Goal: Task Accomplishment & Management: Use online tool/utility

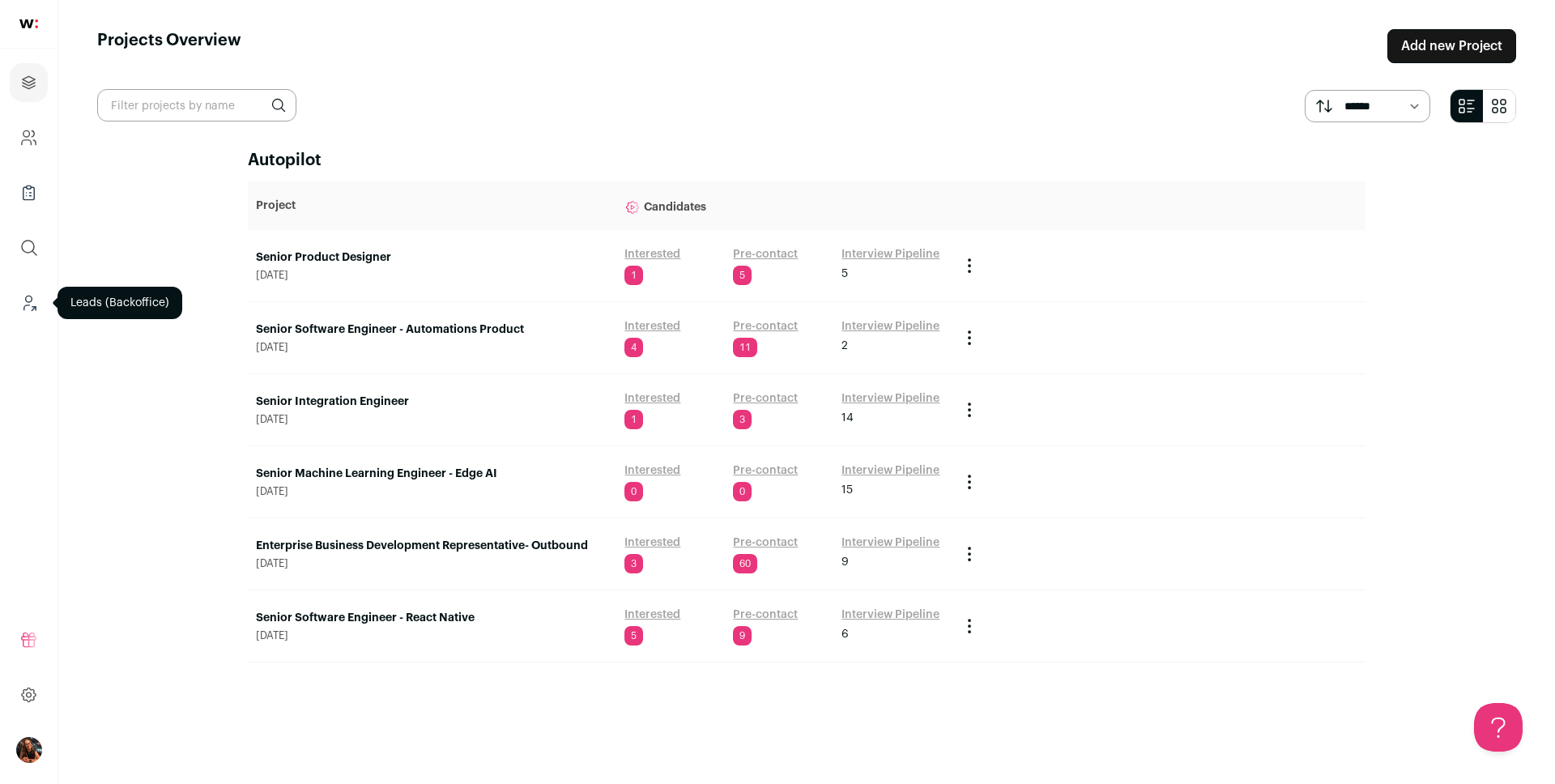
click at [30, 300] on icon "Leads (Backoffice)" at bounding box center [29, 303] width 19 height 20
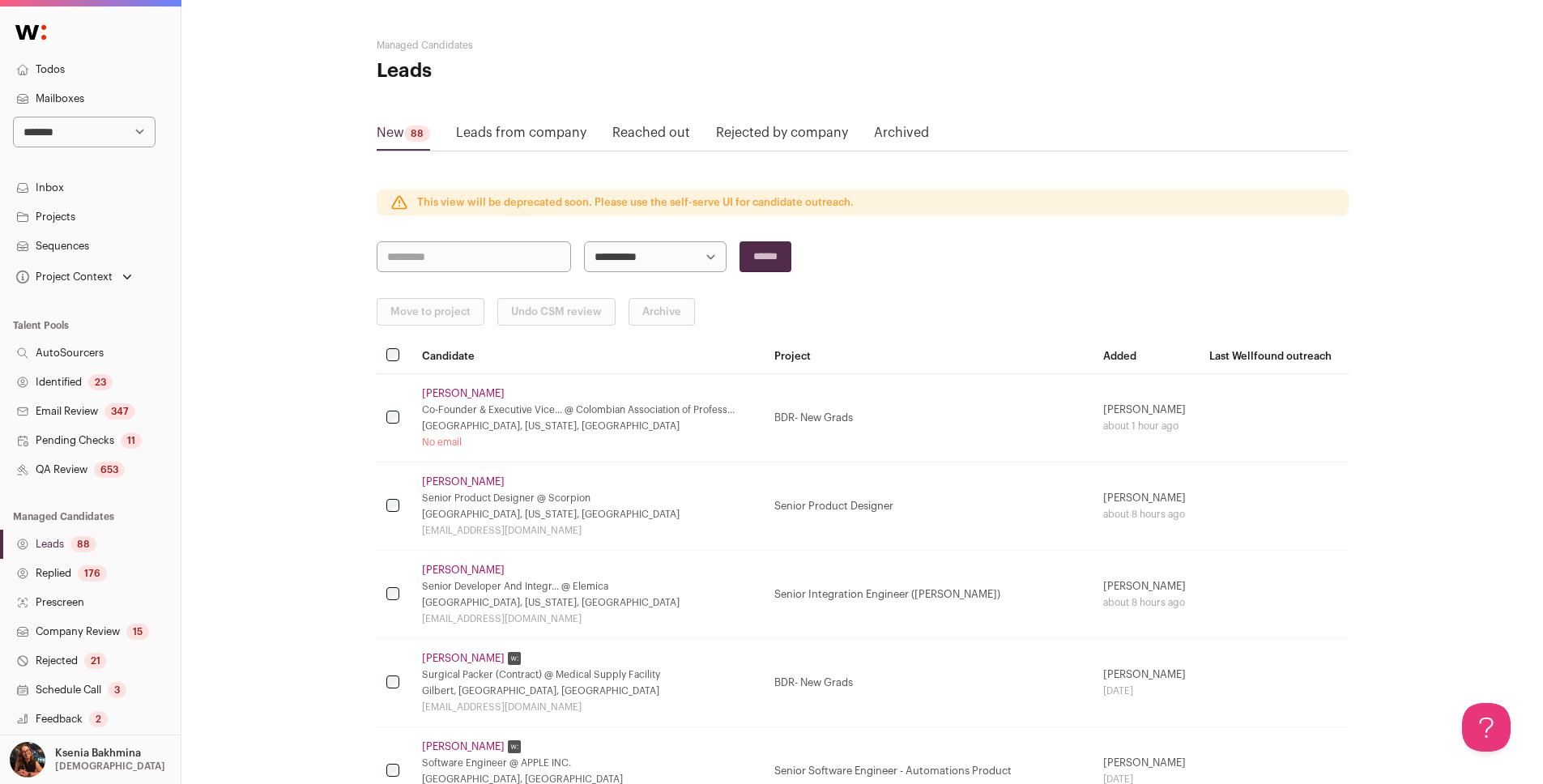
click at [102, 129] on select "**********" at bounding box center [84, 131] width 143 height 31
select select "*****"
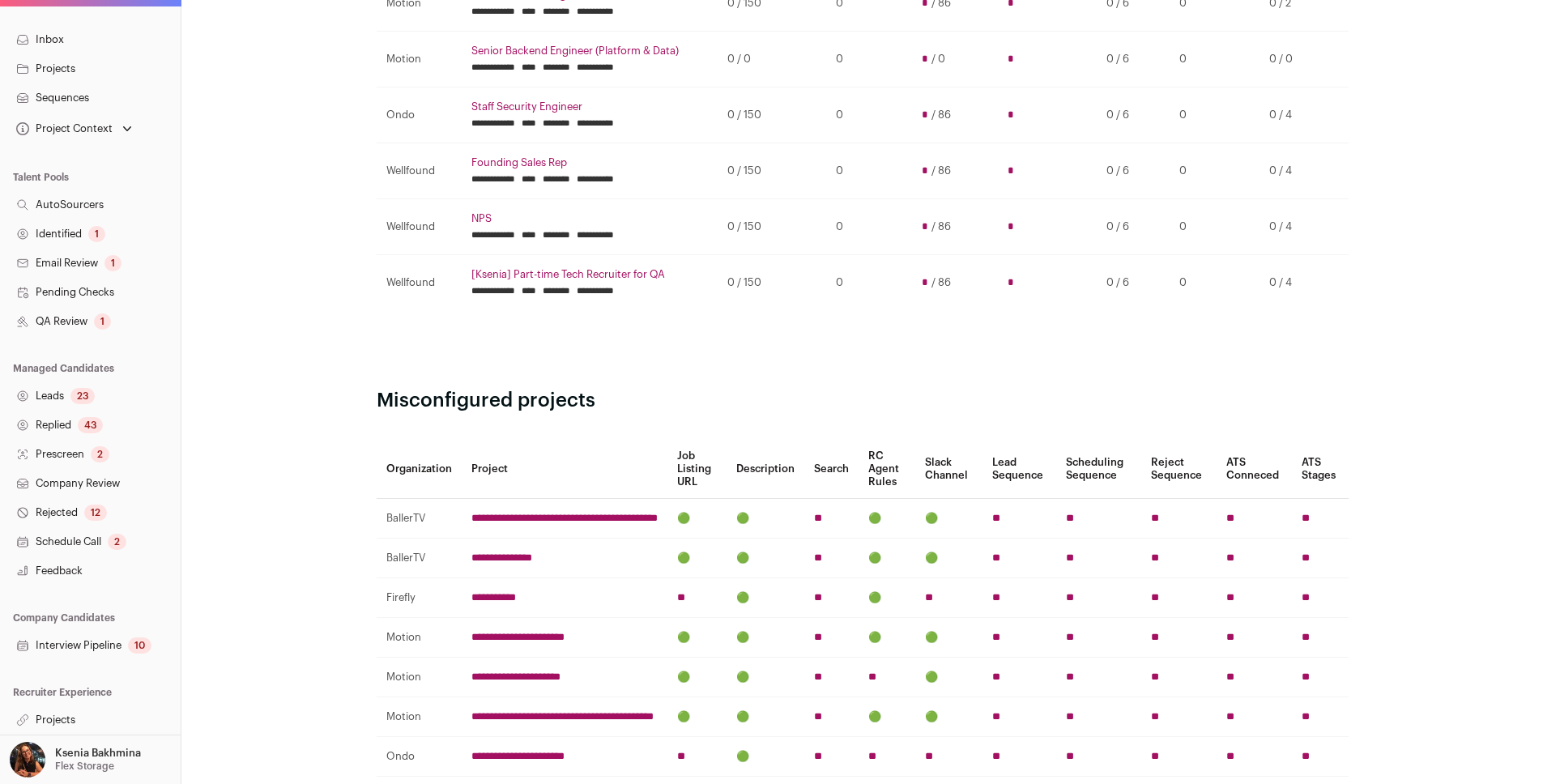
scroll to position [546, 0]
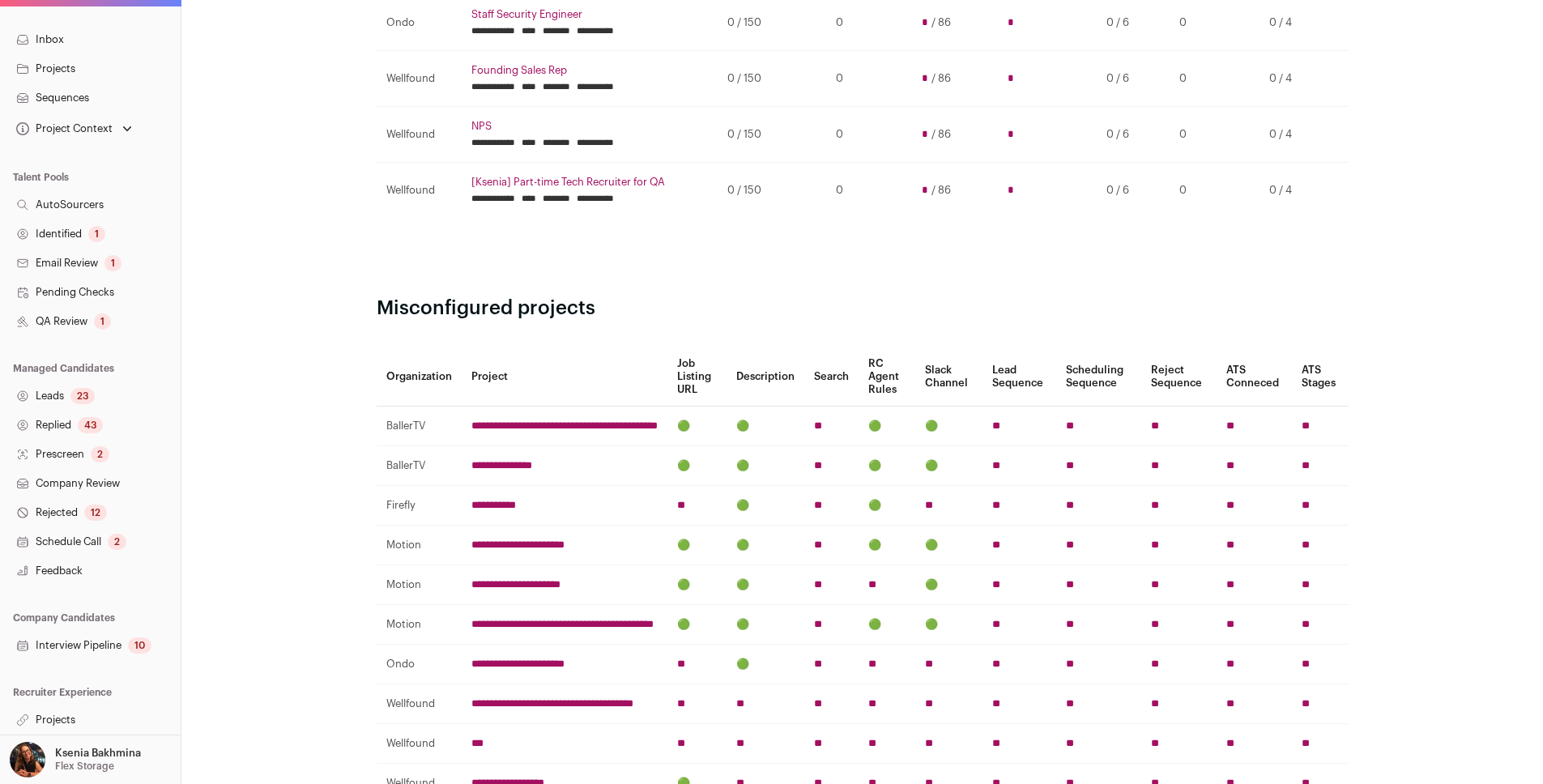
click at [83, 717] on link "Projects" at bounding box center [90, 720] width 181 height 30
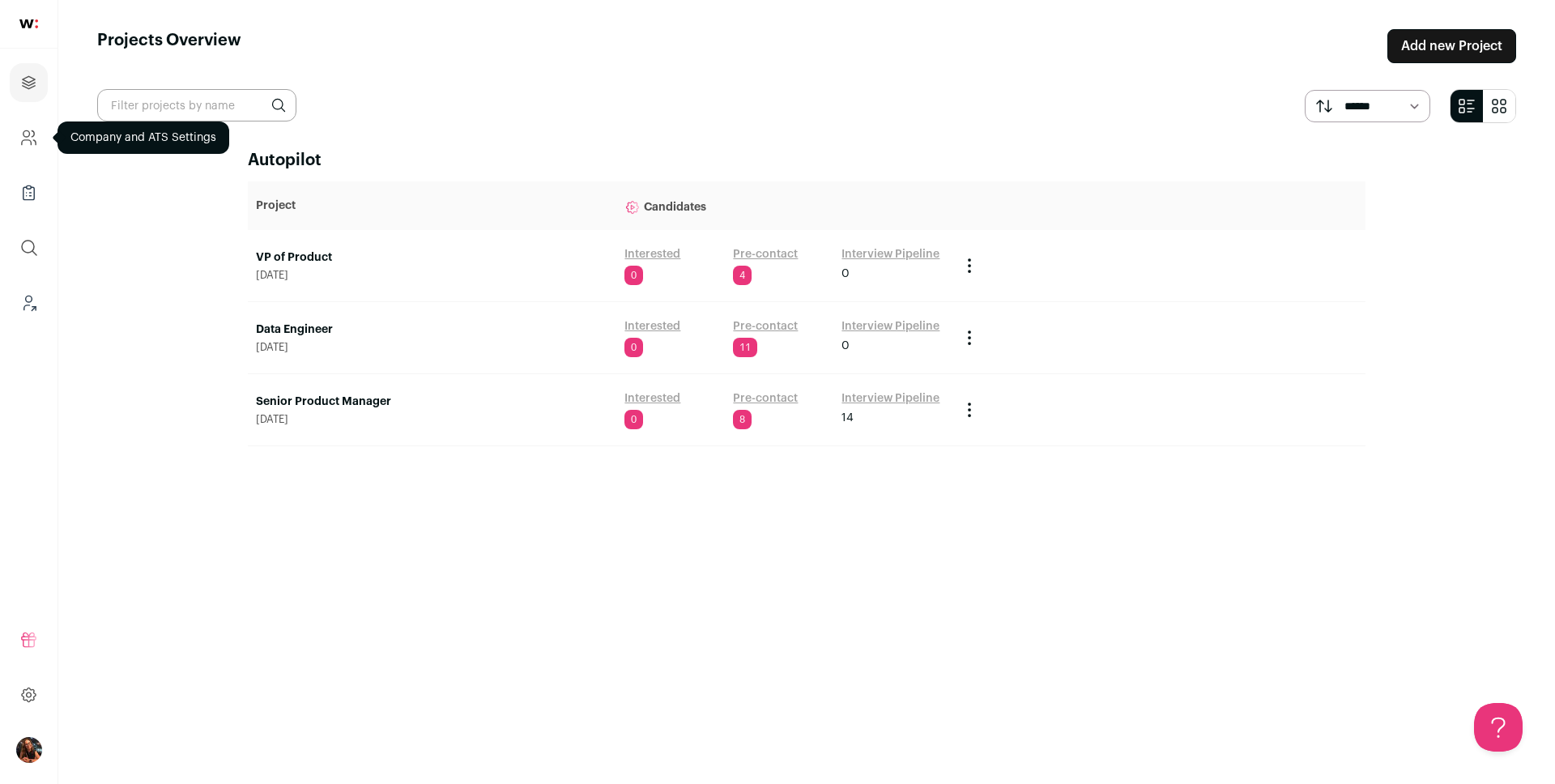
click at [36, 138] on icon "Company and ATS Settings" at bounding box center [29, 138] width 19 height 20
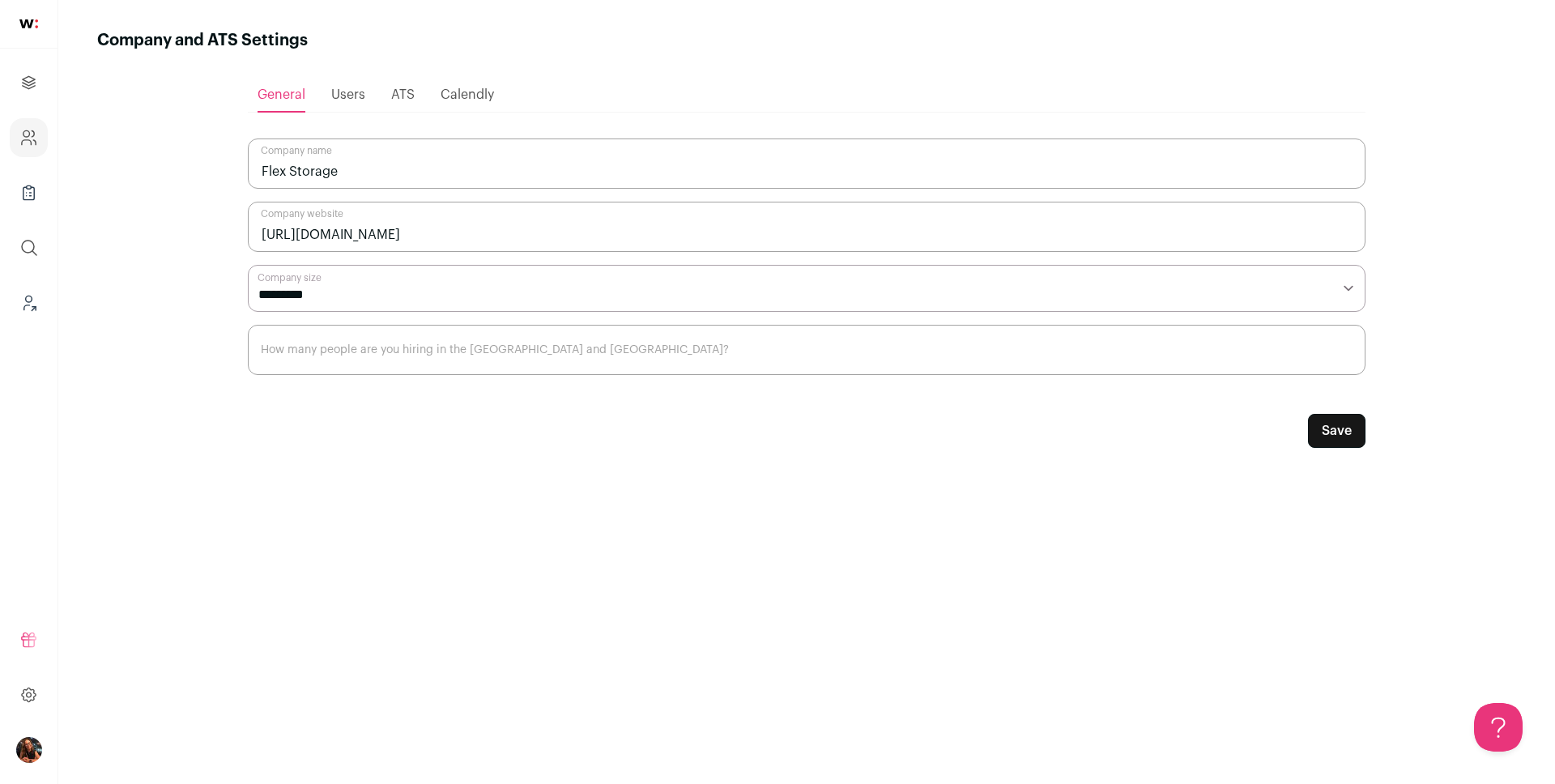
click at [348, 94] on span "Users" at bounding box center [348, 94] width 34 height 13
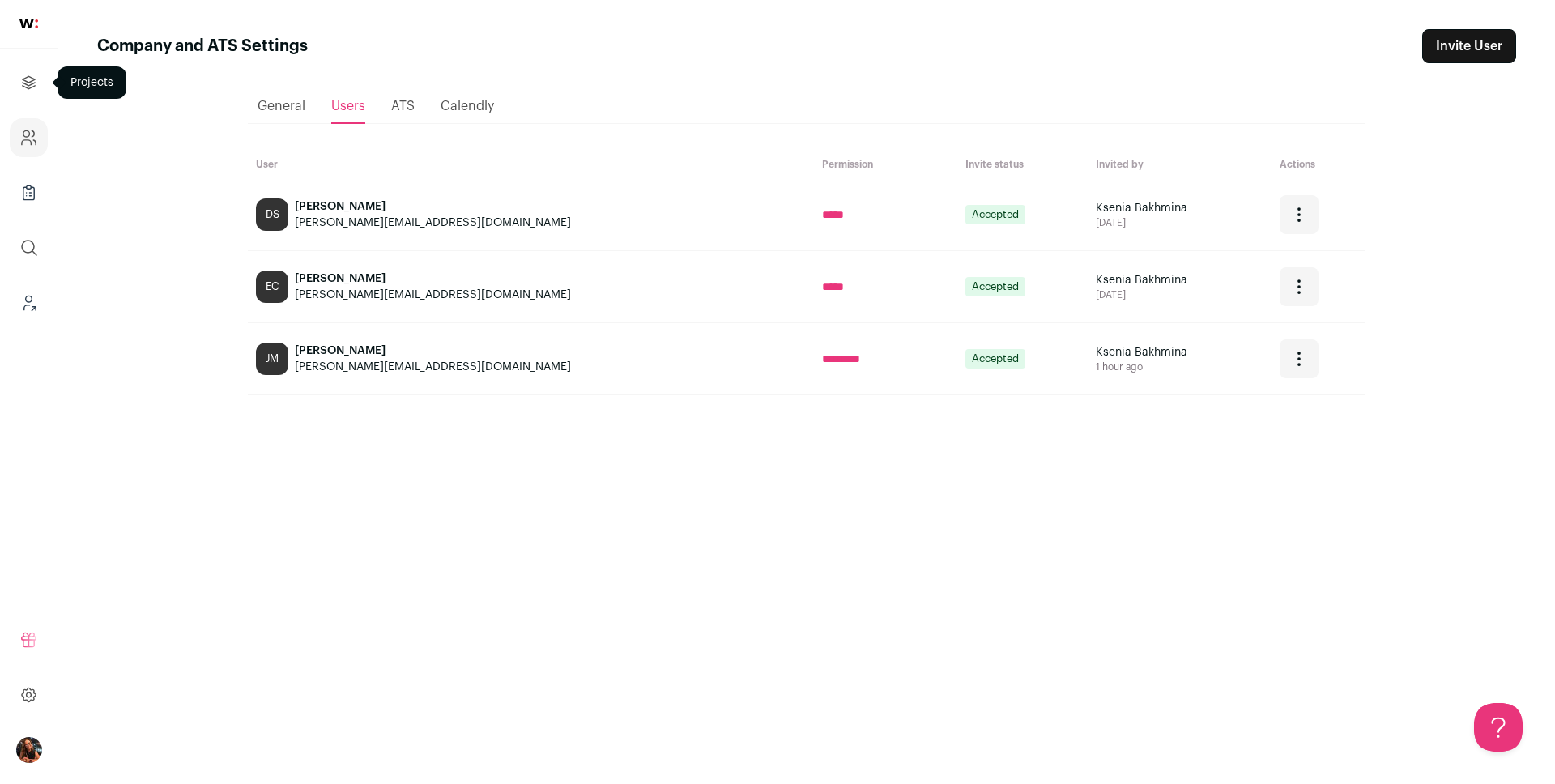
click at [33, 86] on icon "Projects" at bounding box center [29, 82] width 12 height 12
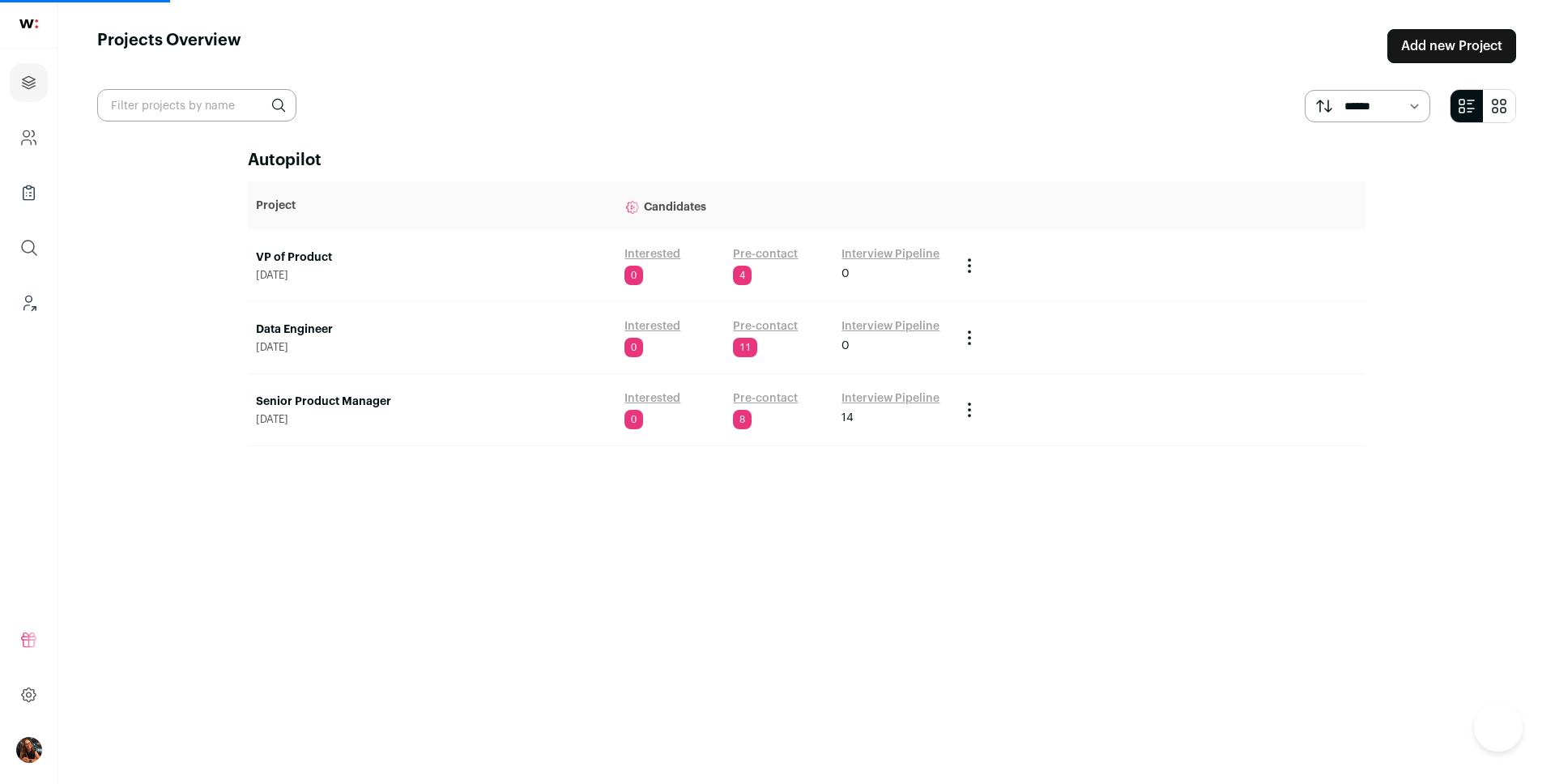
click at [779, 324] on link "Pre-contact" at bounding box center [766, 326] width 65 height 16
click at [751, 328] on link "Pre-contact" at bounding box center [766, 326] width 65 height 16
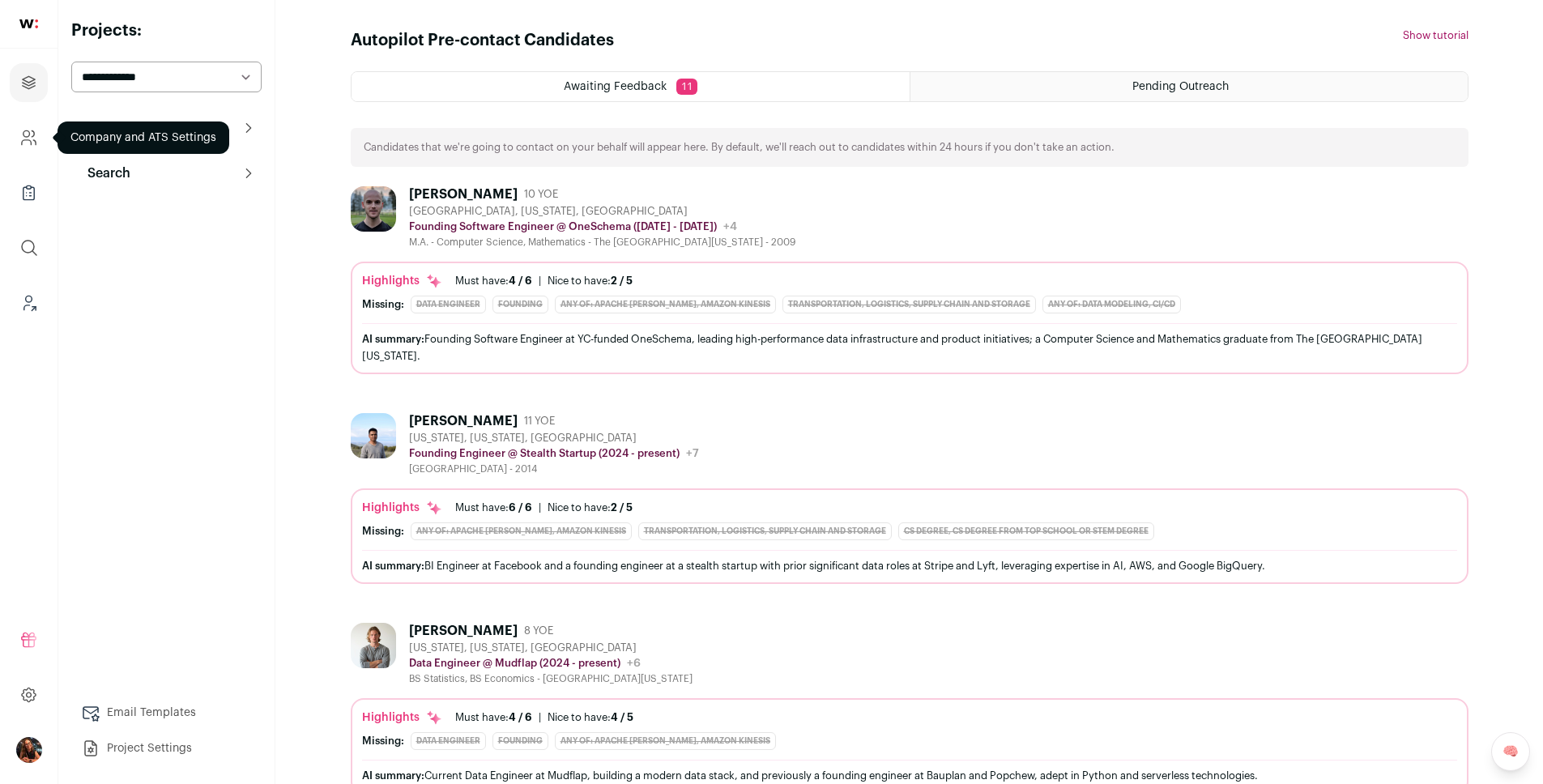
click at [34, 137] on icon "Company and ATS Settings" at bounding box center [29, 138] width 19 height 20
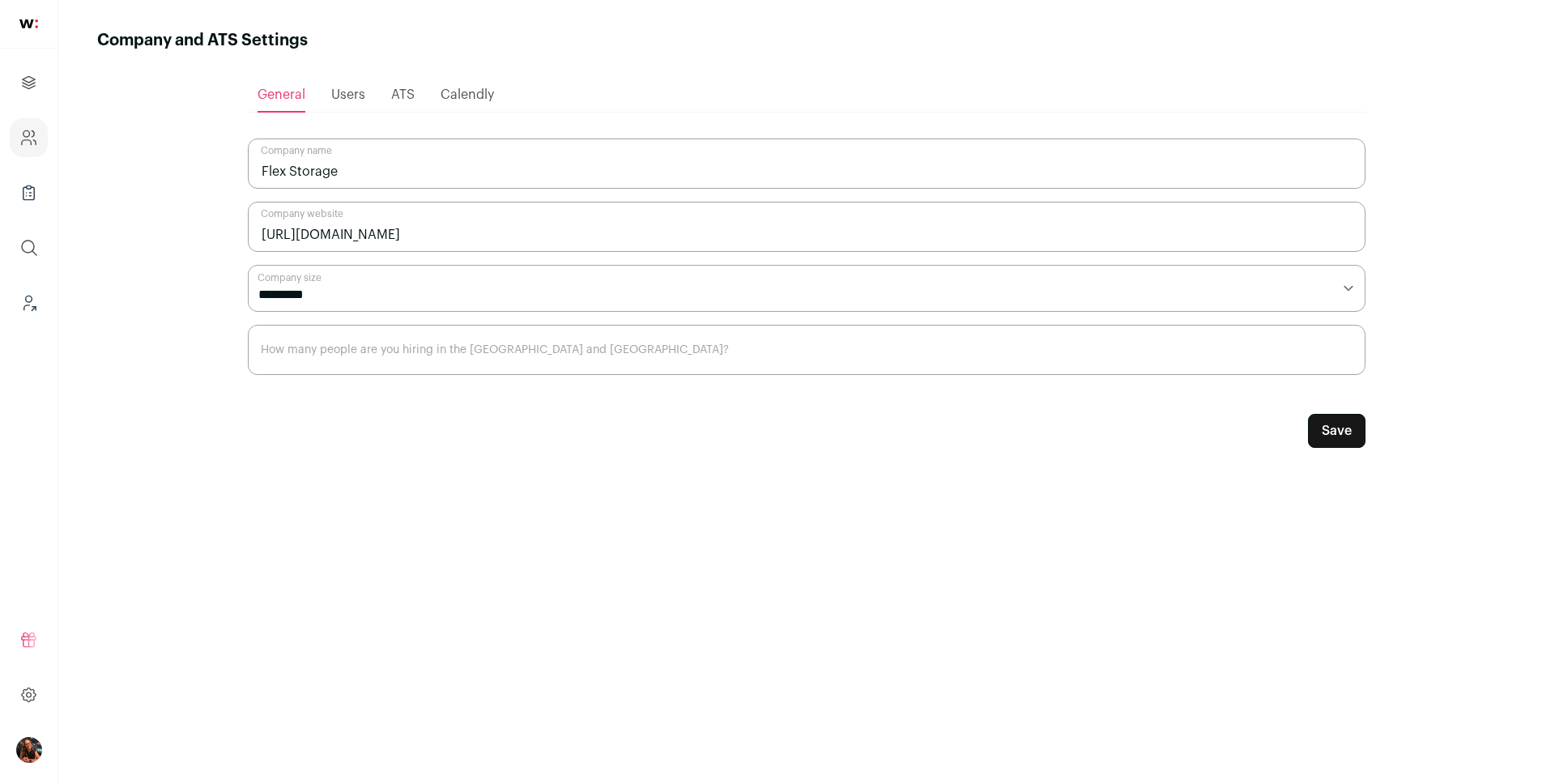
click at [351, 99] on span "Users" at bounding box center [348, 94] width 34 height 13
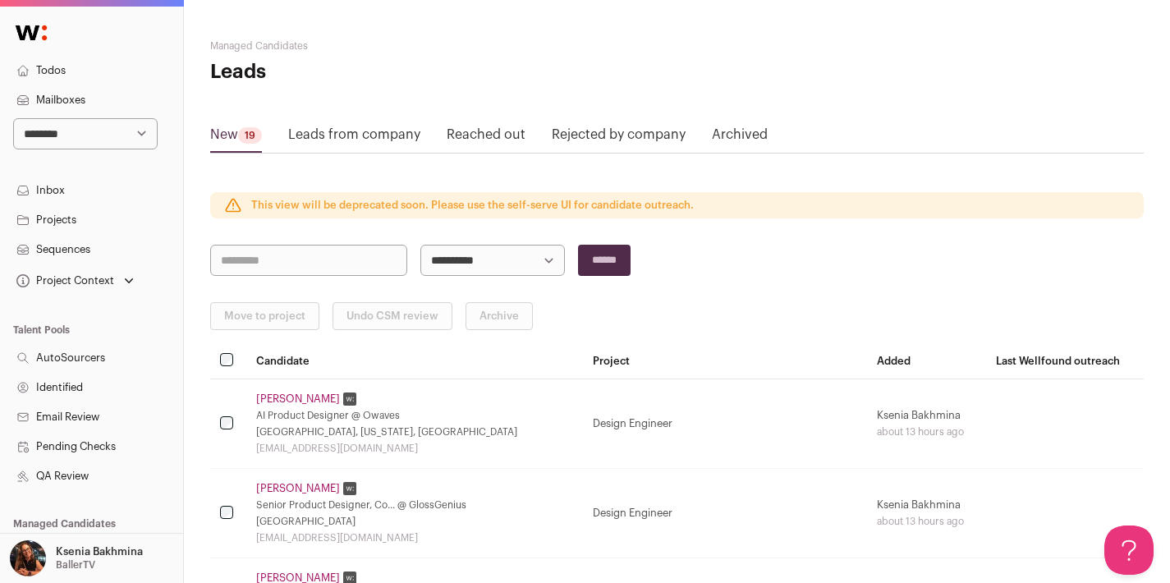
click at [86, 131] on select "**********" at bounding box center [85, 133] width 145 height 31
click at [108, 131] on select "**********" at bounding box center [85, 133] width 145 height 31
select select "*****"
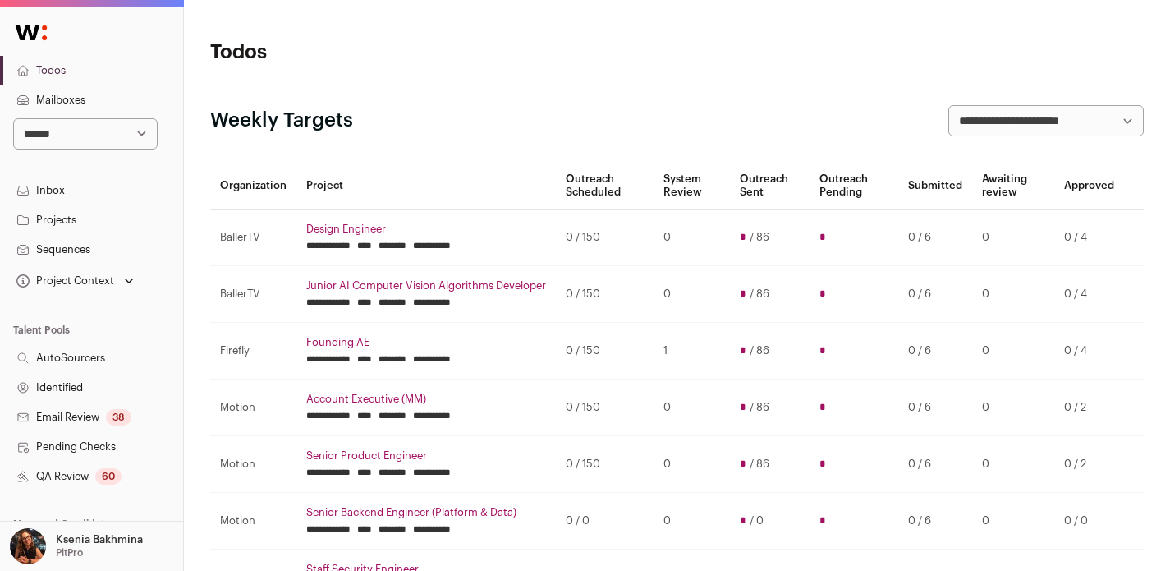
click at [64, 219] on link "Projects" at bounding box center [91, 220] width 183 height 30
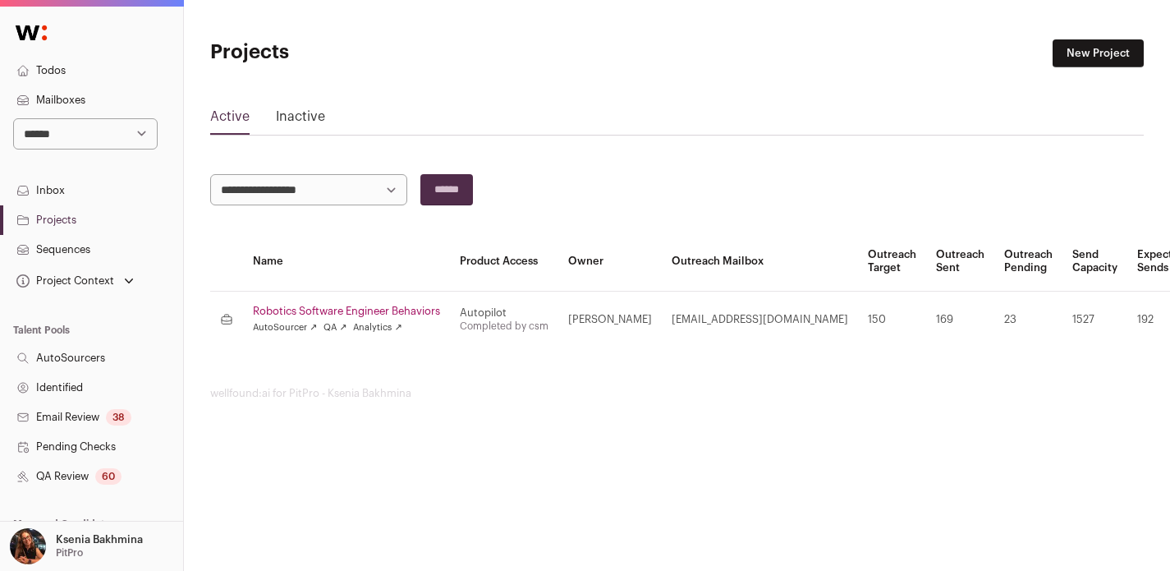
click at [292, 110] on link "Inactive" at bounding box center [300, 120] width 49 height 26
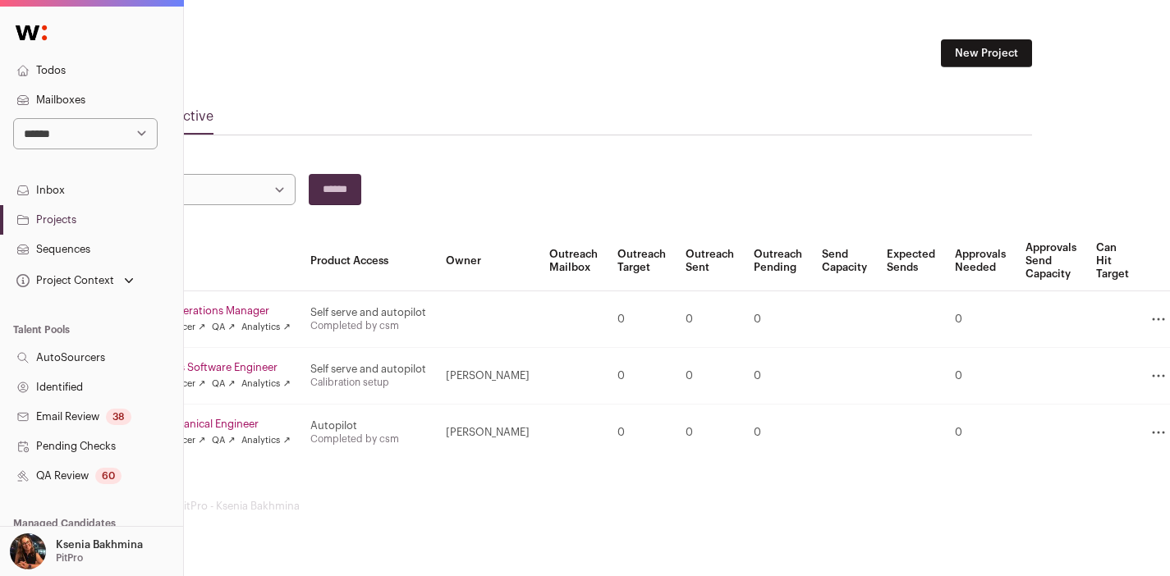
scroll to position [0, 116]
click at [1145, 372] on icon at bounding box center [1155, 376] width 20 height 20
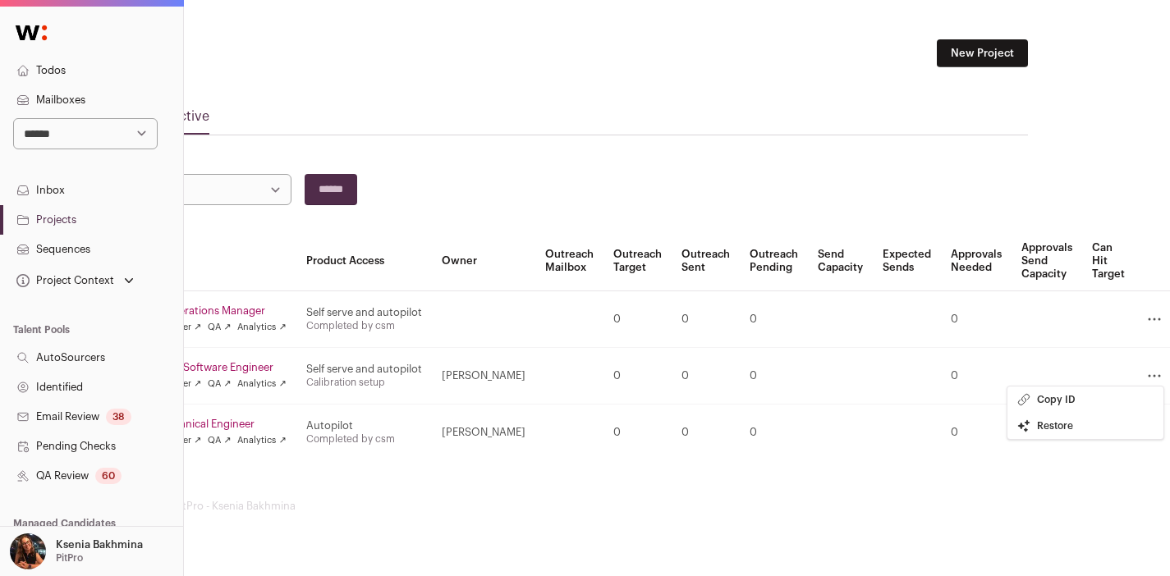
click at [1043, 428] on link "Restore" at bounding box center [1085, 426] width 156 height 26
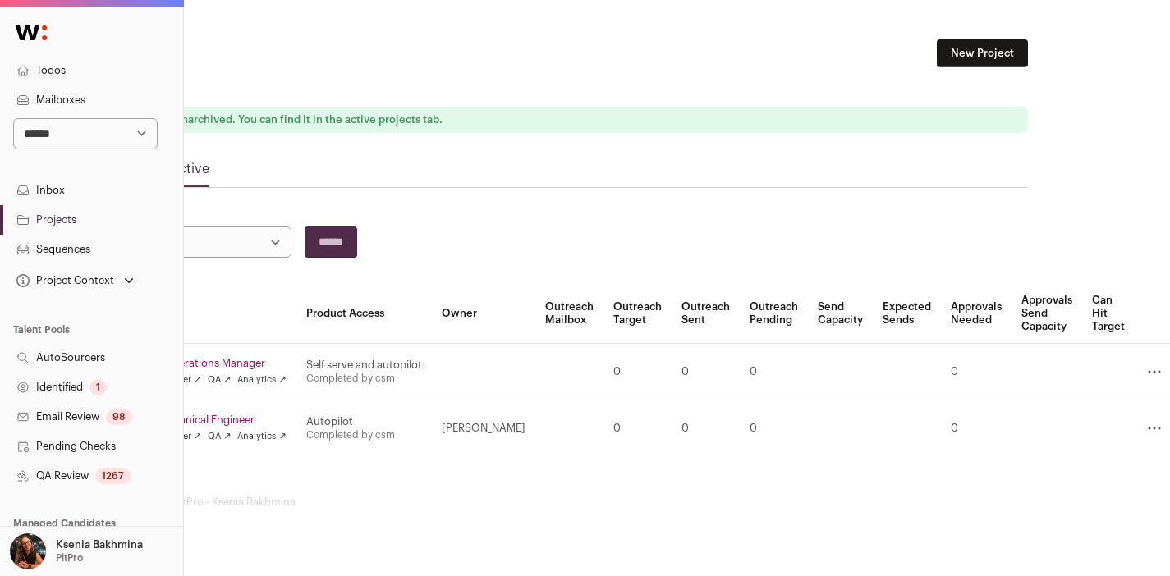
click at [68, 357] on link "AutoSourcers" at bounding box center [91, 358] width 183 height 30
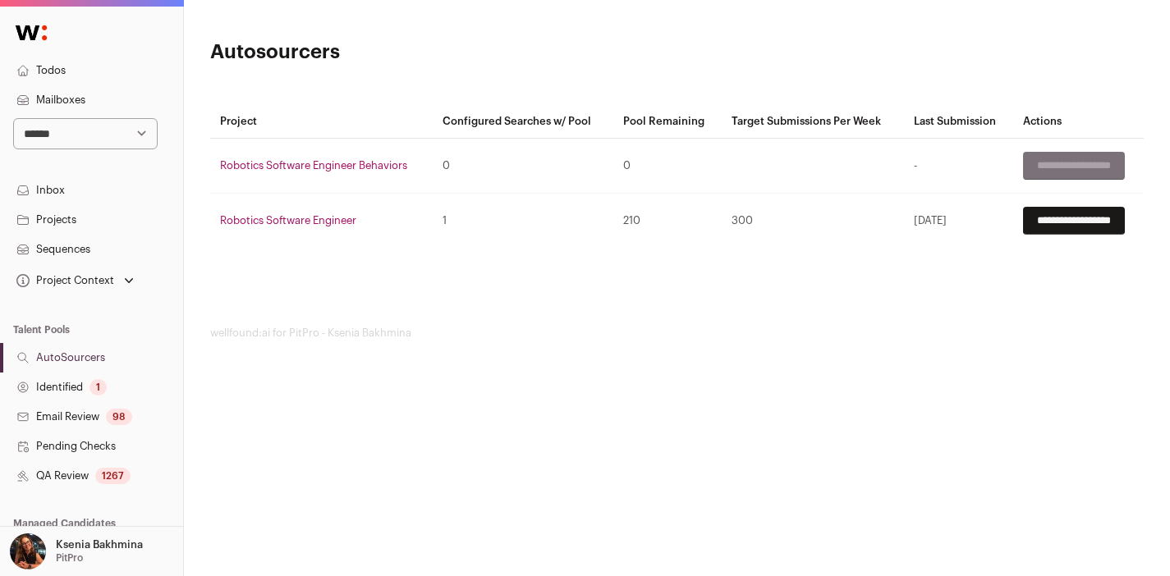
click at [278, 227] on td "Robotics Software Engineer" at bounding box center [321, 221] width 223 height 55
click at [278, 222] on link "Robotics Software Engineer" at bounding box center [288, 220] width 136 height 11
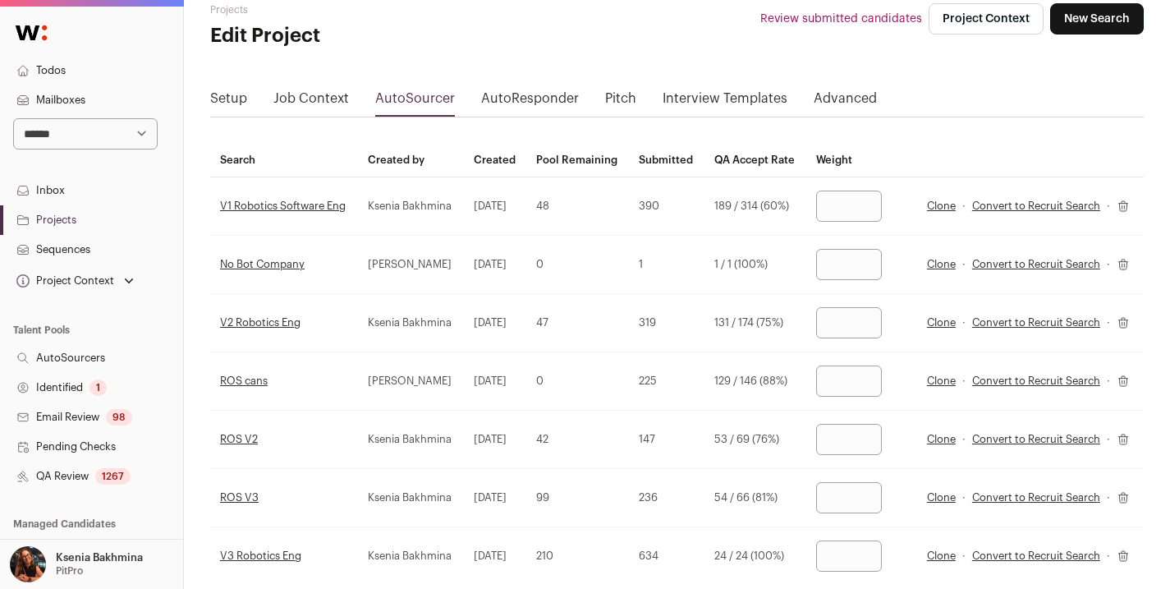
scroll to position [361, 0]
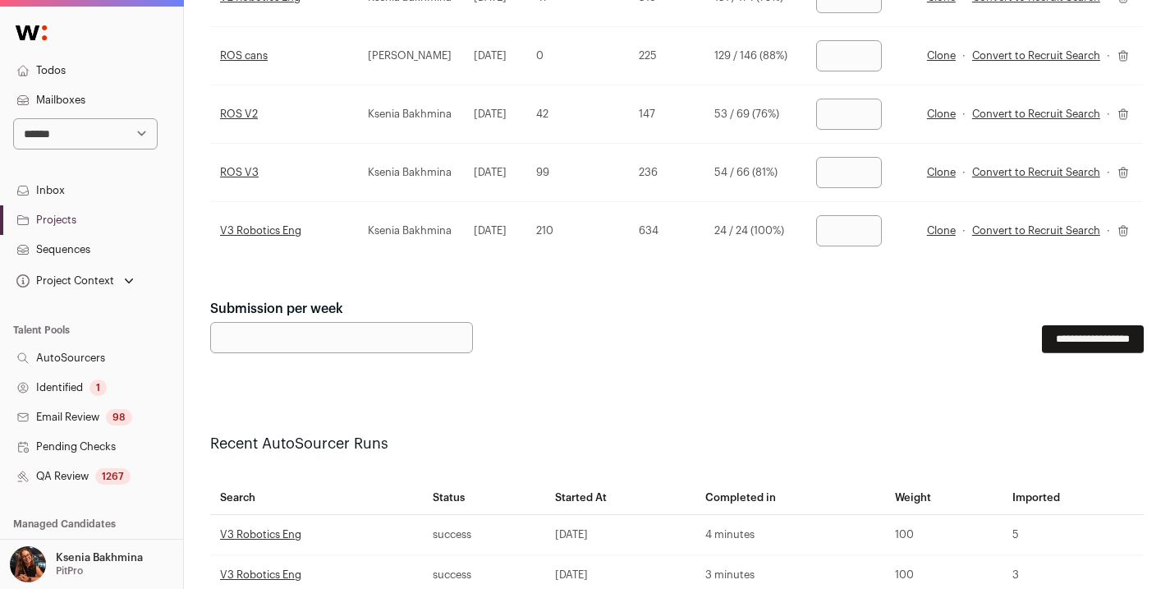
click at [54, 476] on link "QA Review 1267" at bounding box center [91, 476] width 183 height 30
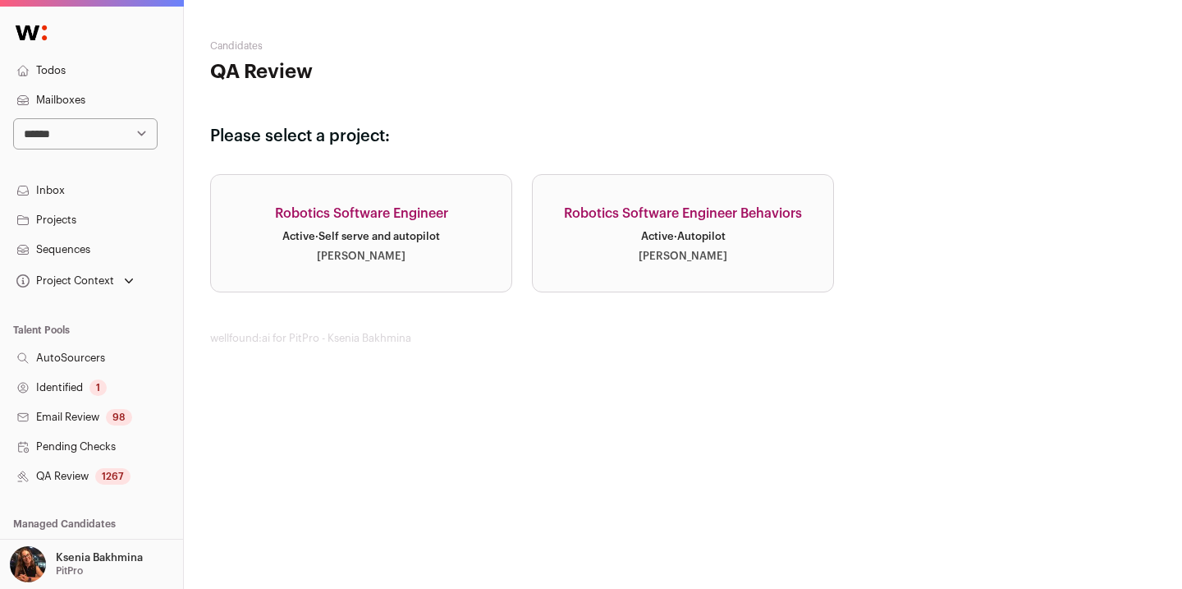
click at [373, 240] on div "Active · Self serve and autopilot" at bounding box center [361, 236] width 158 height 13
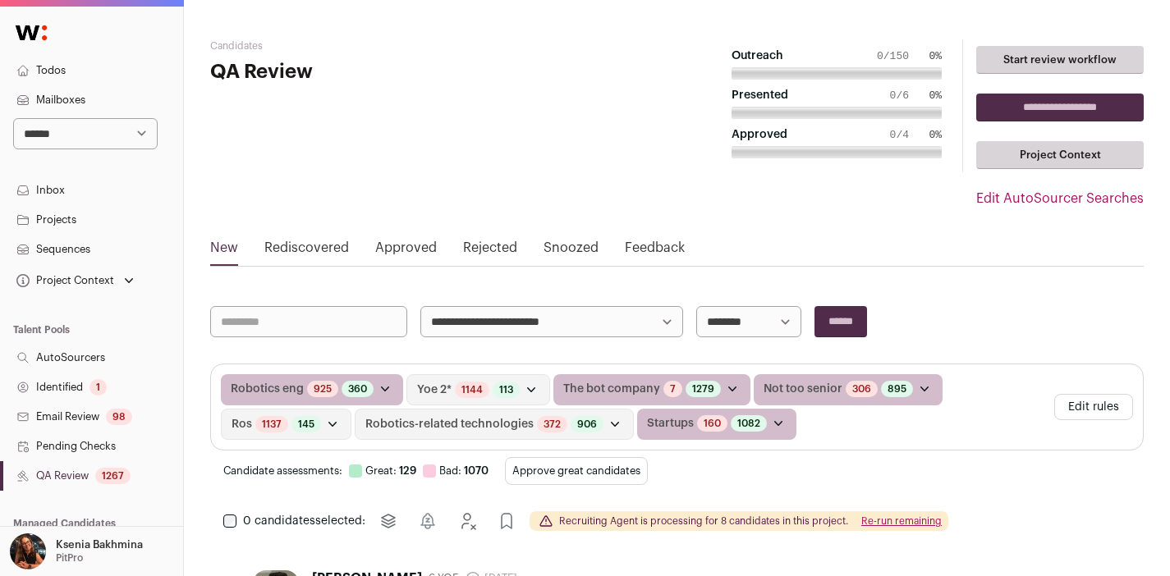
click at [301, 245] on link "Rediscovered" at bounding box center [306, 251] width 85 height 26
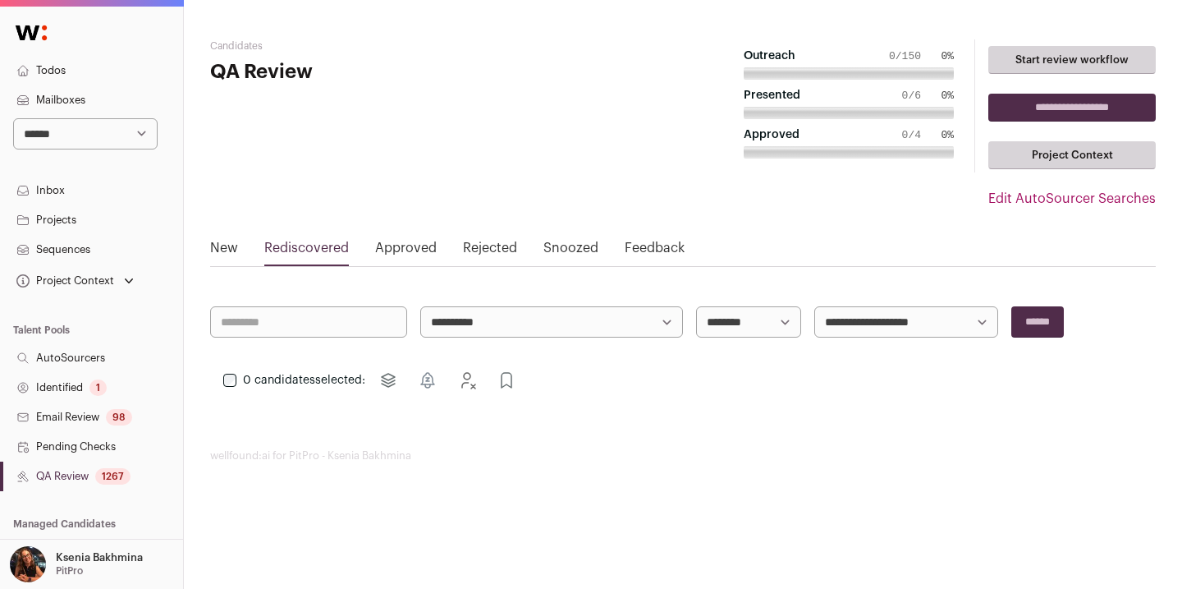
click at [224, 251] on link "New" at bounding box center [224, 251] width 28 height 26
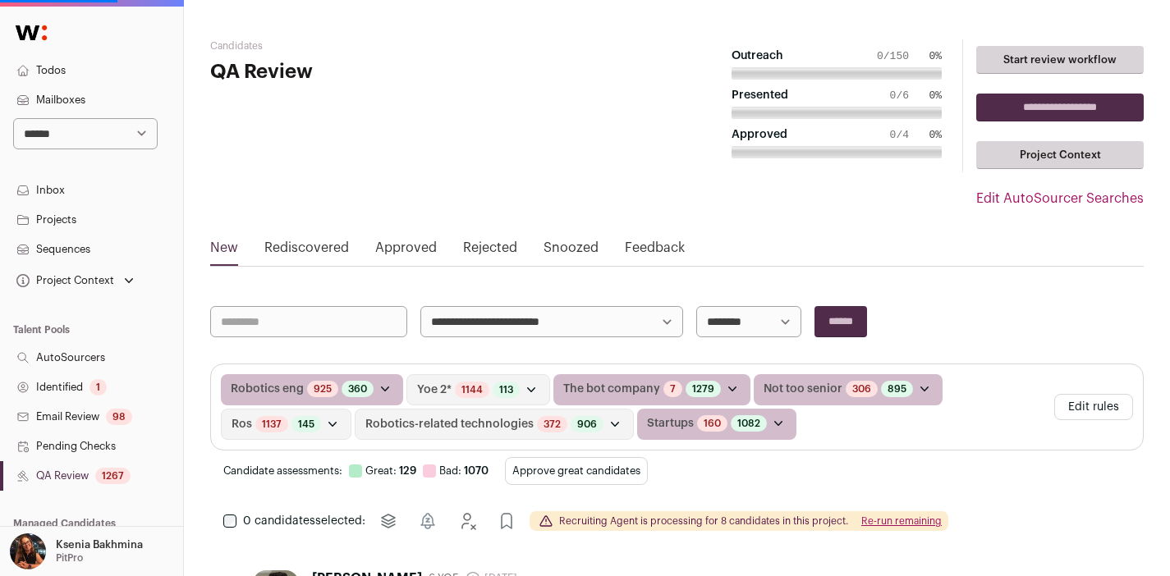
click at [349, 249] on hgroup "Candidates QA Review" at bounding box center [365, 145] width 311 height 212
click at [333, 248] on link "Rediscovered" at bounding box center [306, 251] width 85 height 26
click at [297, 236] on hgroup "Candidates QA Review" at bounding box center [365, 145] width 311 height 212
click at [293, 243] on link "Rediscovered" at bounding box center [306, 251] width 85 height 26
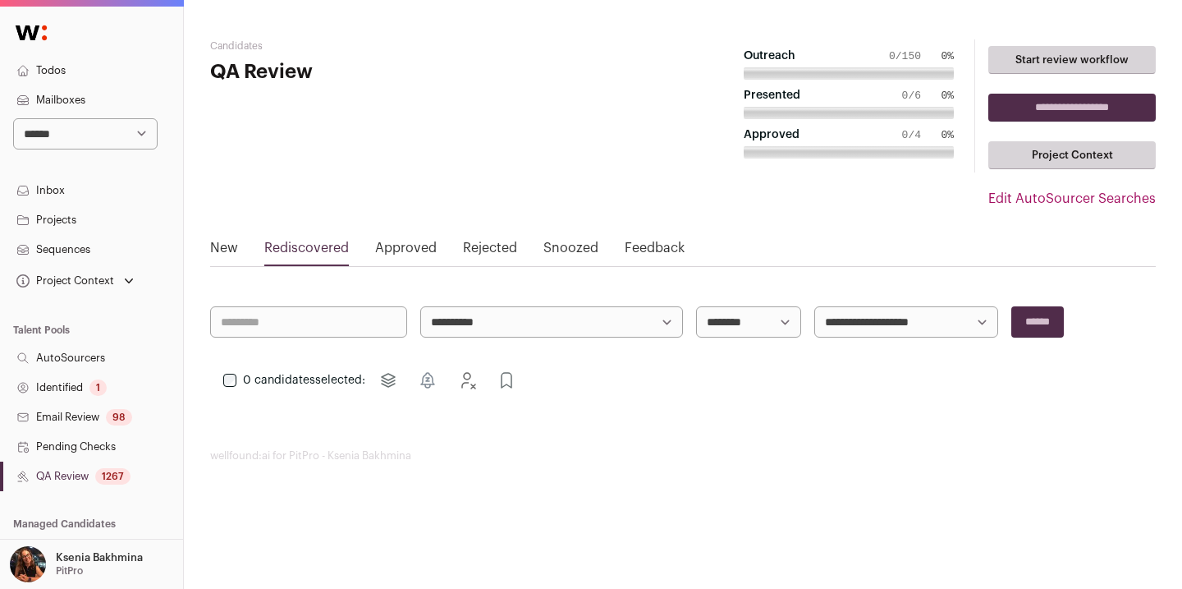
click at [68, 352] on link "AutoSourcers" at bounding box center [91, 358] width 183 height 30
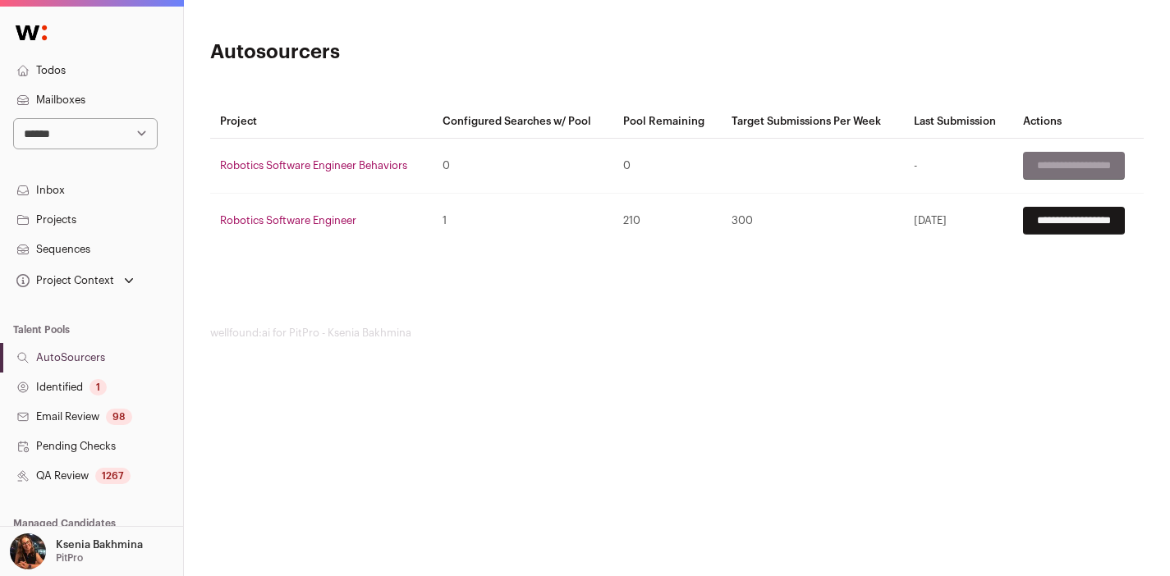
click at [328, 164] on link "Robotics Software Engineer Behaviors" at bounding box center [313, 165] width 187 height 11
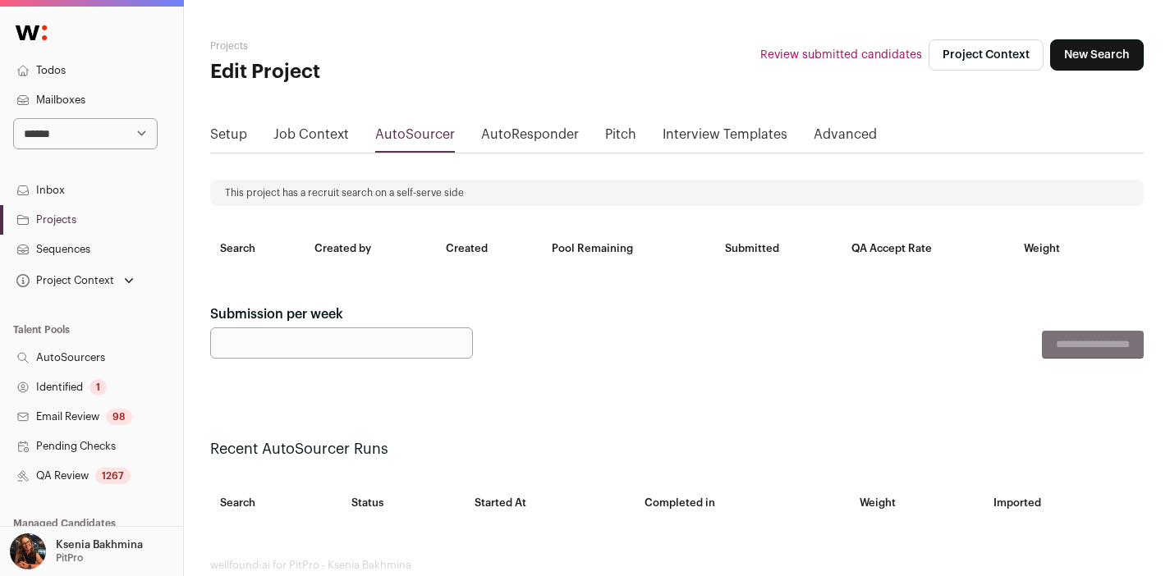
click at [92, 471] on link "QA Review 1267" at bounding box center [91, 476] width 183 height 30
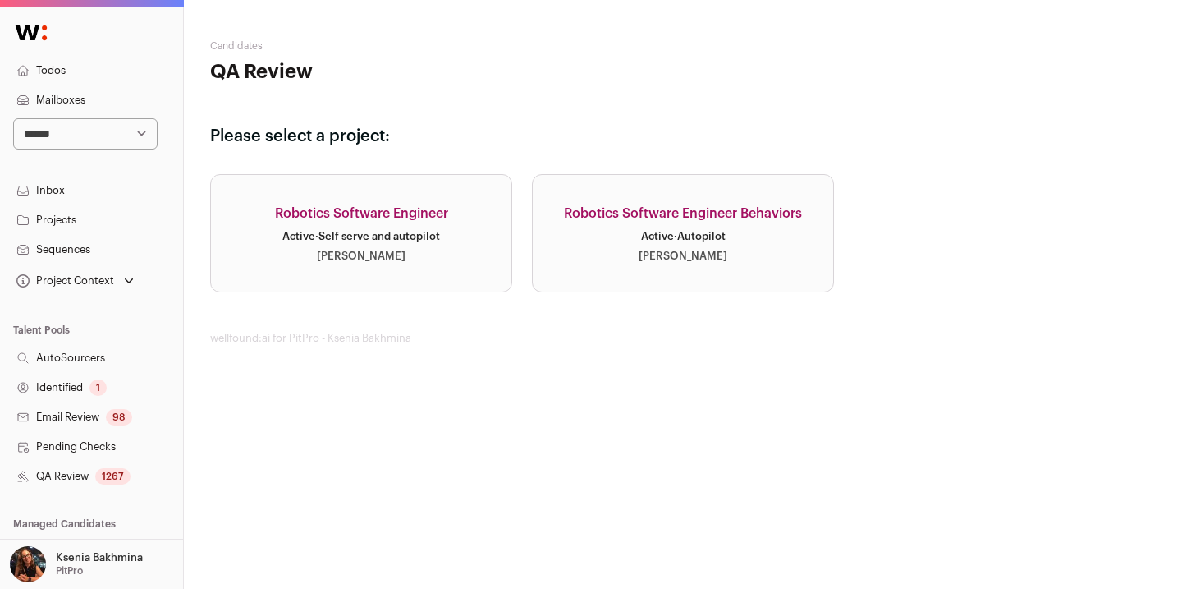
click at [411, 228] on link "Robotics Software Engineer Active · Self serve and autopilot Drew Thompson" at bounding box center [361, 233] width 302 height 118
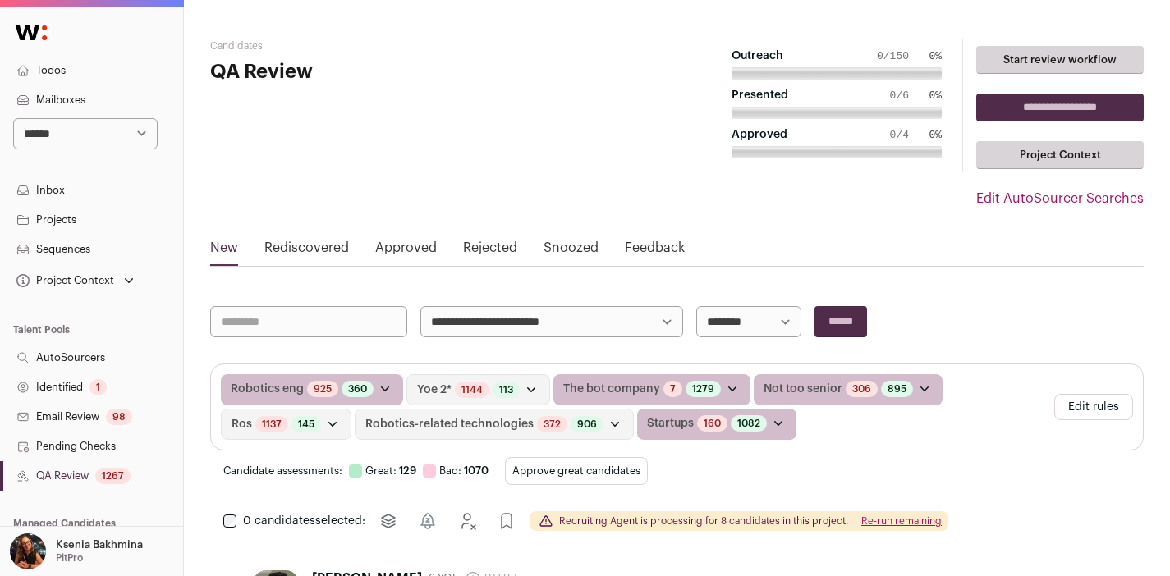
click at [287, 245] on link "Rediscovered" at bounding box center [306, 251] width 85 height 26
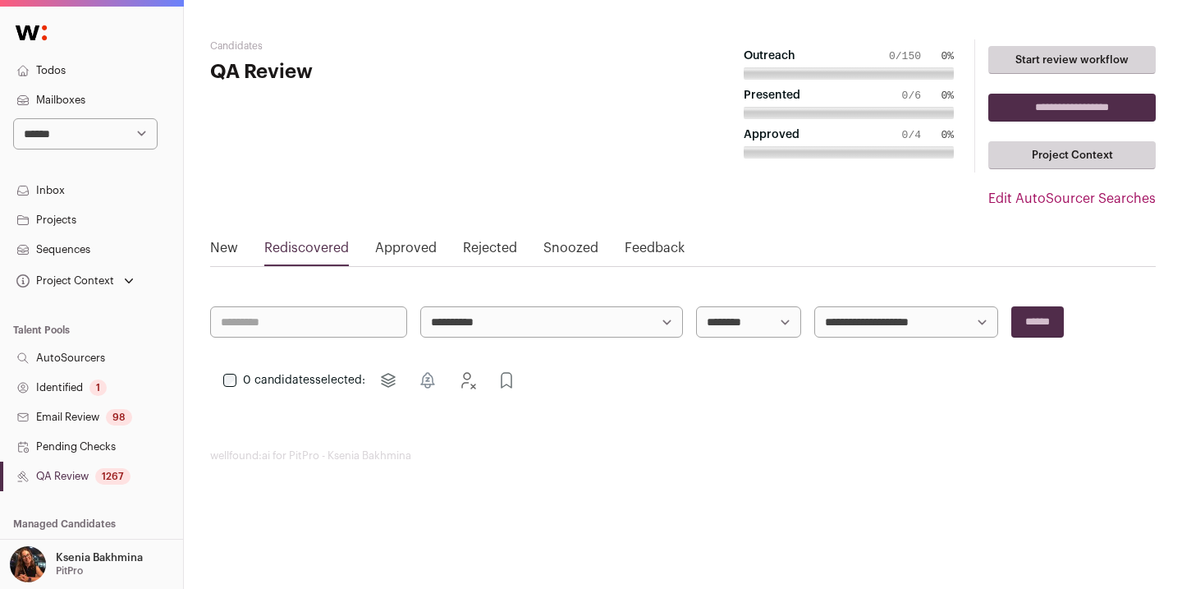
click at [220, 246] on link "New" at bounding box center [224, 251] width 28 height 26
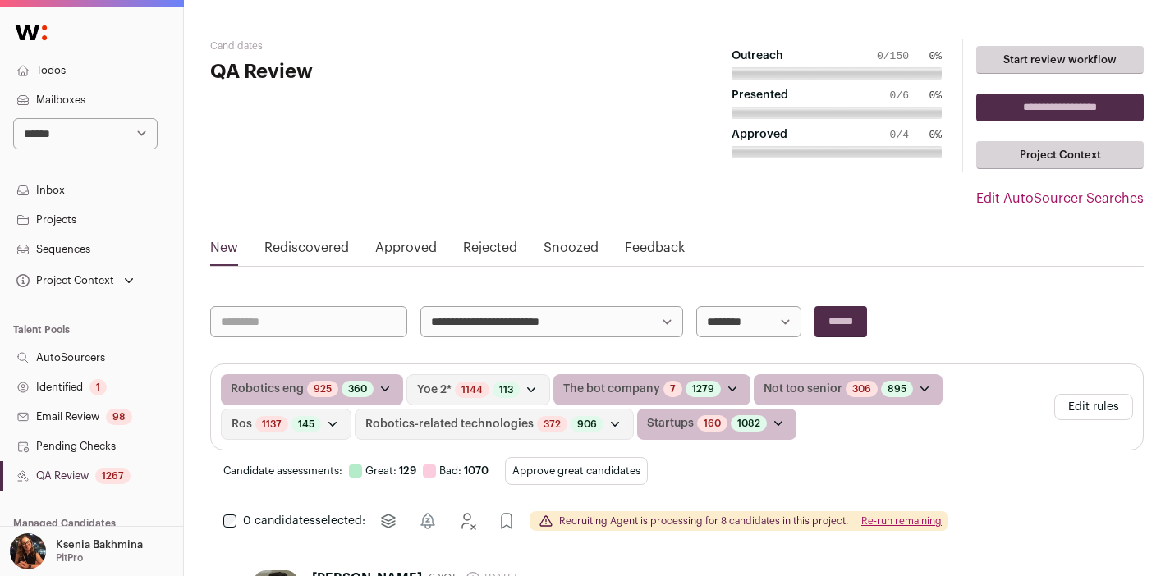
click at [296, 248] on link "Rediscovered" at bounding box center [306, 251] width 85 height 26
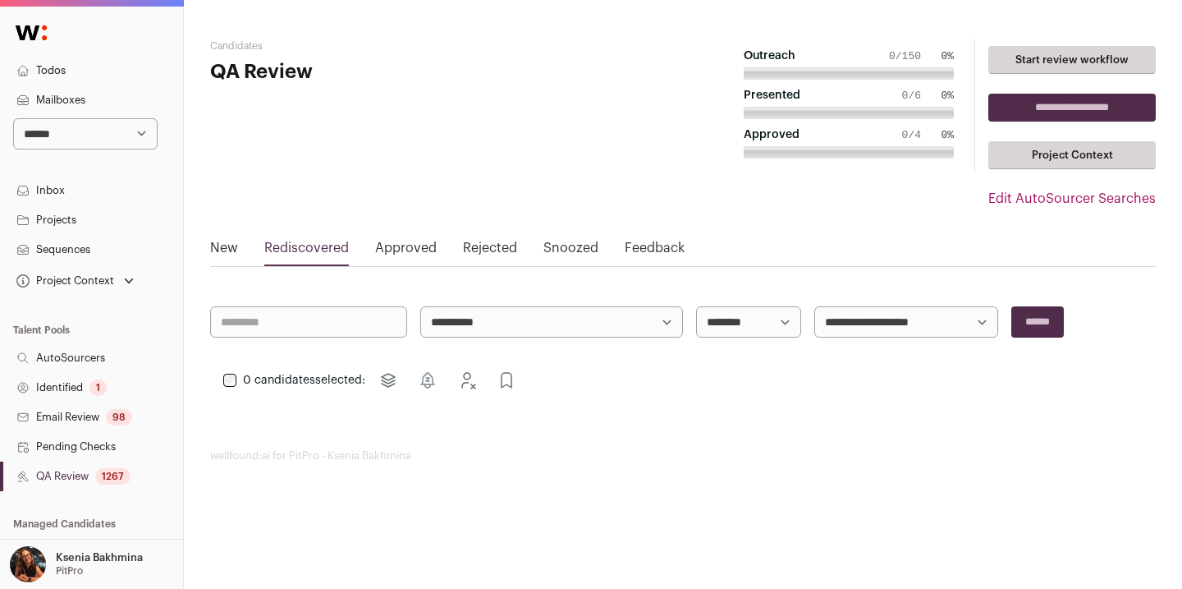
click at [58, 219] on link "Projects" at bounding box center [91, 220] width 183 height 30
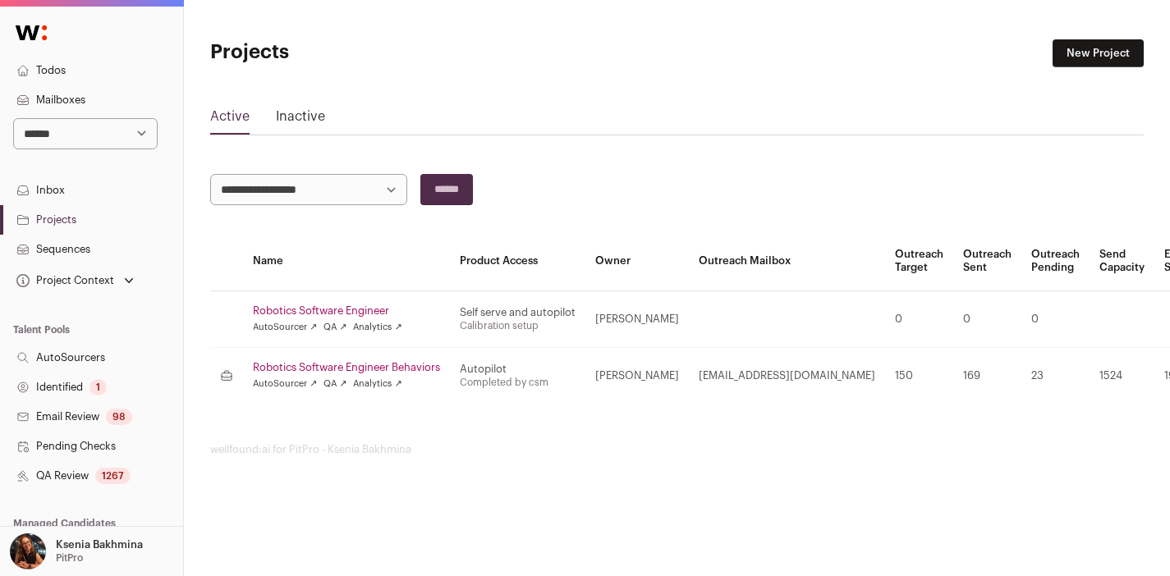
click at [77, 480] on link "QA Review 1267" at bounding box center [91, 476] width 183 height 30
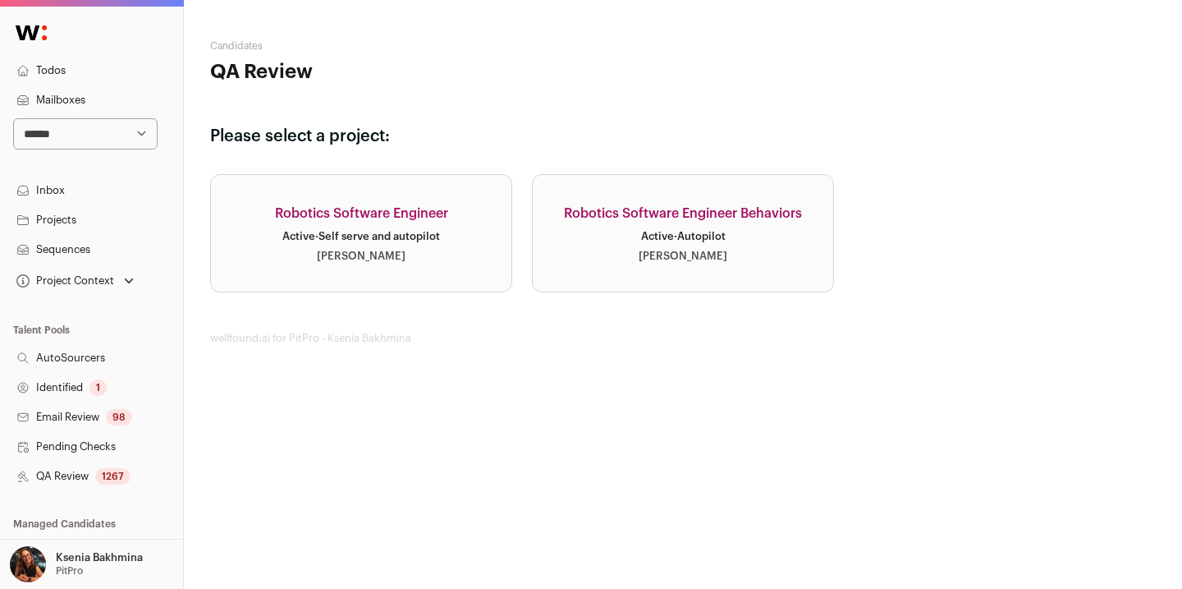
click at [398, 215] on div "Robotics Software Engineer" at bounding box center [361, 214] width 173 height 20
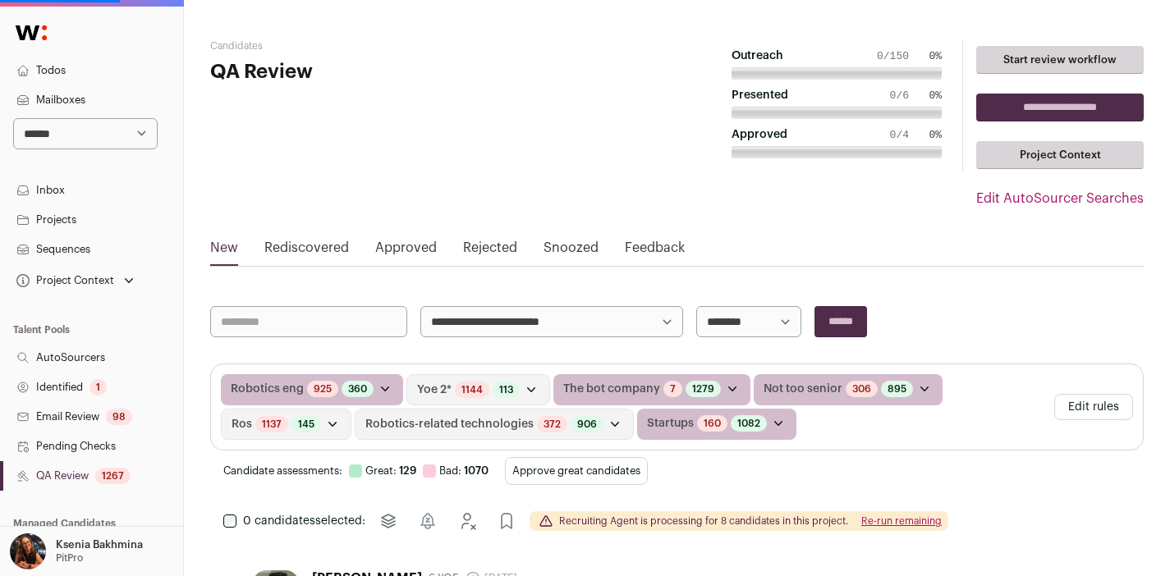
click at [229, 514] on div "0 candidates selected: Move to project Snooze Reject Approve Recruiting Agent i…" at bounding box center [677, 521] width 934 height 33
click at [521, 518] on icon "Approve" at bounding box center [521, 522] width 20 height 20
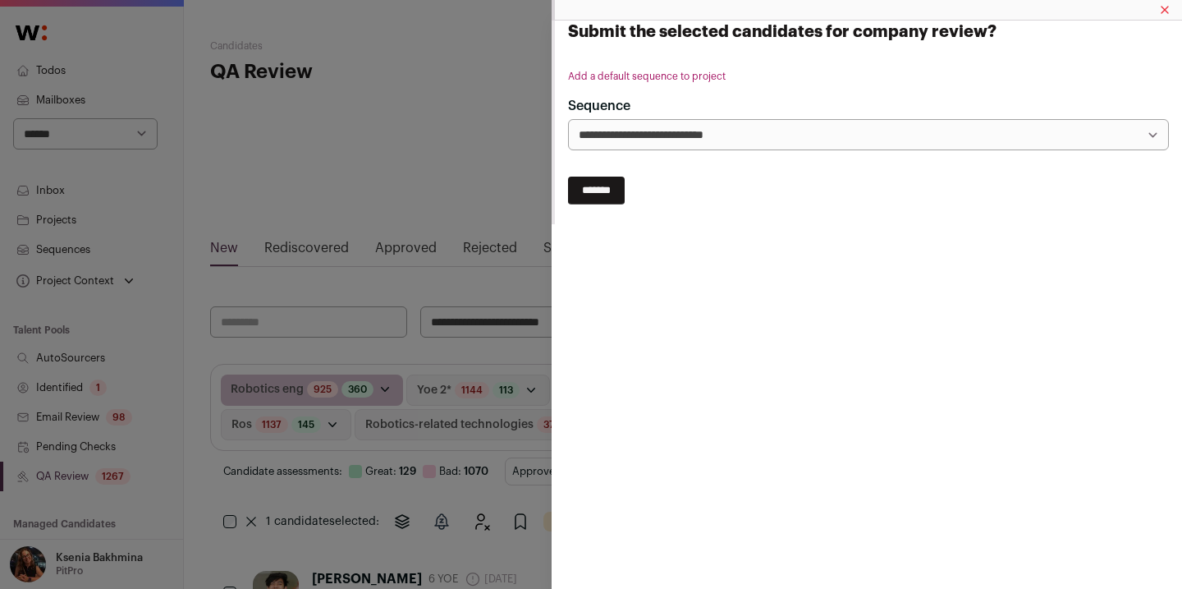
click at [695, 141] on select "**********" at bounding box center [868, 134] width 601 height 31
click at [475, 123] on div "**********" at bounding box center [591, 294] width 1182 height 589
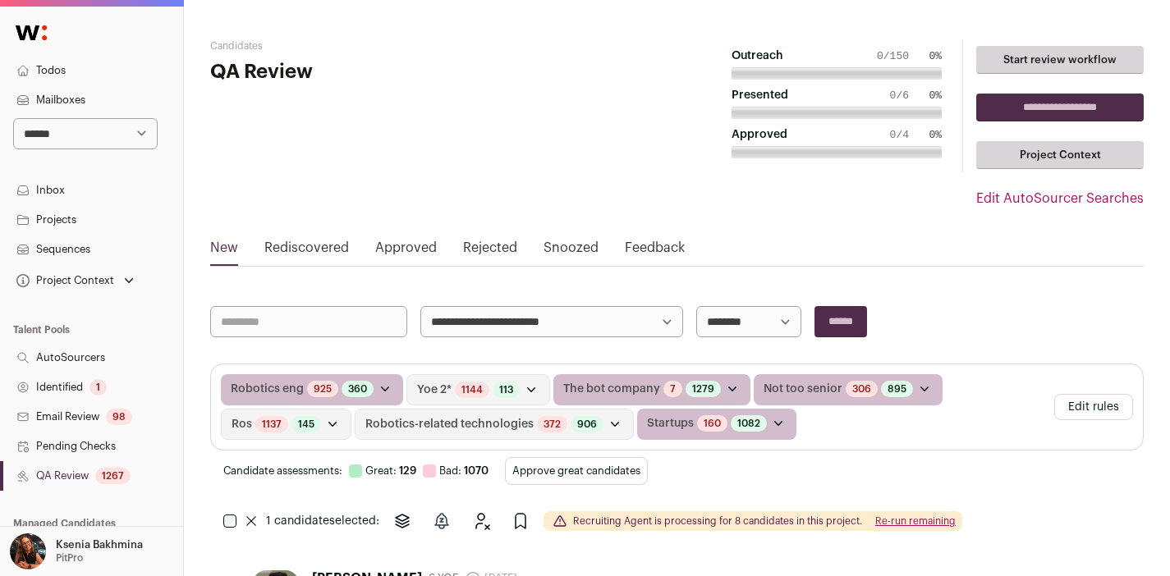
click at [85, 213] on link "Projects" at bounding box center [91, 220] width 183 height 30
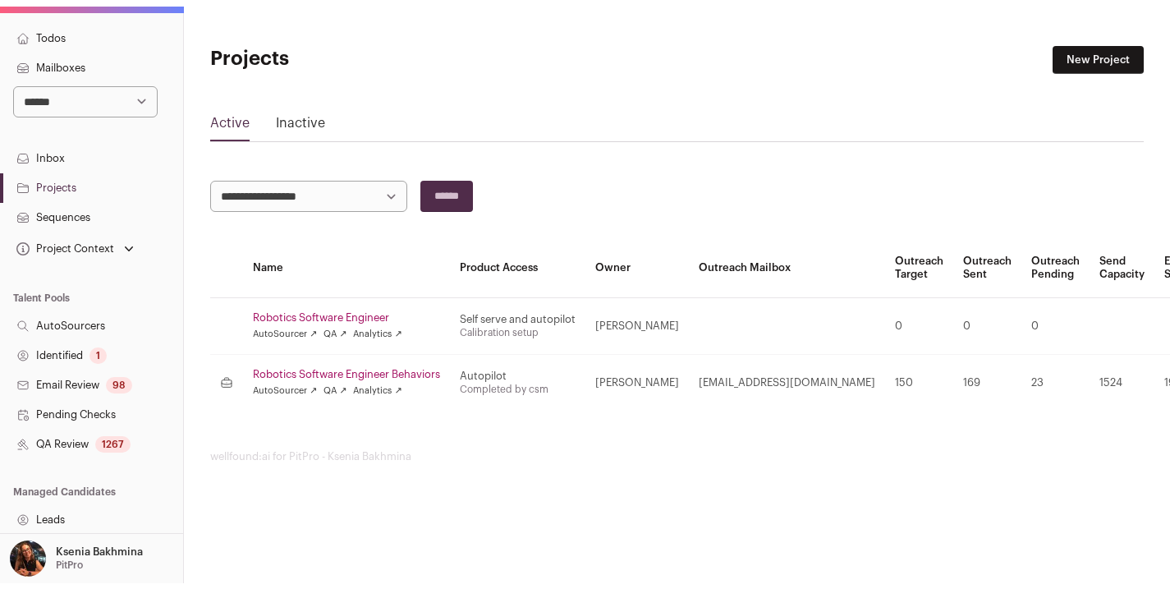
scroll to position [131, 0]
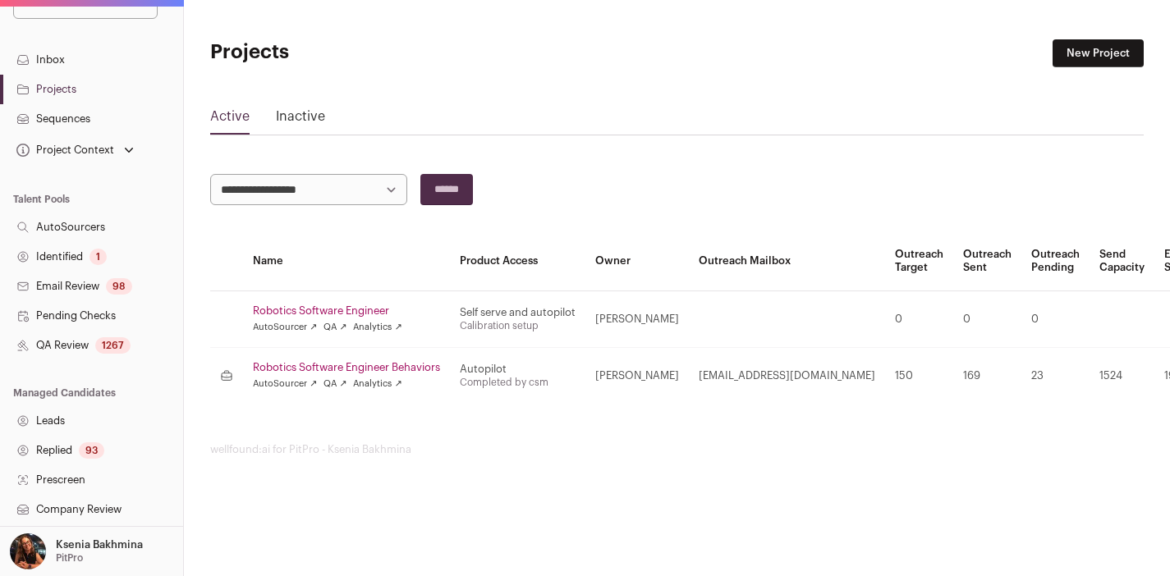
click at [325, 310] on link "Robotics Software Engineer" at bounding box center [346, 311] width 187 height 13
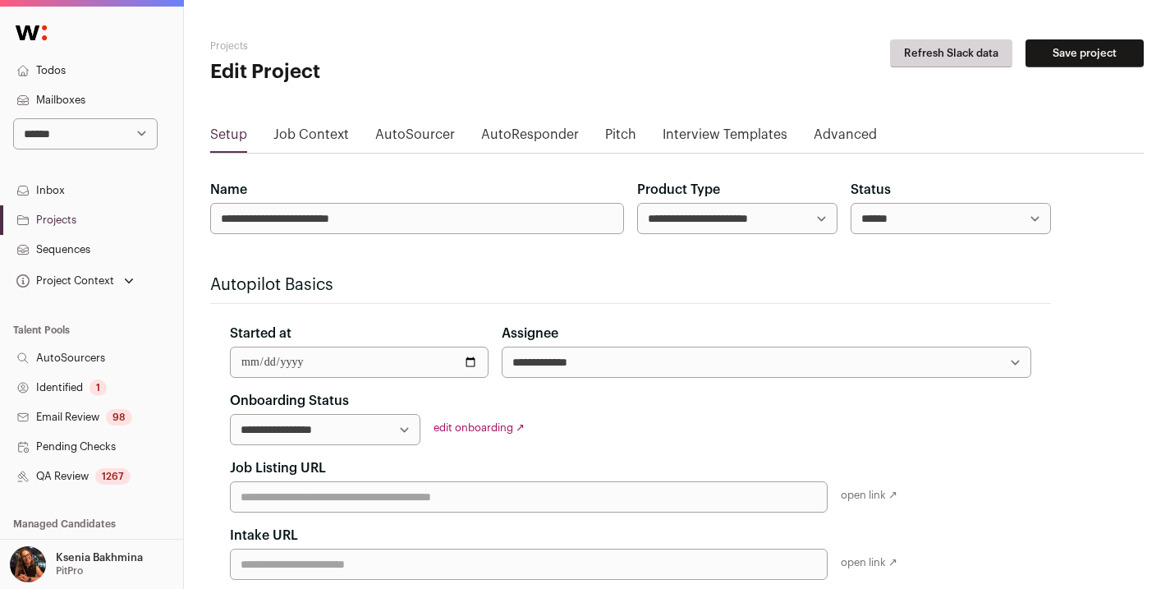
click at [695, 220] on select "**********" at bounding box center [737, 218] width 200 height 31
select select "*********"
click at [819, 132] on link "Advanced" at bounding box center [845, 138] width 63 height 26
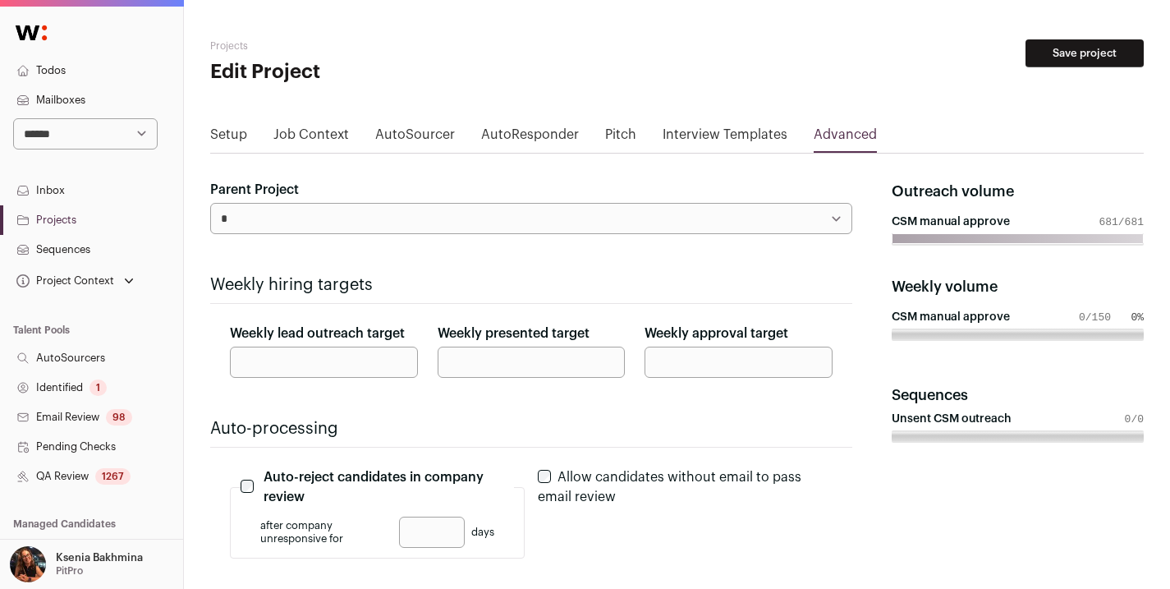
click at [336, 218] on select "**********" at bounding box center [531, 218] width 642 height 31
select select "*****"
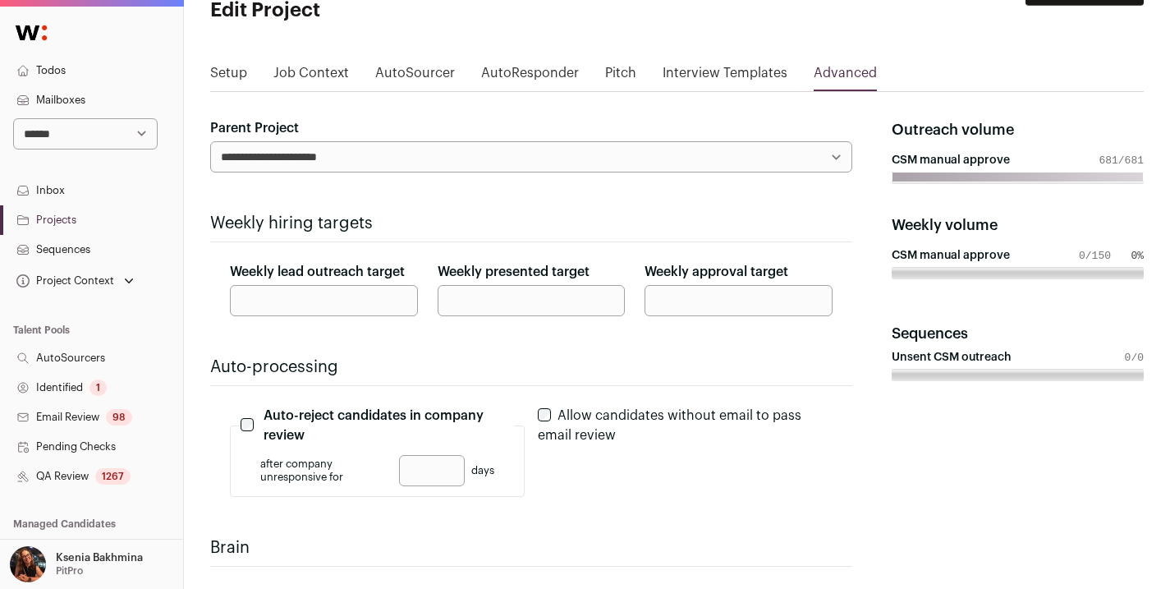
scroll to position [404, 0]
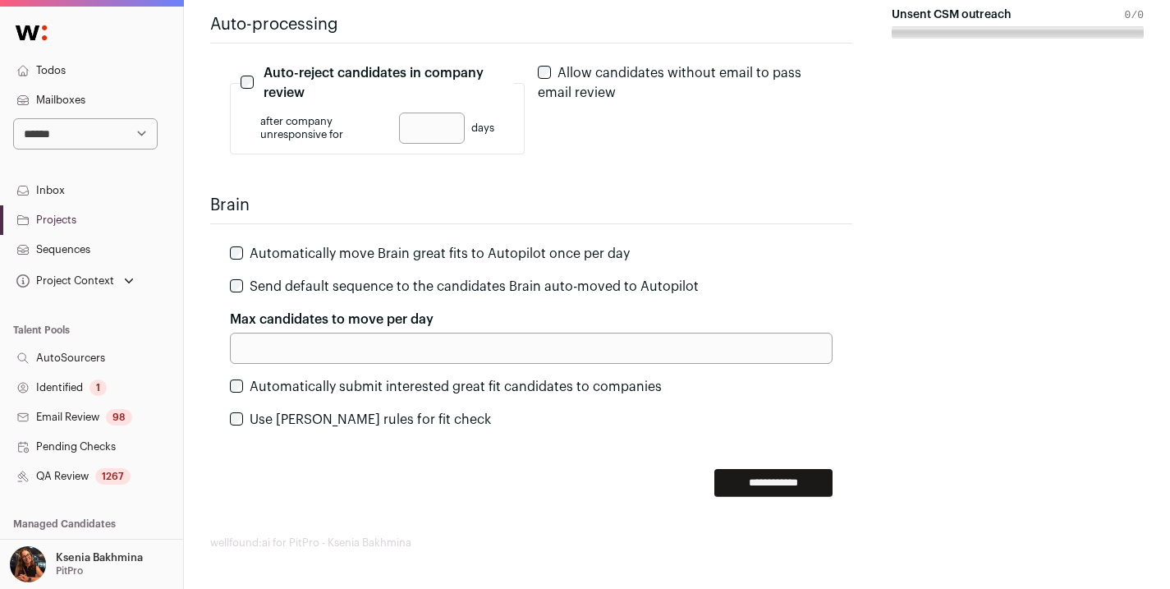
click at [740, 475] on input "**********" at bounding box center [773, 483] width 118 height 28
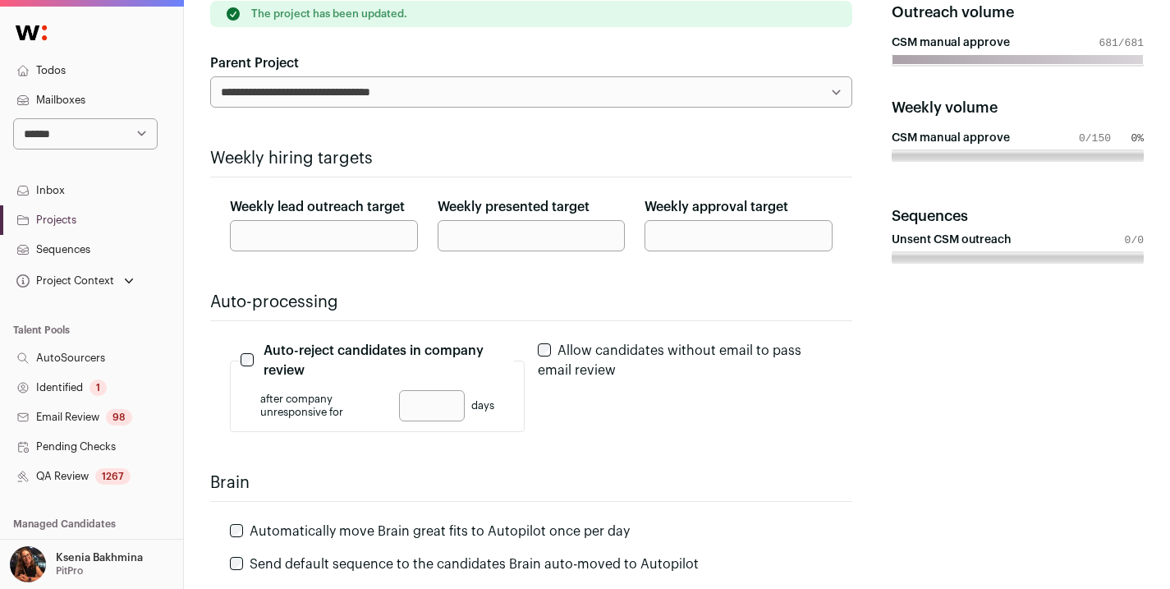
scroll to position [0, 0]
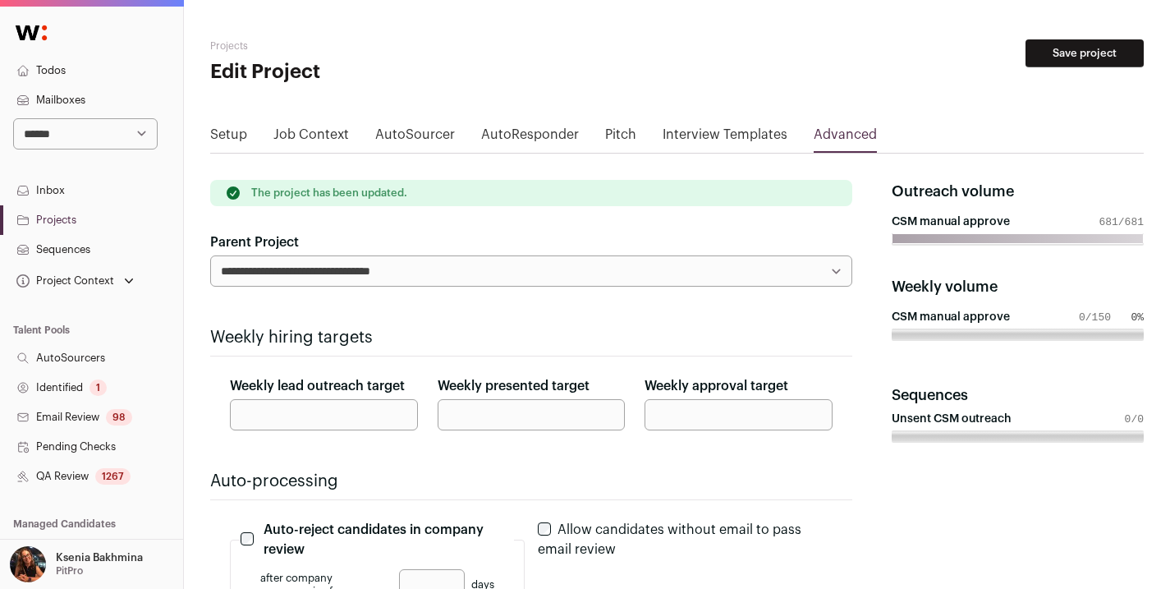
click at [67, 210] on link "Projects" at bounding box center [91, 220] width 183 height 30
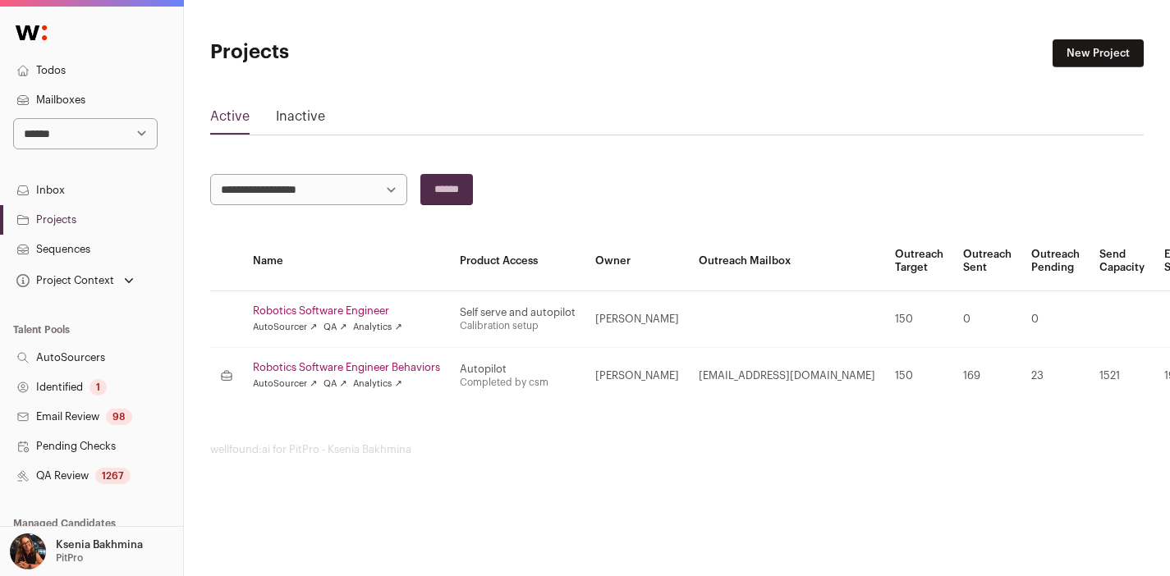
click at [323, 306] on link "Robotics Software Engineer" at bounding box center [346, 311] width 187 height 13
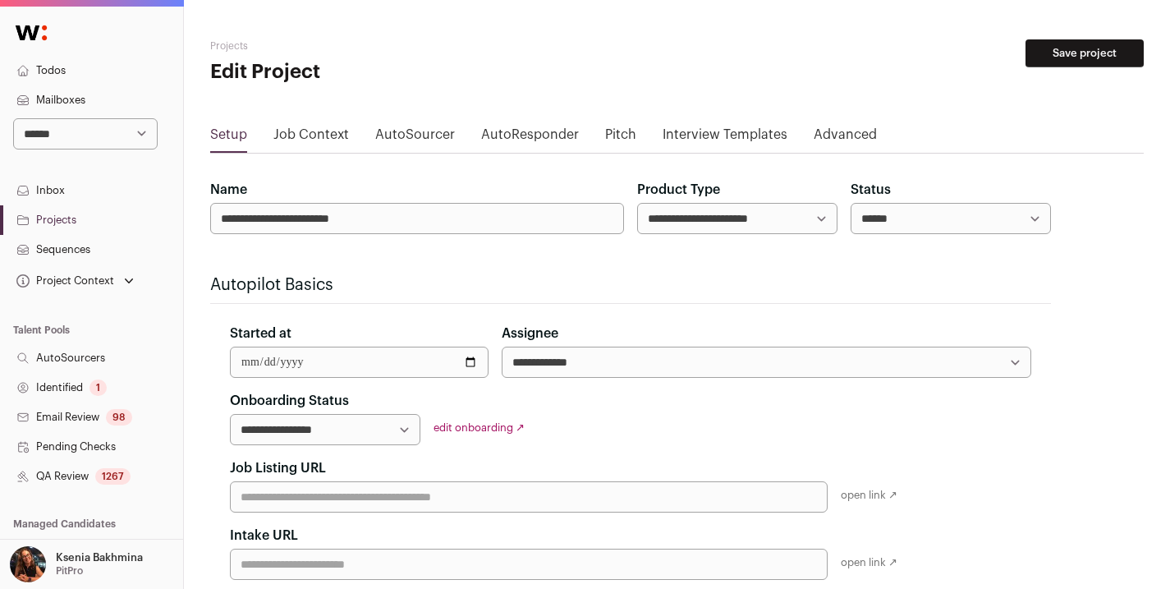
click at [829, 135] on link "Advanced" at bounding box center [845, 138] width 63 height 26
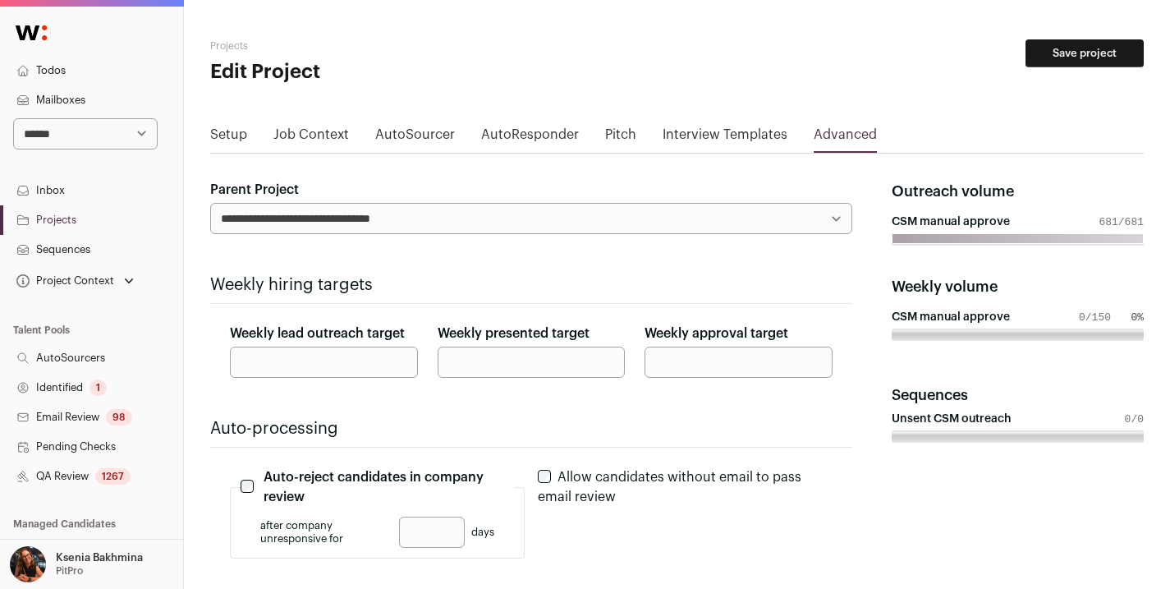
click at [228, 137] on link "Setup" at bounding box center [228, 138] width 37 height 26
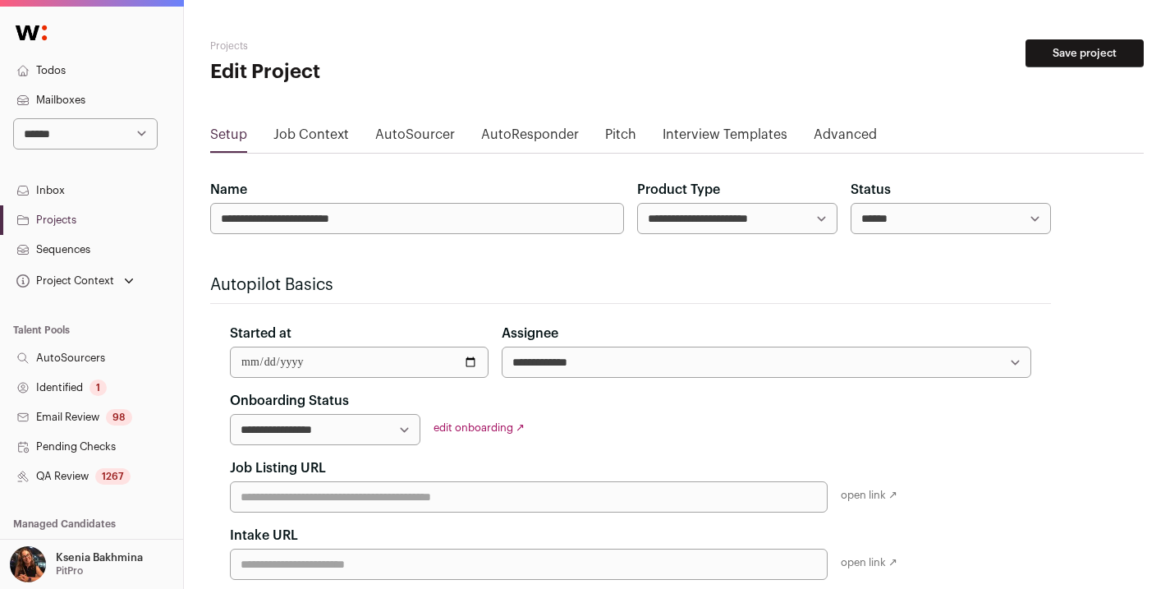
click at [76, 215] on link "Projects" at bounding box center [91, 220] width 183 height 30
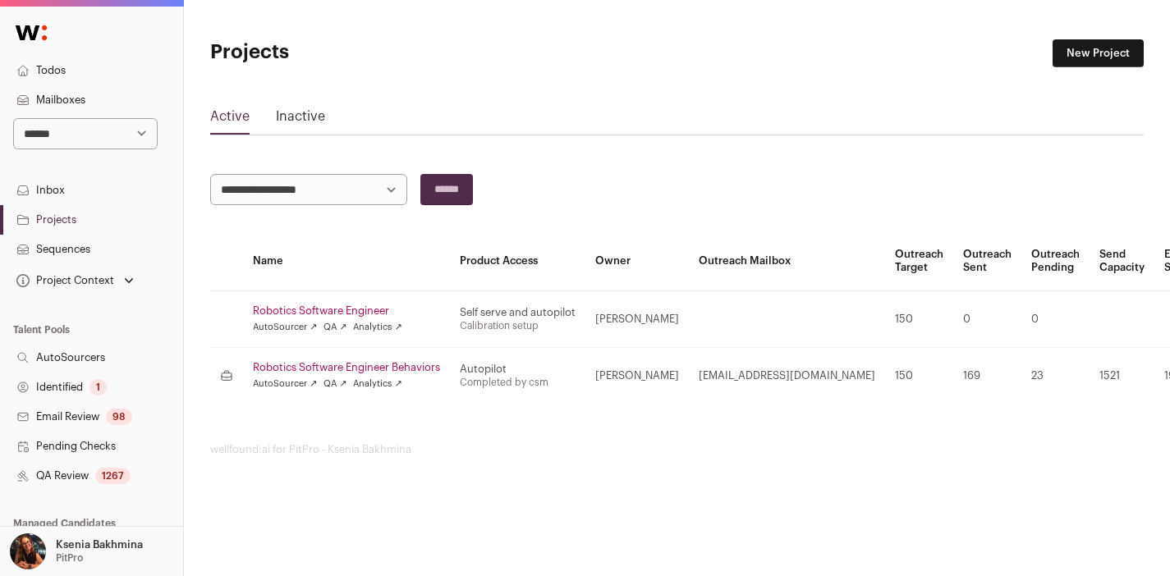
click at [308, 314] on link "Robotics Software Engineer" at bounding box center [346, 311] width 187 height 13
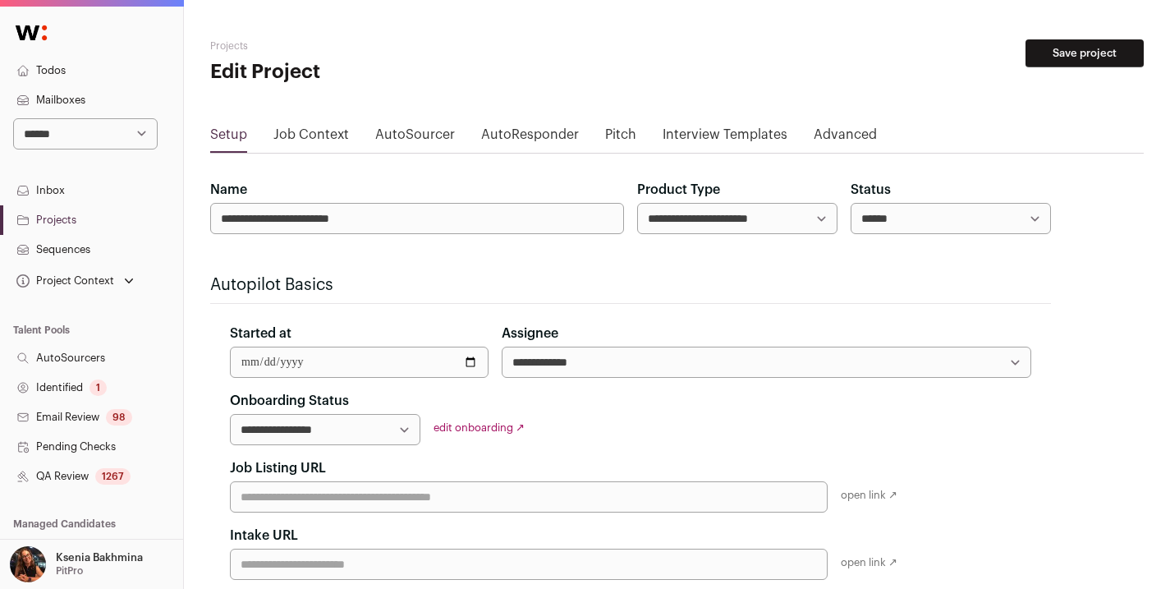
click at [75, 479] on link "QA Review 1267" at bounding box center [91, 476] width 183 height 30
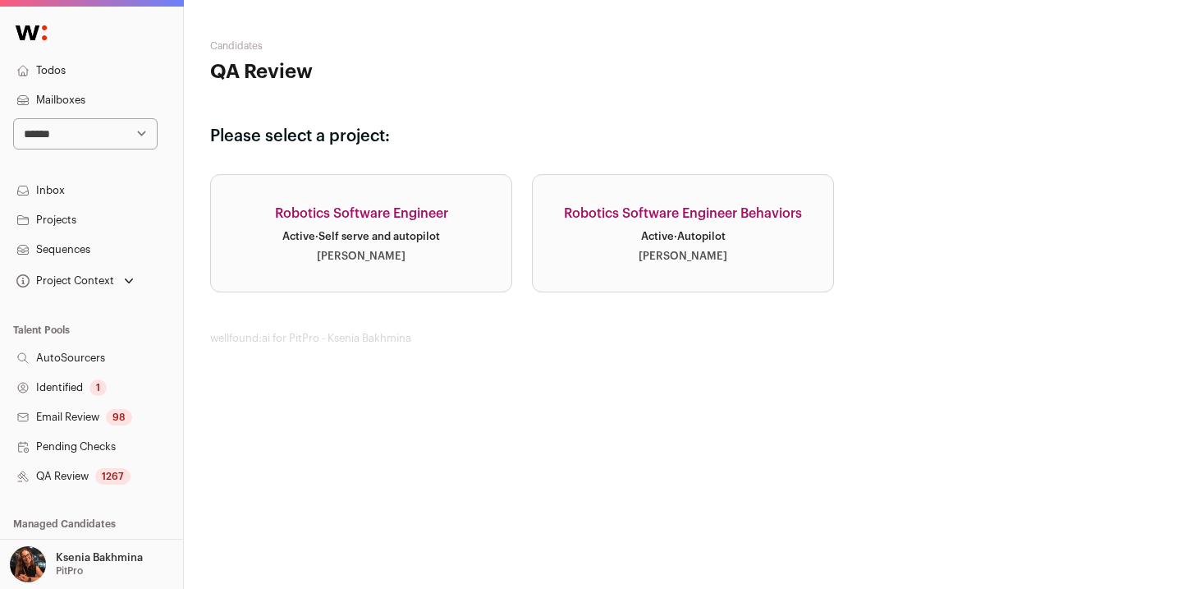
click at [365, 207] on div "Robotics Software Engineer" at bounding box center [361, 214] width 173 height 20
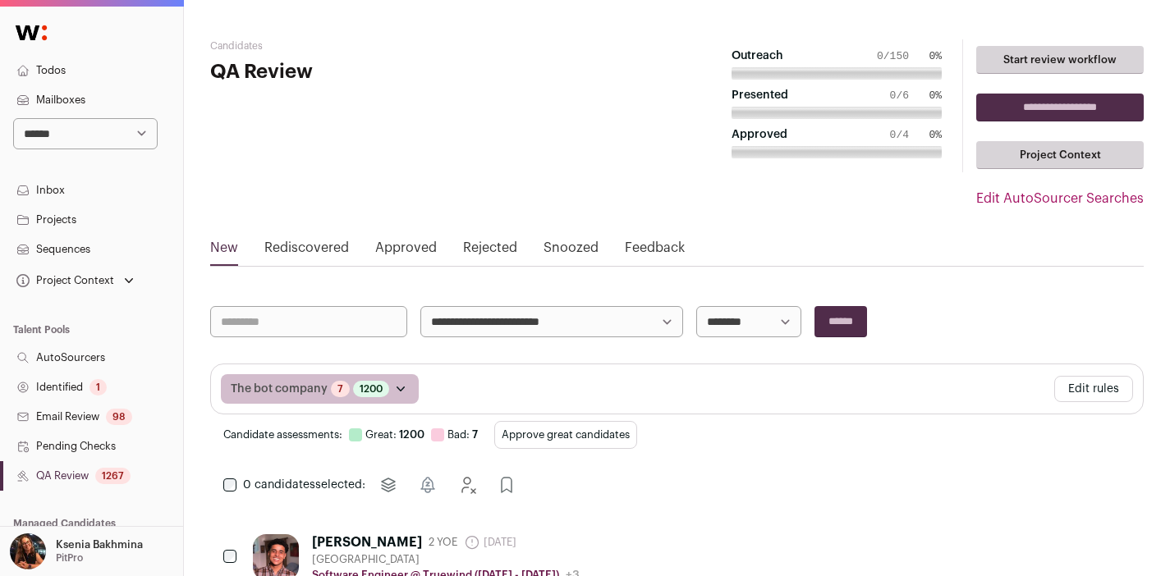
click at [320, 250] on link "Rediscovered" at bounding box center [306, 251] width 85 height 26
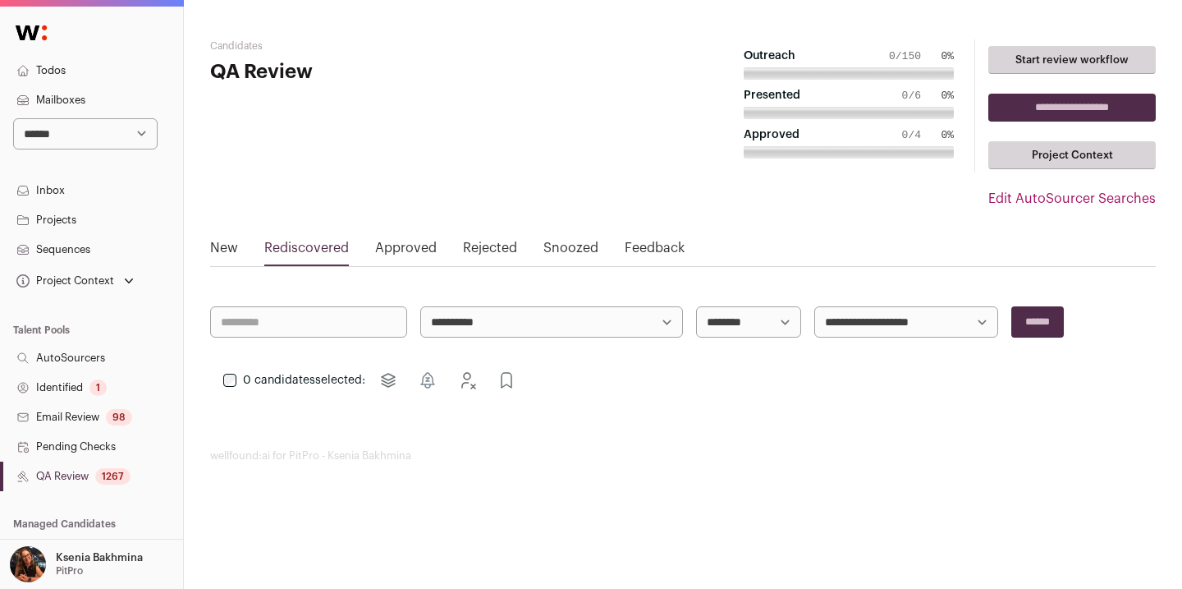
click at [86, 358] on link "AutoSourcers" at bounding box center [91, 358] width 183 height 30
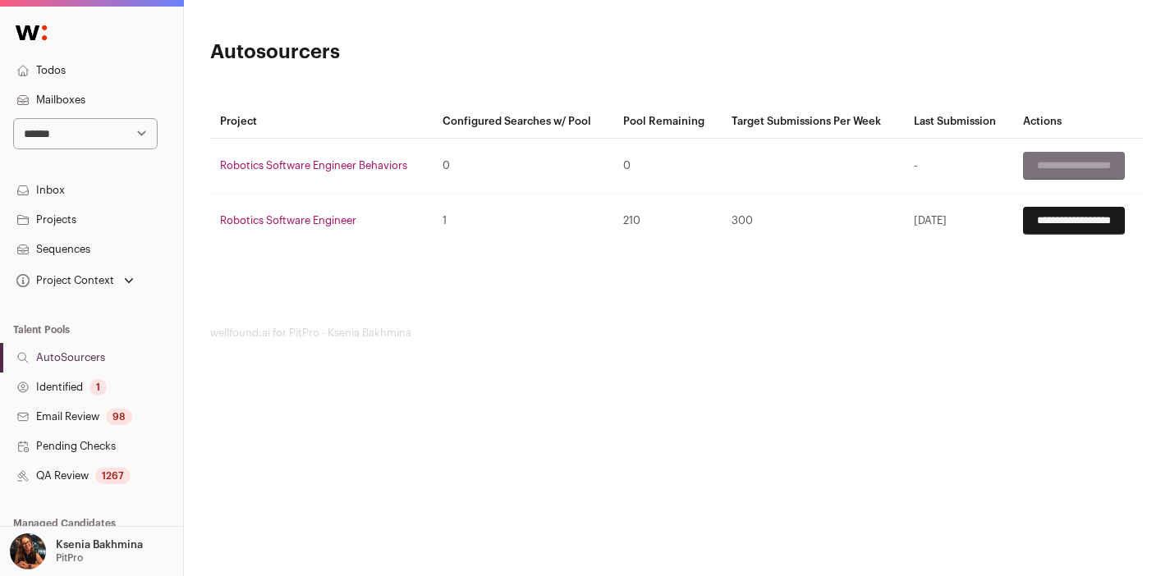
click at [297, 221] on link "Robotics Software Engineer" at bounding box center [288, 220] width 136 height 11
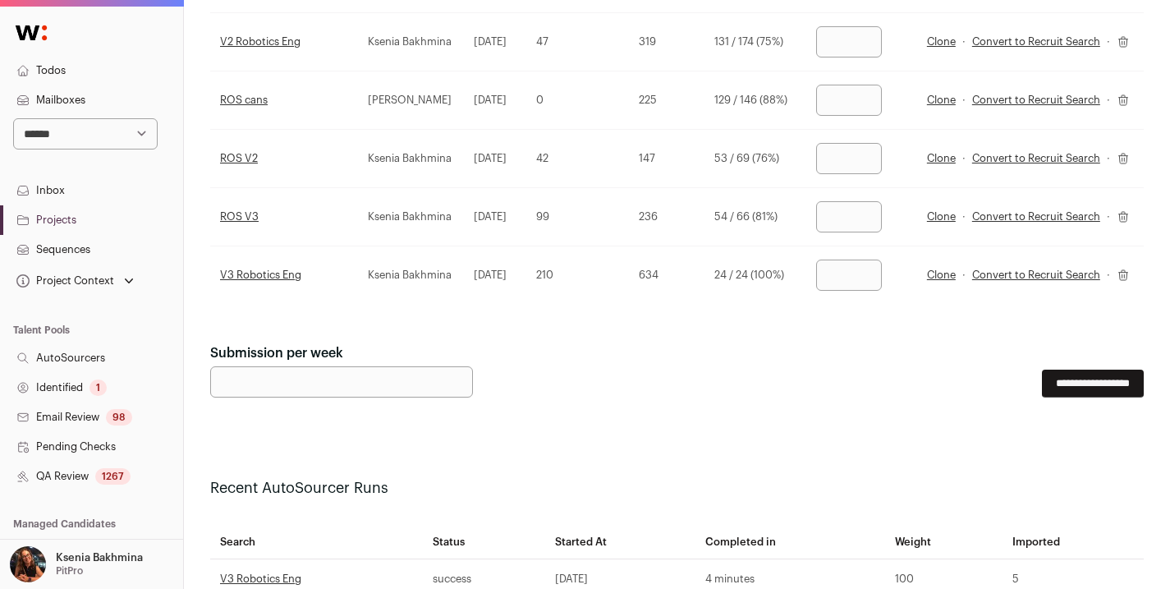
scroll to position [318, 0]
drag, startPoint x: 560, startPoint y: 287, endPoint x: 591, endPoint y: 288, distance: 31.2
click at [591, 288] on td "210" at bounding box center [577, 274] width 103 height 58
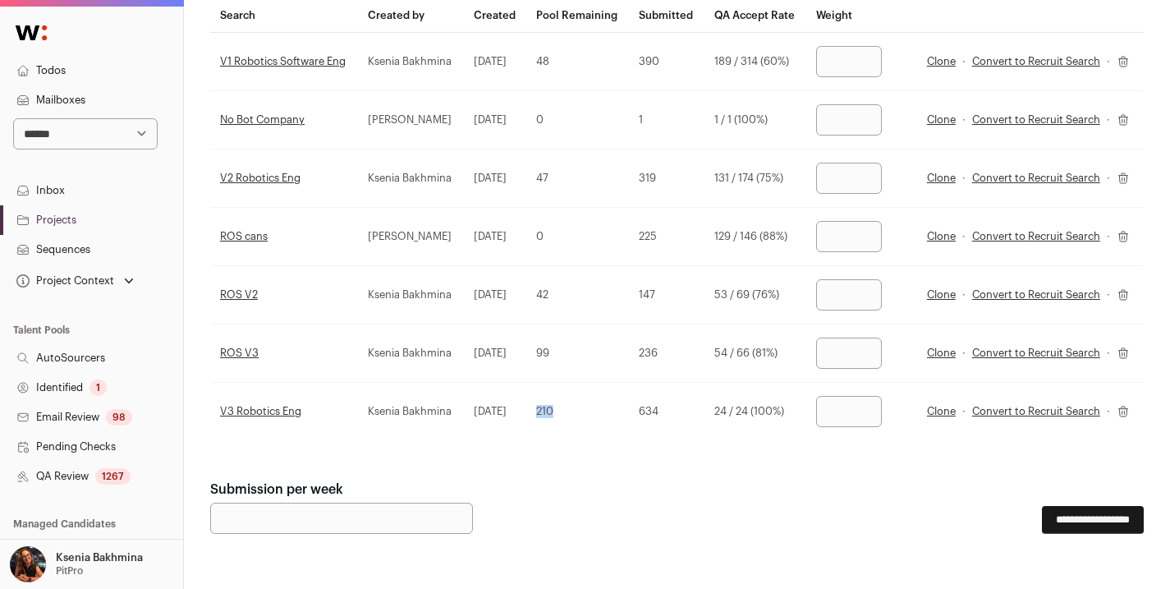
scroll to position [181, 0]
click at [73, 475] on link "QA Review 1267" at bounding box center [91, 476] width 183 height 30
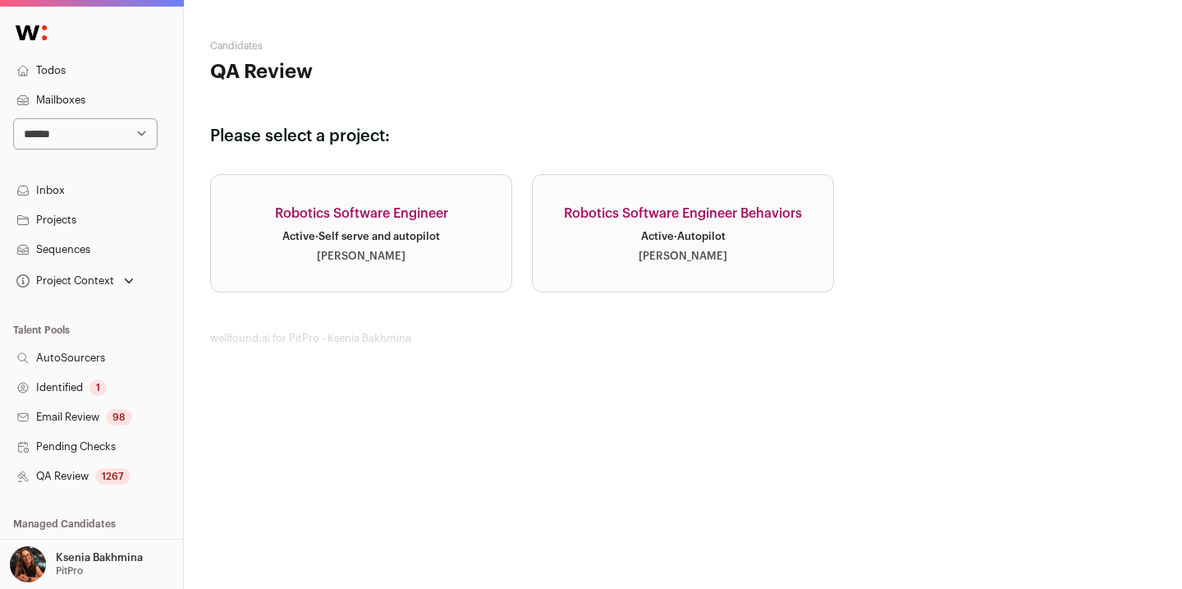
click at [360, 231] on div "Active · Self serve and autopilot" at bounding box center [361, 236] width 158 height 13
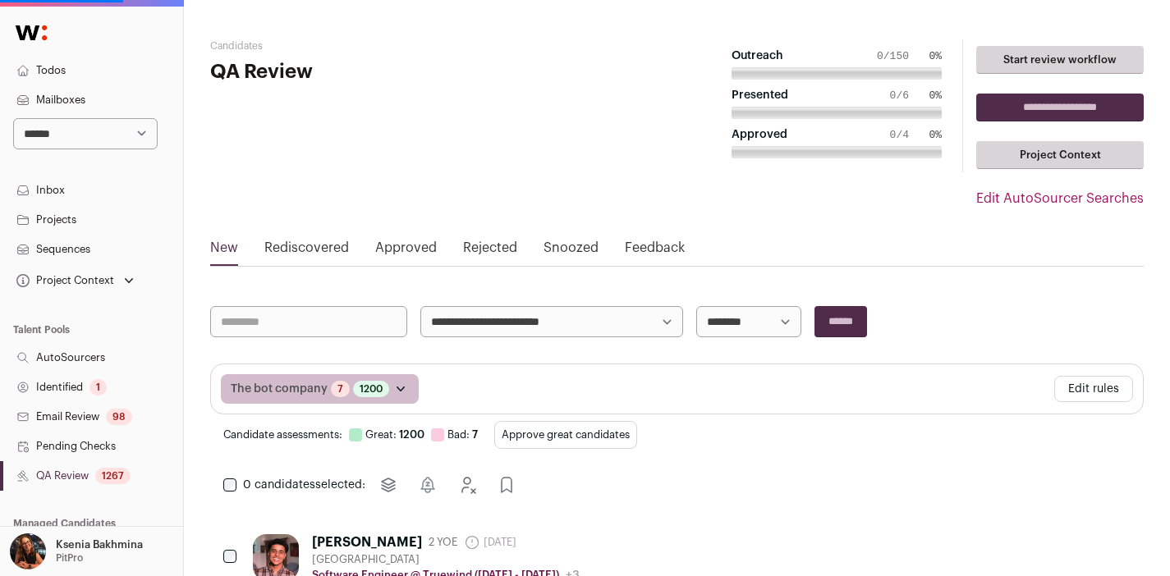
click at [305, 250] on link "Rediscovered" at bounding box center [306, 251] width 85 height 26
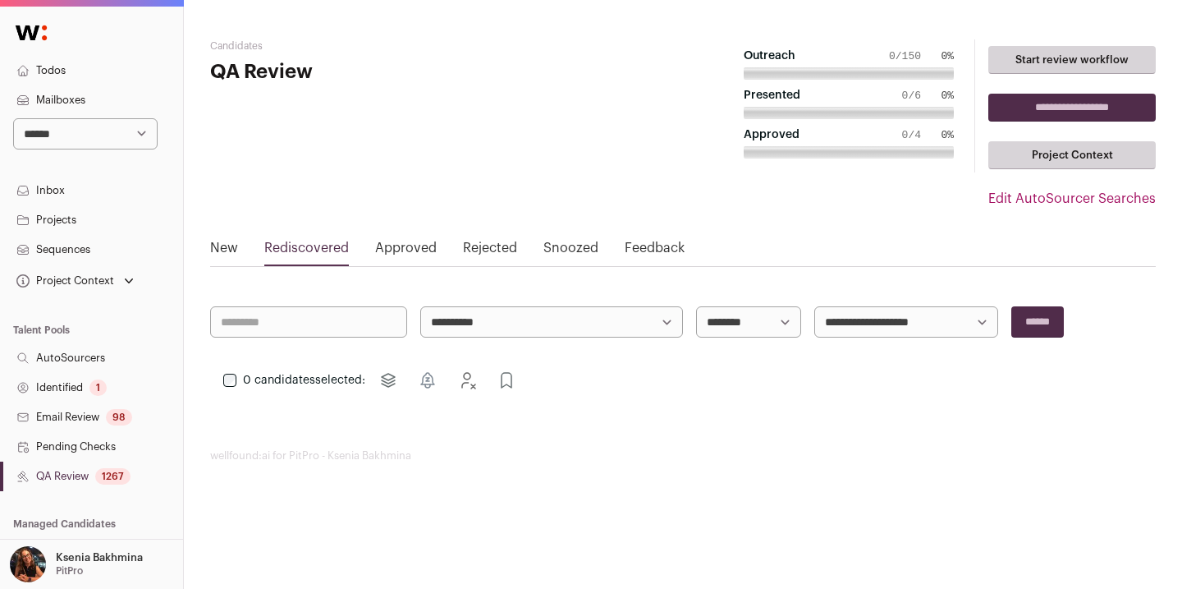
click at [228, 247] on link "New" at bounding box center [224, 251] width 28 height 26
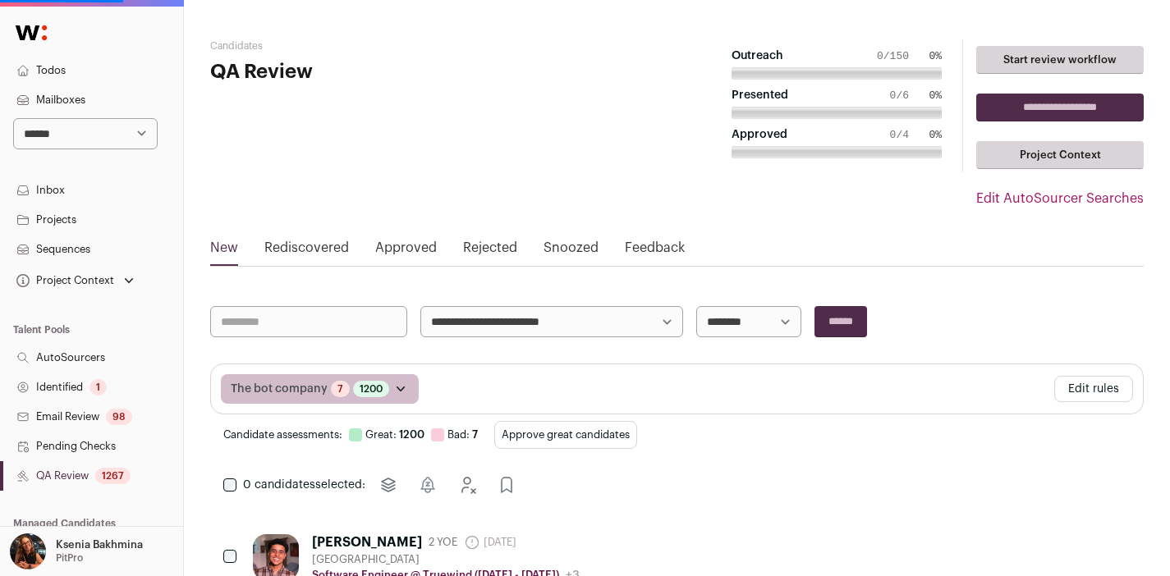
click at [341, 543] on div "Kabir Khan" at bounding box center [367, 542] width 110 height 16
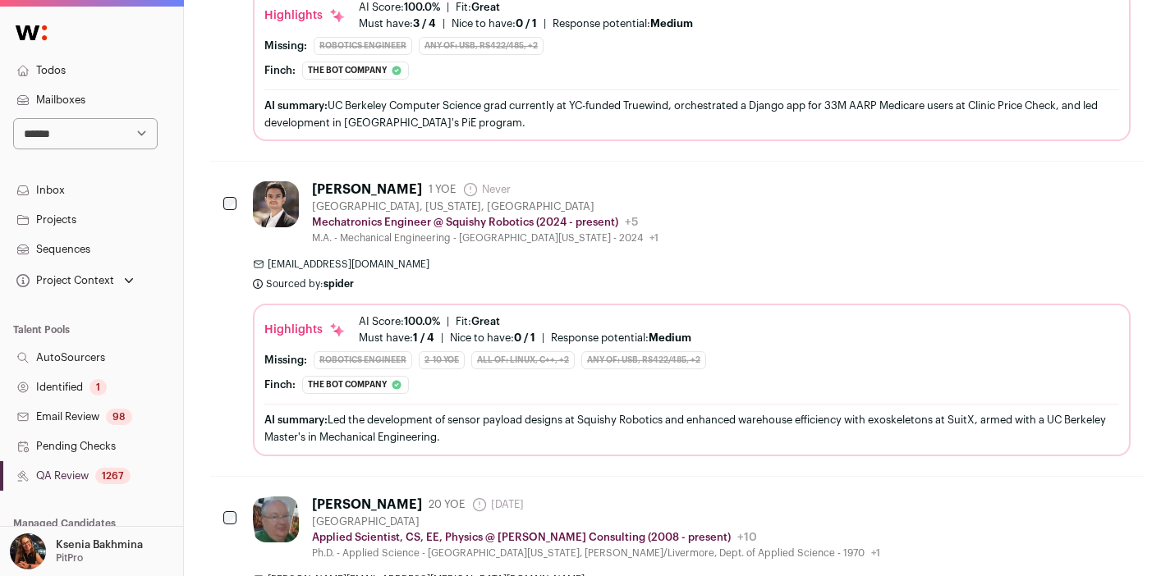
scroll to position [654, 0]
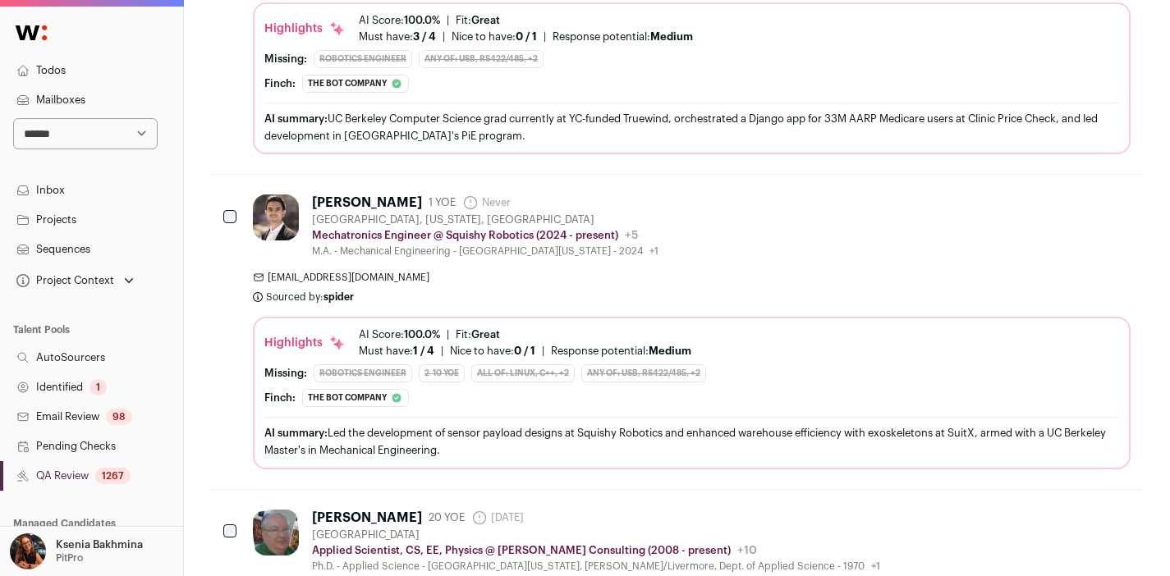
click at [340, 201] on div "Abhay Bhandari" at bounding box center [367, 203] width 110 height 16
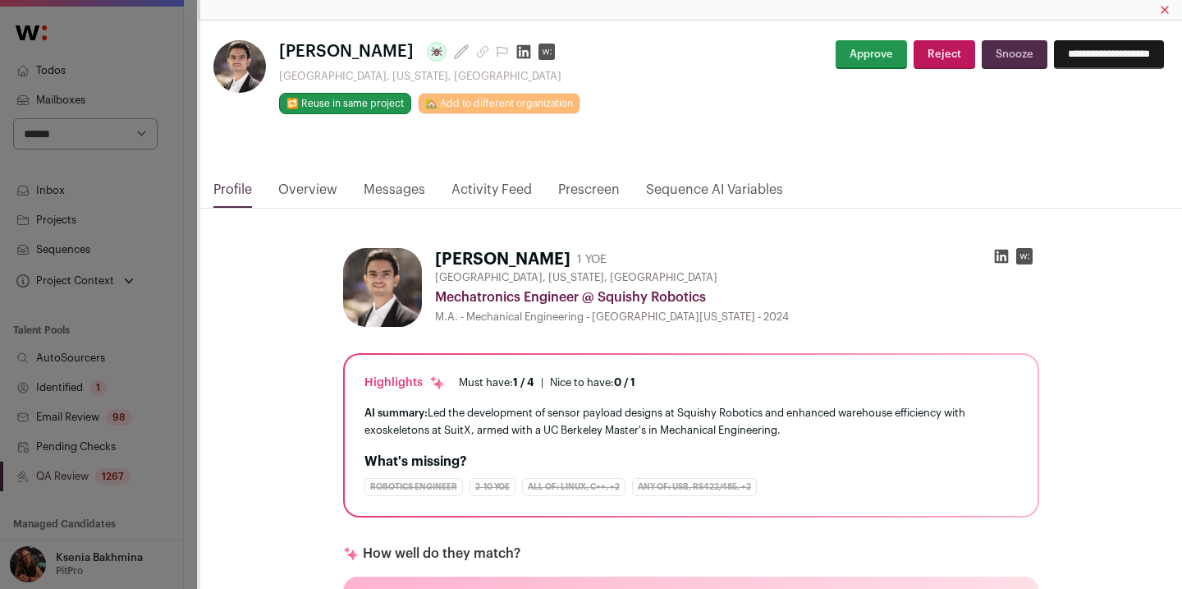
click at [384, 182] on link "Messages" at bounding box center [395, 194] width 62 height 28
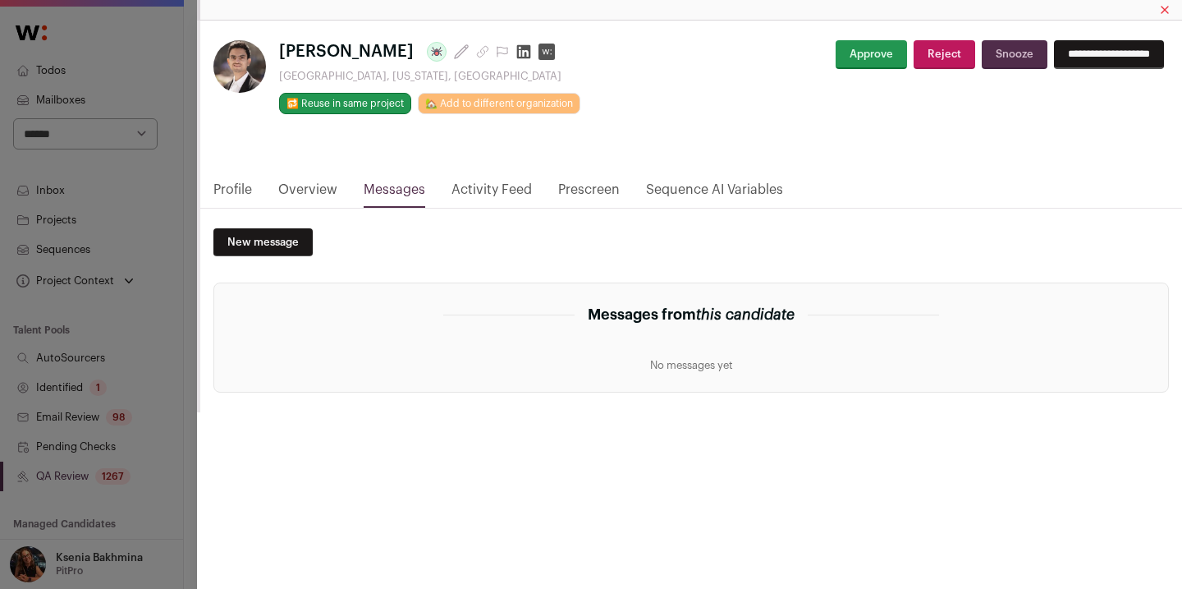
click at [183, 241] on div "**********" at bounding box center [591, 294] width 1182 height 589
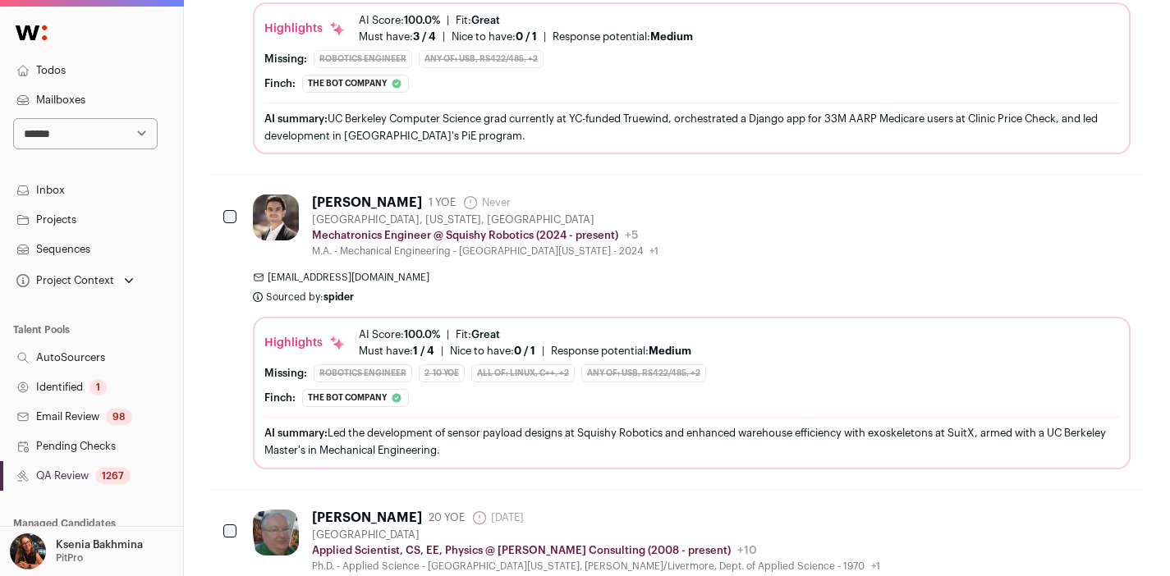
click at [89, 132] on select "**********" at bounding box center [85, 133] width 145 height 31
select select "*****"
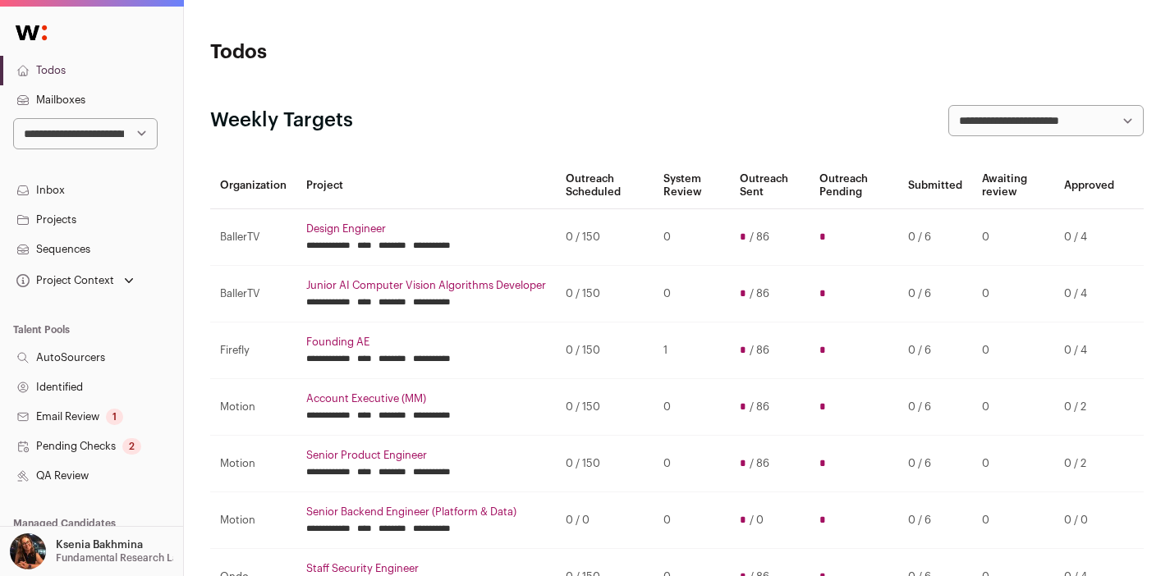
click at [56, 244] on link "Sequences" at bounding box center [91, 250] width 183 height 30
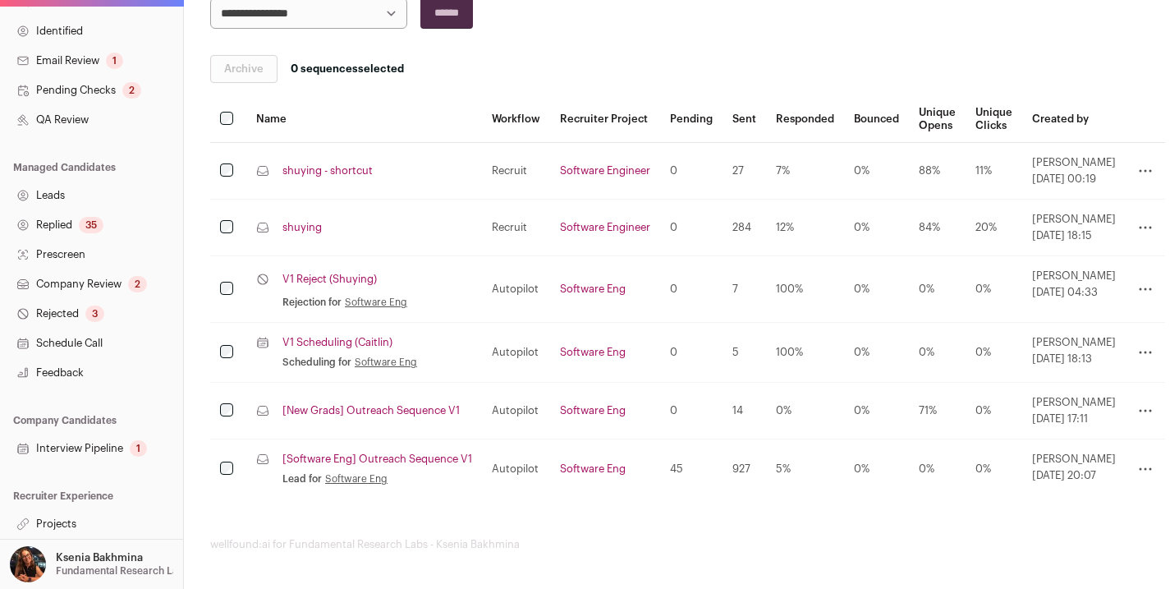
scroll to position [258, 0]
click at [64, 530] on link "Projects" at bounding box center [91, 524] width 183 height 30
click at [60, 526] on link "Projects" at bounding box center [91, 524] width 183 height 30
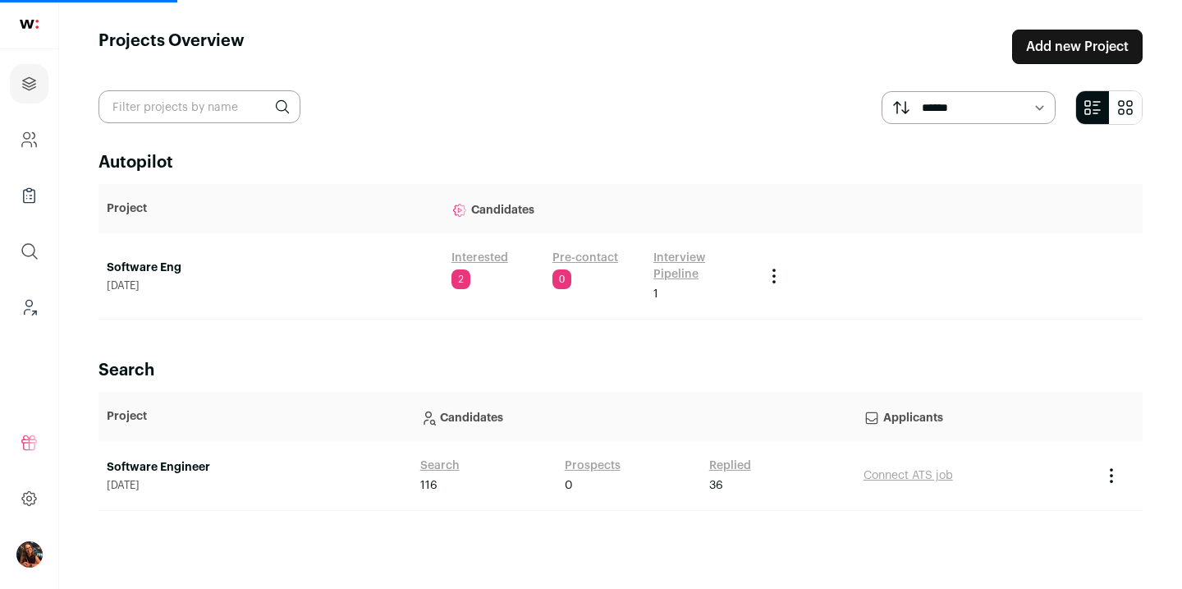
click at [171, 464] on link "Software Engineer" at bounding box center [255, 467] width 297 height 16
click at [157, 466] on link "Software Engineer" at bounding box center [255, 467] width 297 height 16
click at [180, 466] on link "Software Engineer" at bounding box center [255, 467] width 297 height 16
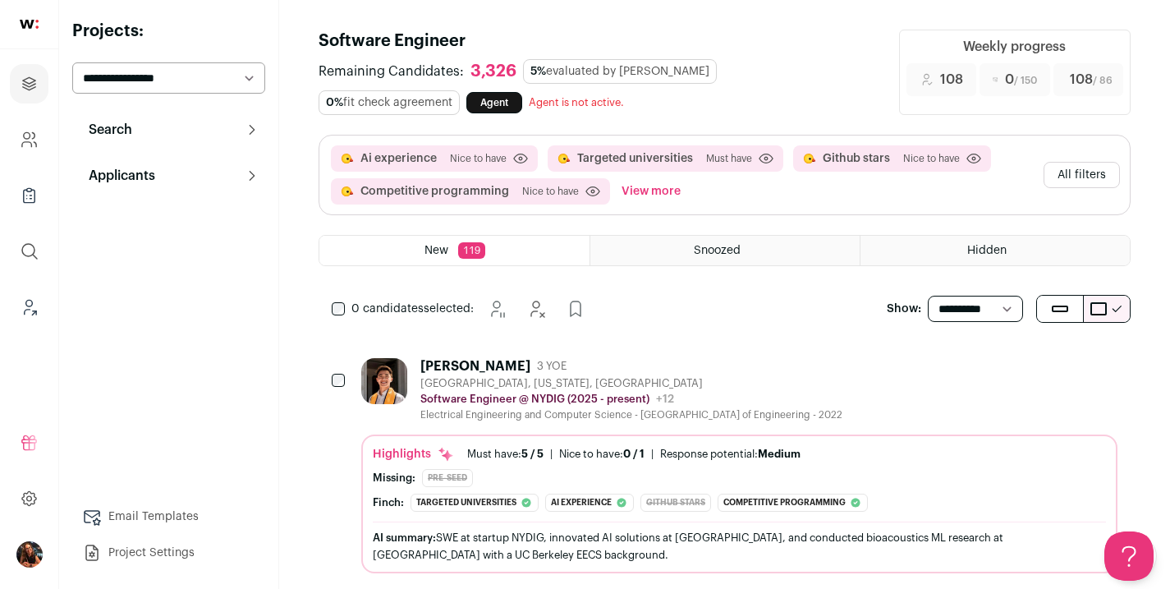
click at [232, 129] on button "Search" at bounding box center [168, 129] width 193 height 33
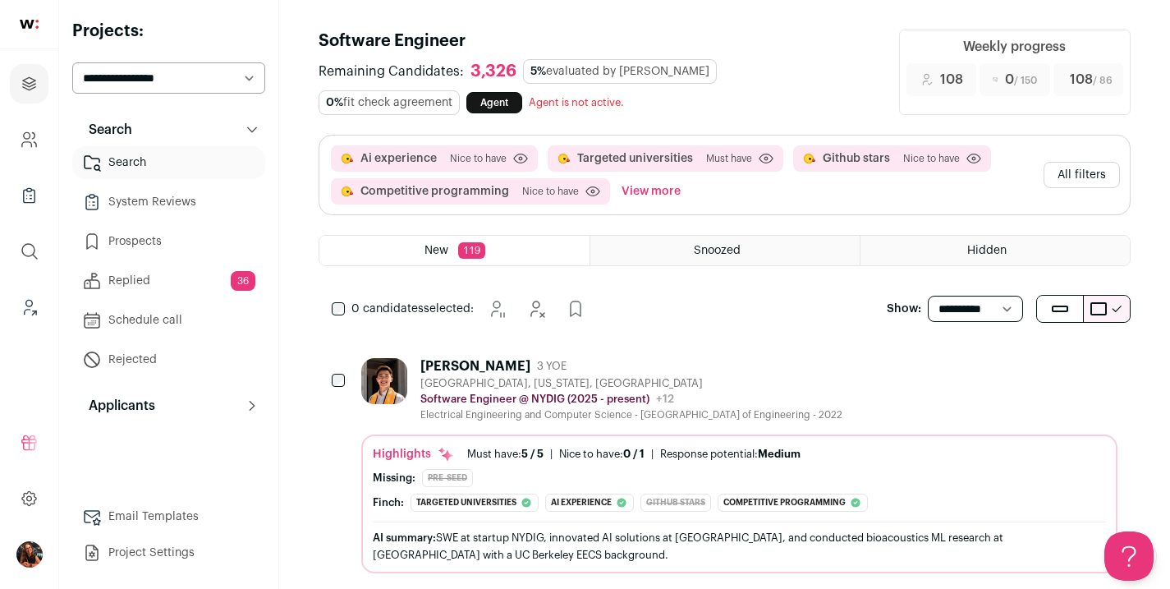
click at [167, 282] on link "Replied 36" at bounding box center [168, 280] width 193 height 33
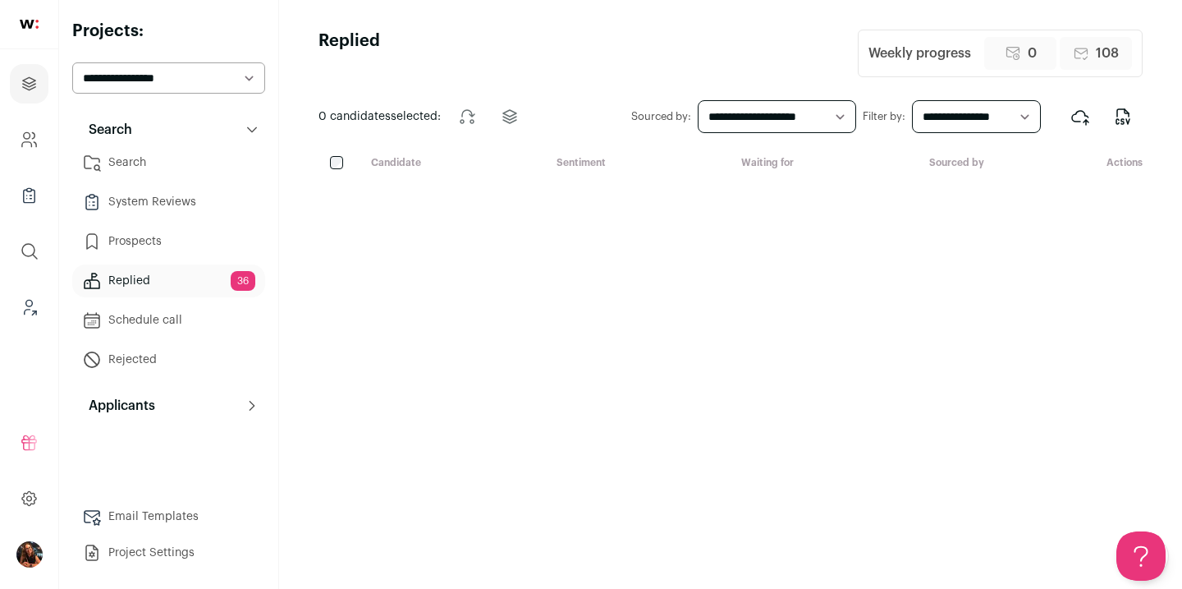
click at [807, 108] on select "**********" at bounding box center [777, 116] width 159 height 33
select select "***"
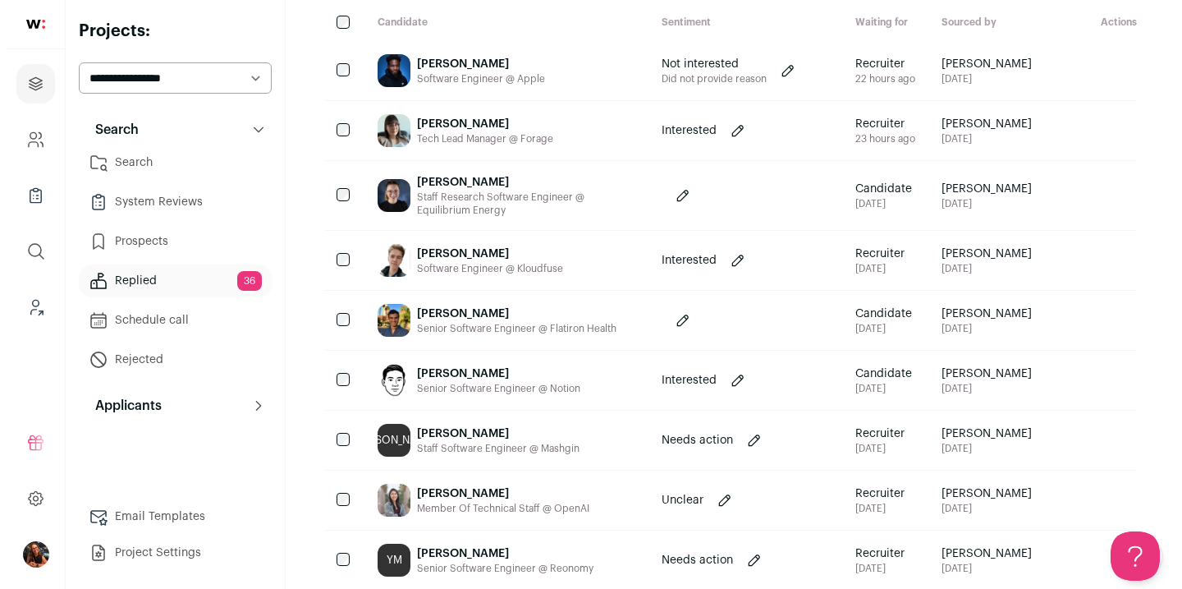
scroll to position [238, 0]
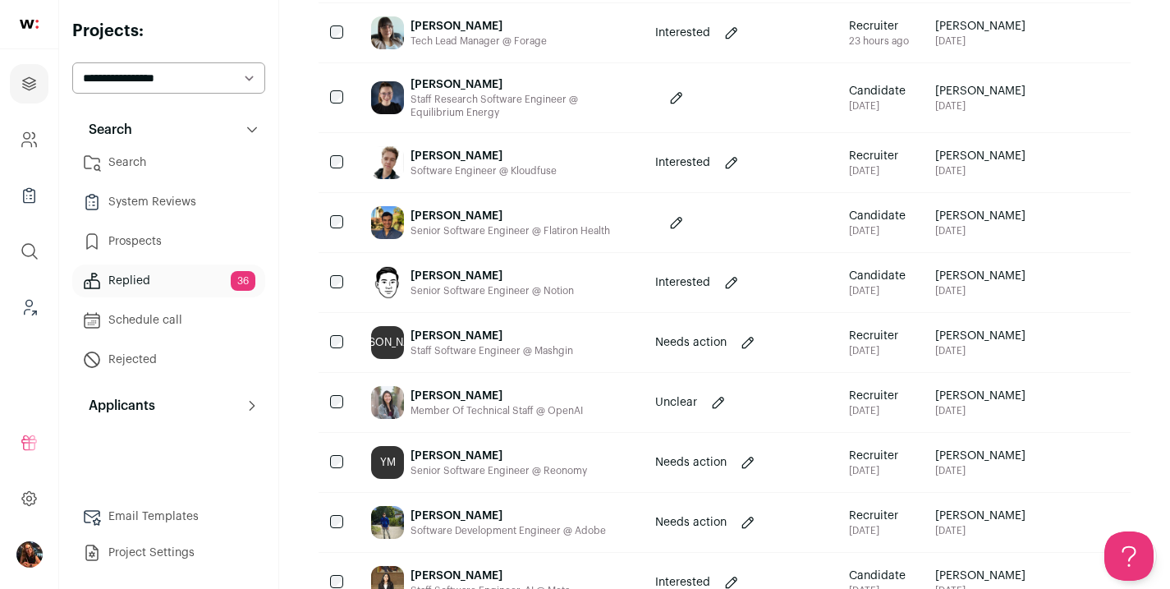
click at [471, 275] on div "[PERSON_NAME]" at bounding box center [492, 276] width 163 height 16
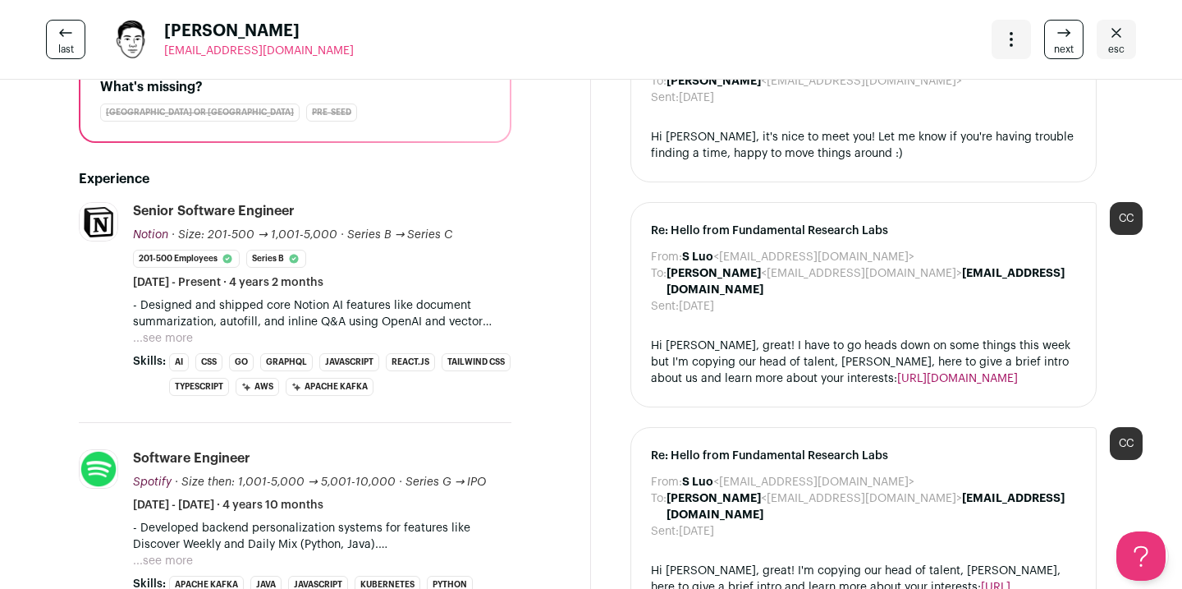
scroll to position [0, 0]
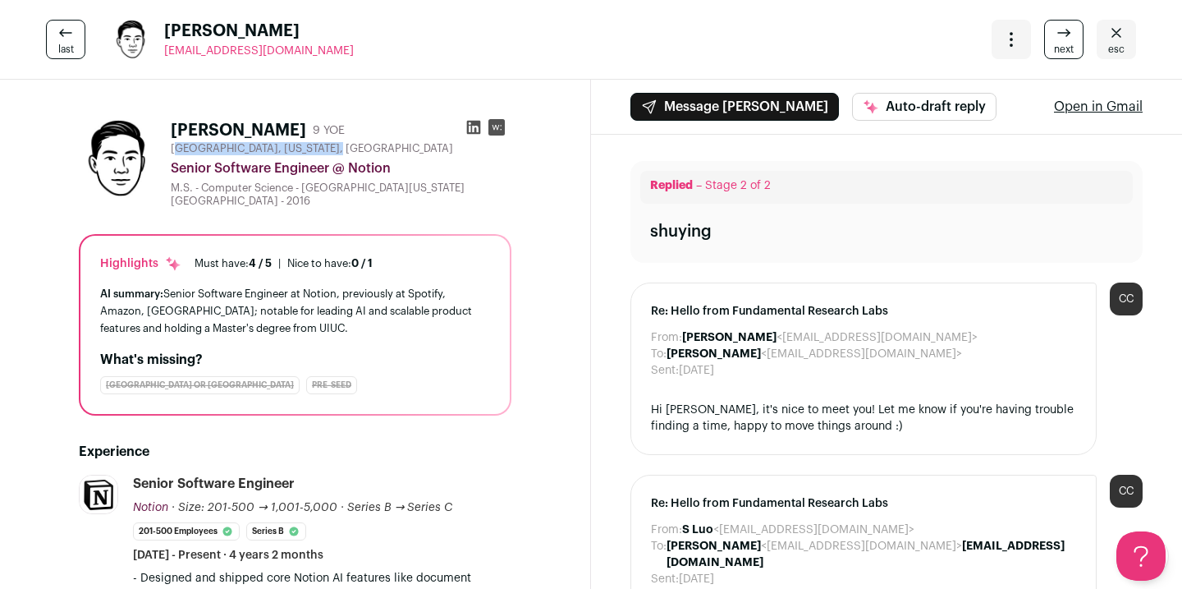
drag, startPoint x: 175, startPoint y: 147, endPoint x: 414, endPoint y: 151, distance: 239.0
click at [414, 151] on div "[GEOGRAPHIC_DATA], [US_STATE], [GEOGRAPHIC_DATA]" at bounding box center [341, 148] width 341 height 13
click at [411, 151] on div "[GEOGRAPHIC_DATA], [US_STATE], [GEOGRAPHIC_DATA]" at bounding box center [341, 148] width 341 height 13
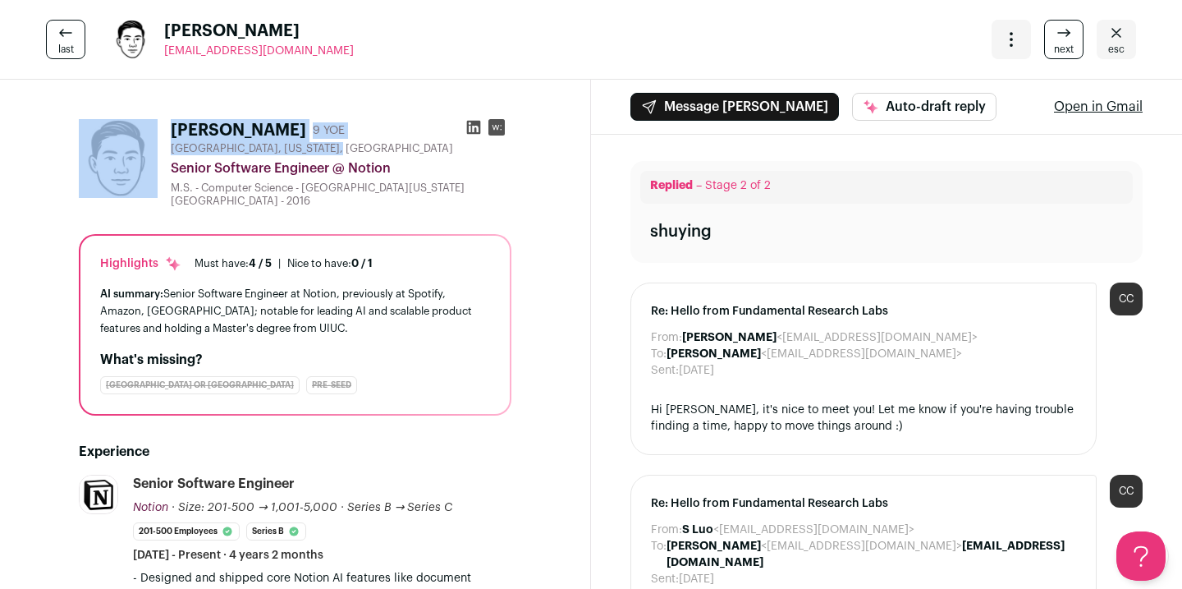
drag, startPoint x: 388, startPoint y: 148, endPoint x: 155, endPoint y: 142, distance: 233.2
click at [155, 142] on div "Hieu Dinh 9 YOE Naples, Florida, United States Senior Software Engineer @ Notio…" at bounding box center [295, 163] width 433 height 89
click at [163, 144] on div "Hieu Dinh 9 YOE Naples, Florida, United States Senior Software Engineer @ Notio…" at bounding box center [295, 163] width 433 height 89
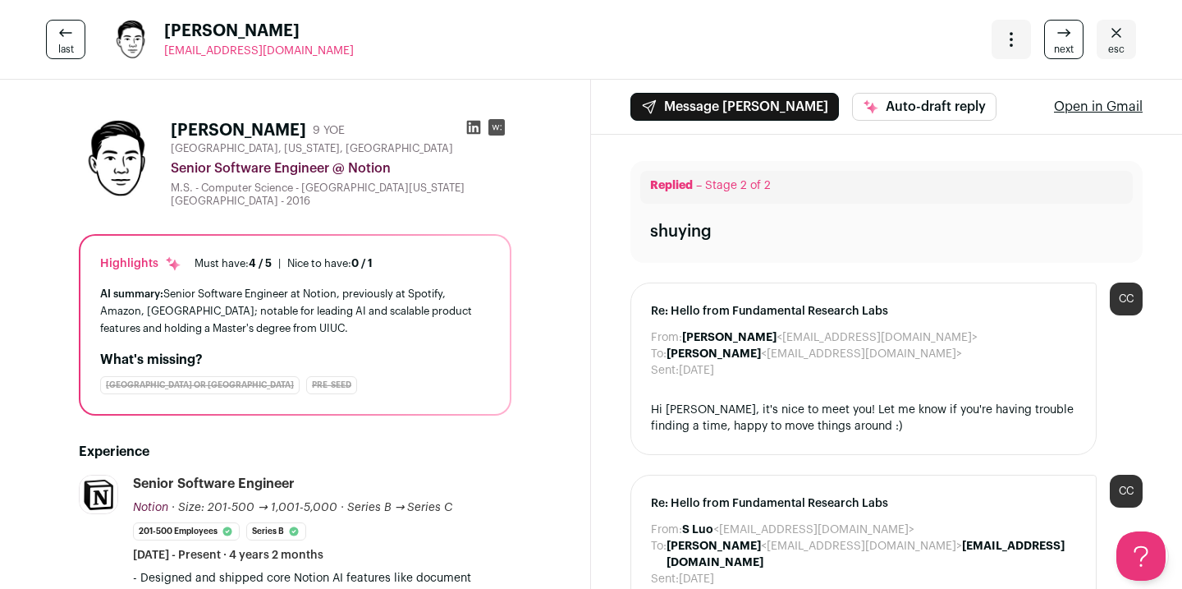
click at [1107, 39] on icon "Close" at bounding box center [1117, 33] width 20 height 20
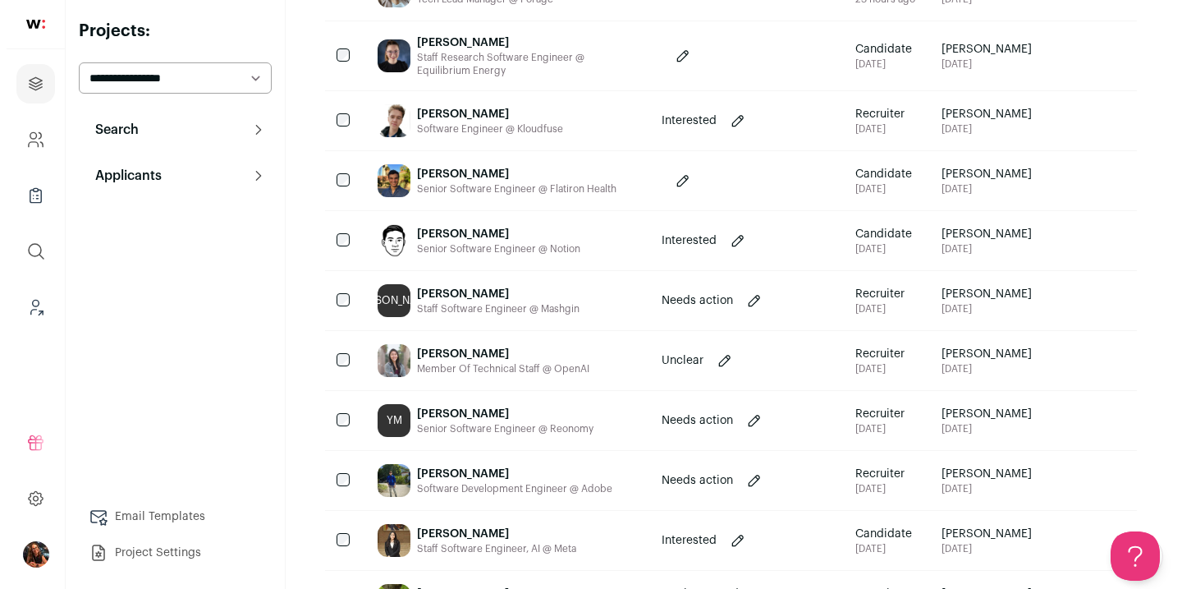
scroll to position [281, 0]
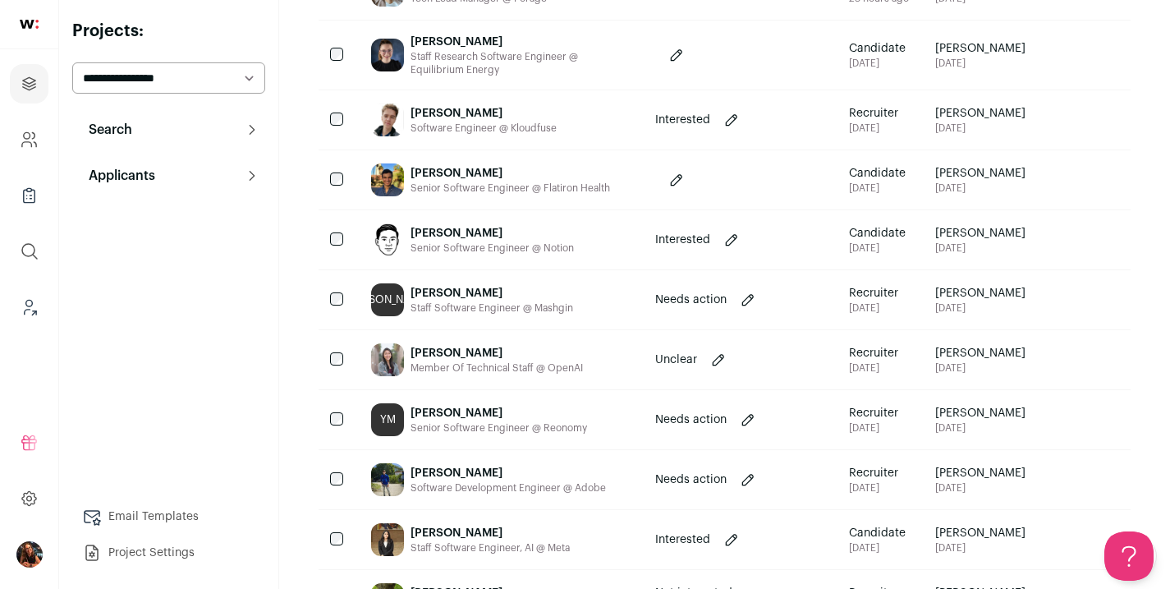
click at [453, 473] on div "[PERSON_NAME]" at bounding box center [508, 473] width 195 height 16
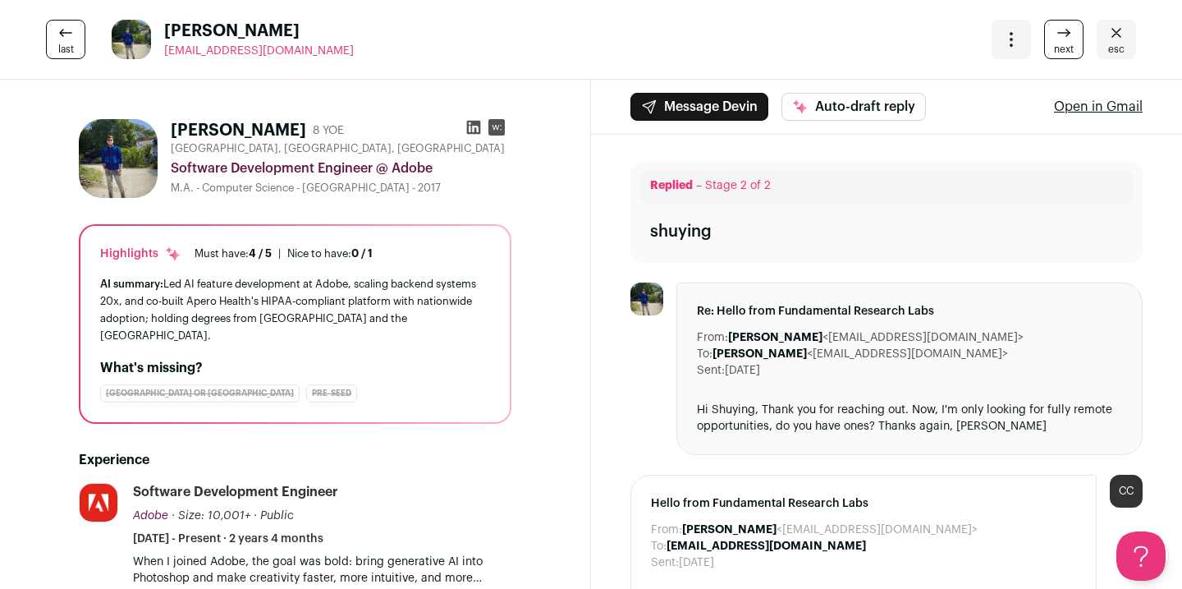
click at [1110, 46] on span "esc" at bounding box center [1116, 49] width 16 height 13
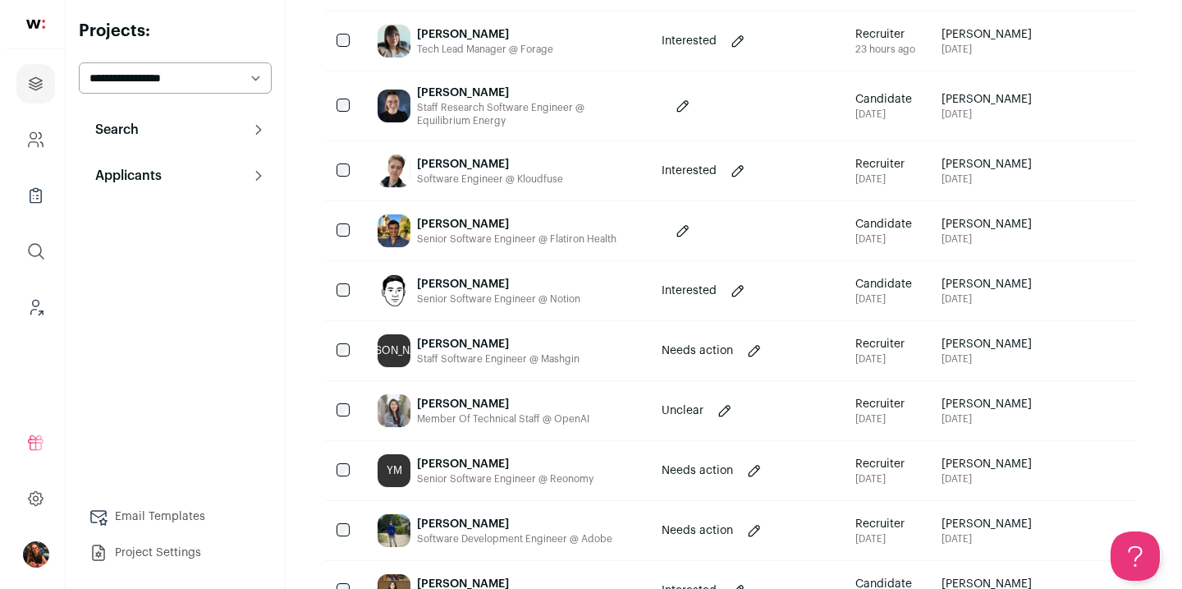
scroll to position [296, 0]
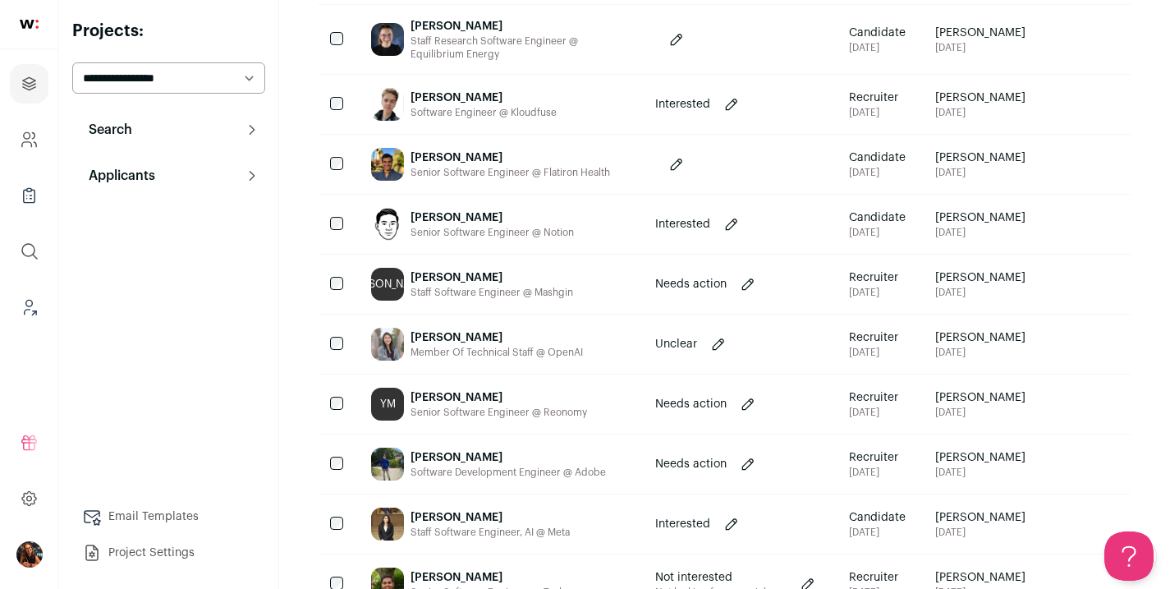
click at [504, 516] on div "[PERSON_NAME]" at bounding box center [490, 517] width 159 height 16
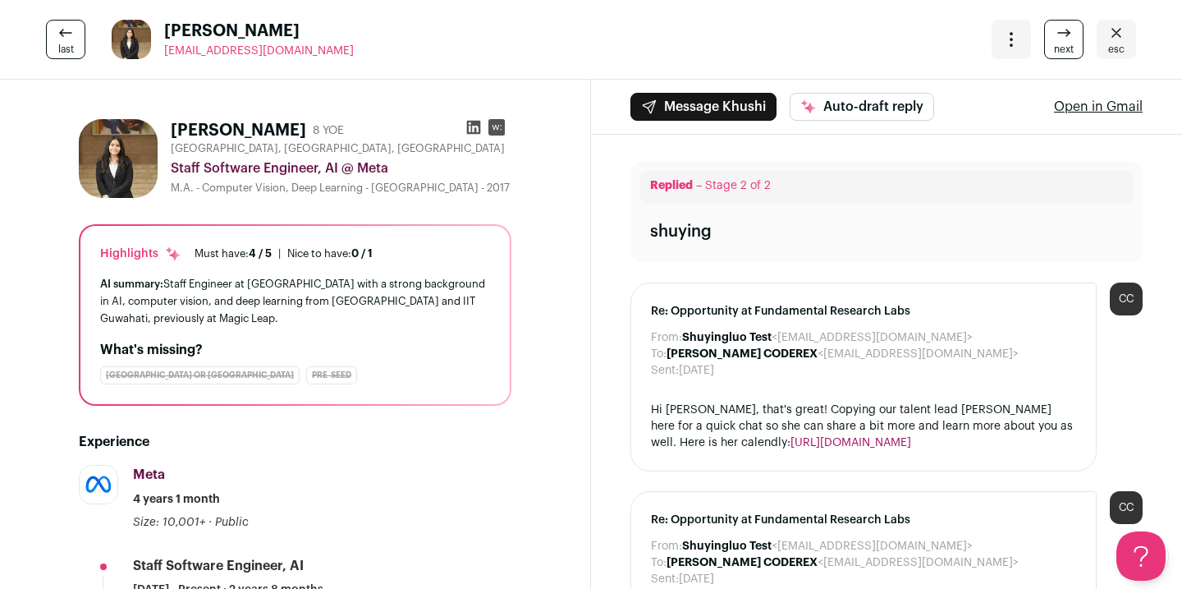
click at [1120, 48] on link "esc" at bounding box center [1116, 39] width 39 height 39
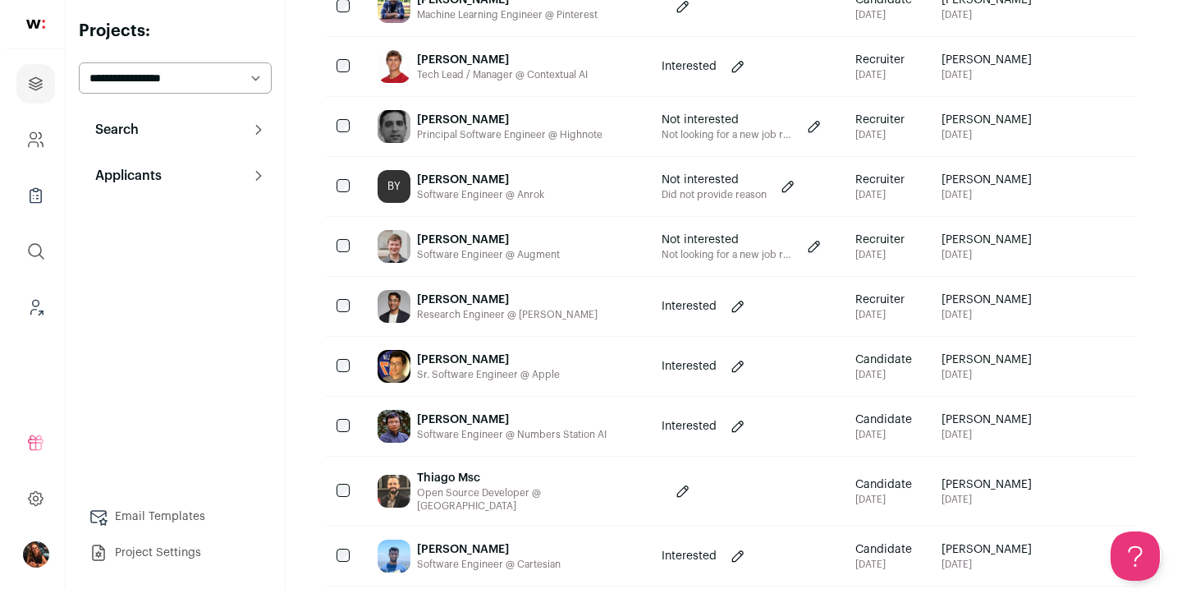
scroll to position [1034, 0]
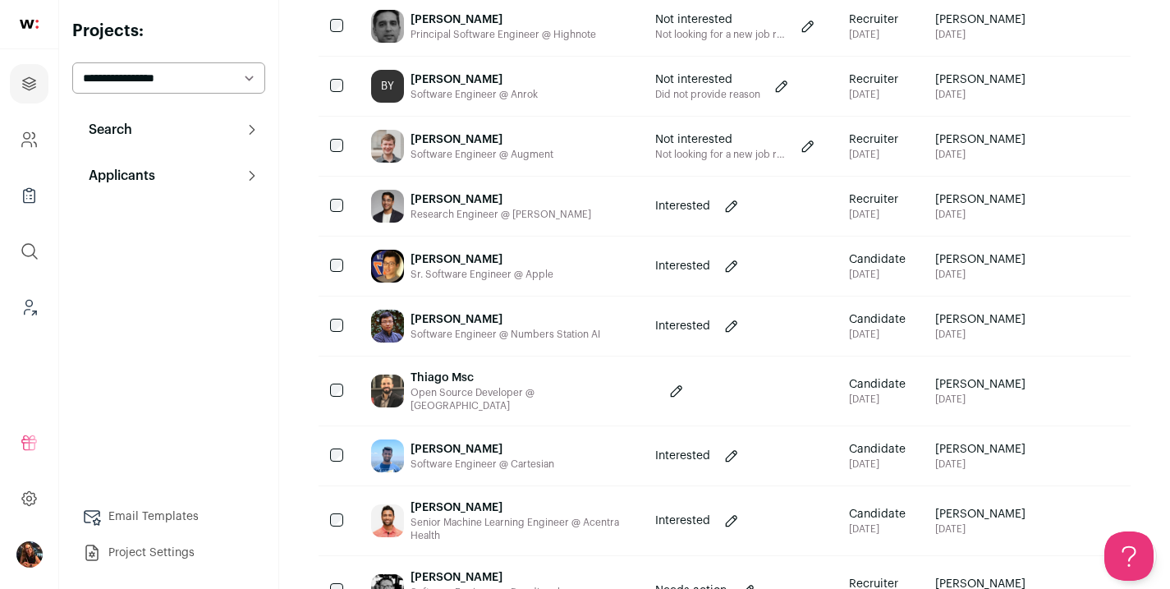
click at [449, 323] on div "[PERSON_NAME]" at bounding box center [506, 319] width 190 height 16
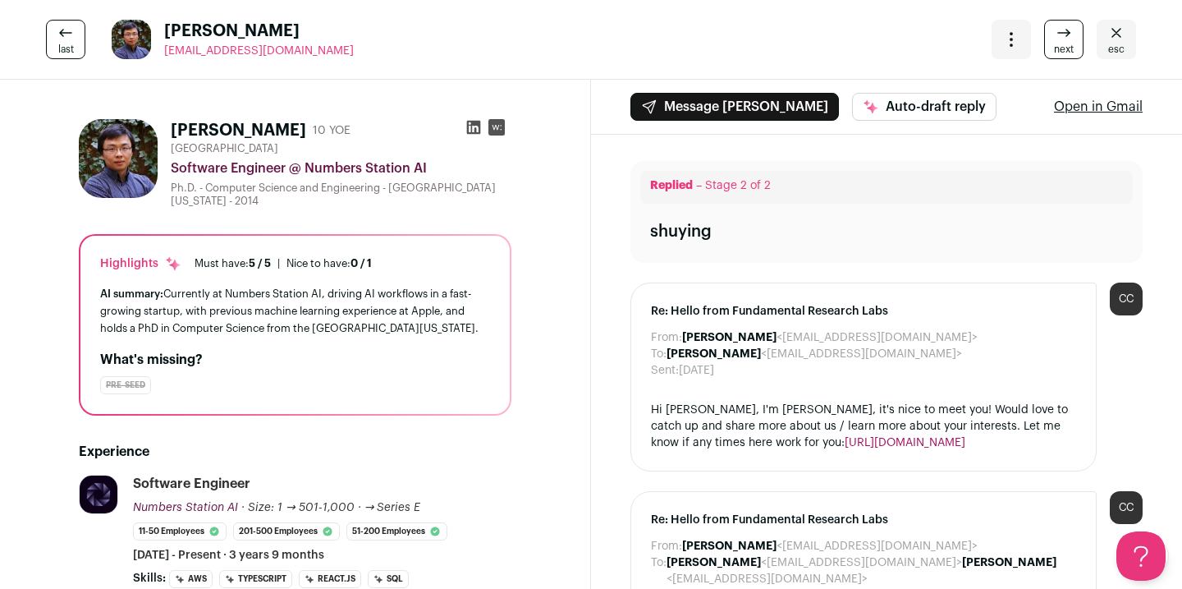
click at [1107, 39] on icon "Close" at bounding box center [1117, 33] width 20 height 20
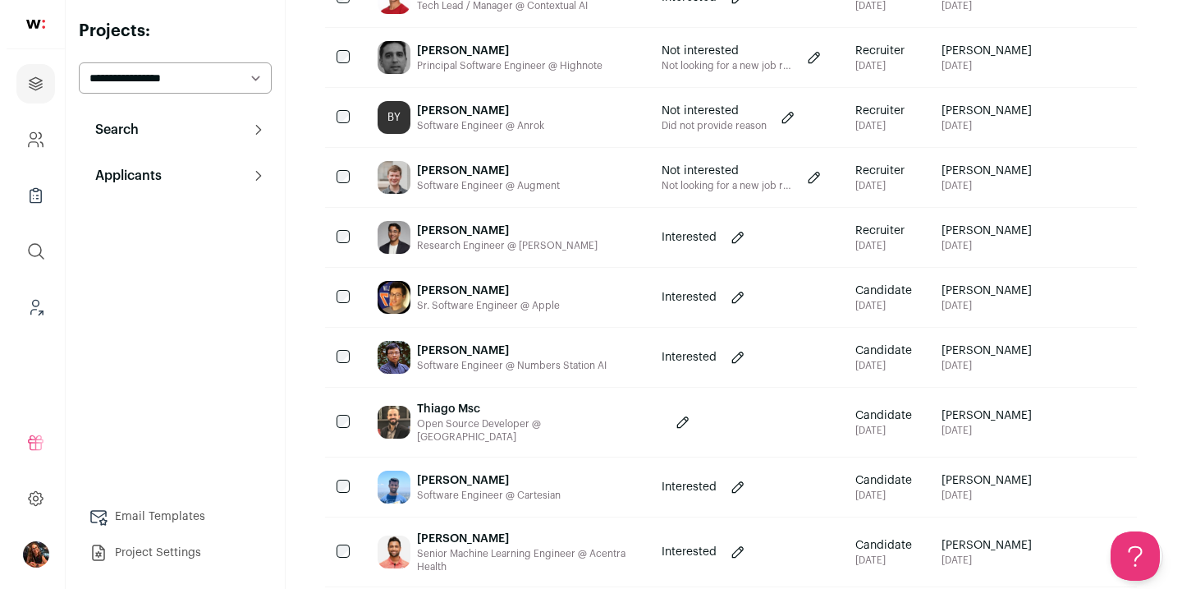
scroll to position [1083, 0]
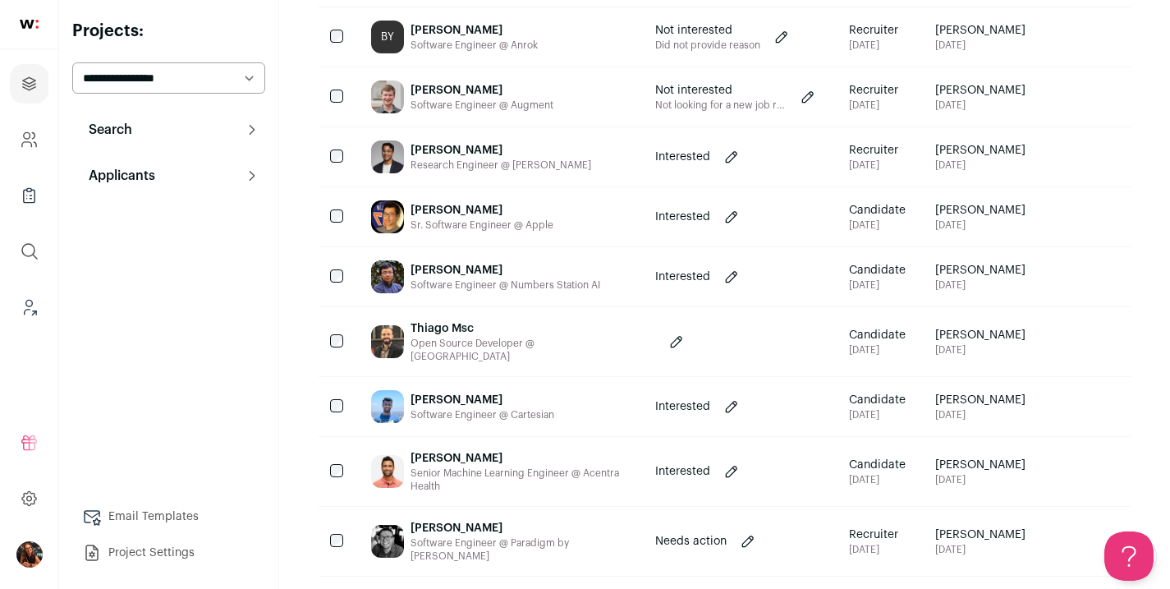
click at [443, 452] on div "[PERSON_NAME]" at bounding box center [520, 458] width 218 height 16
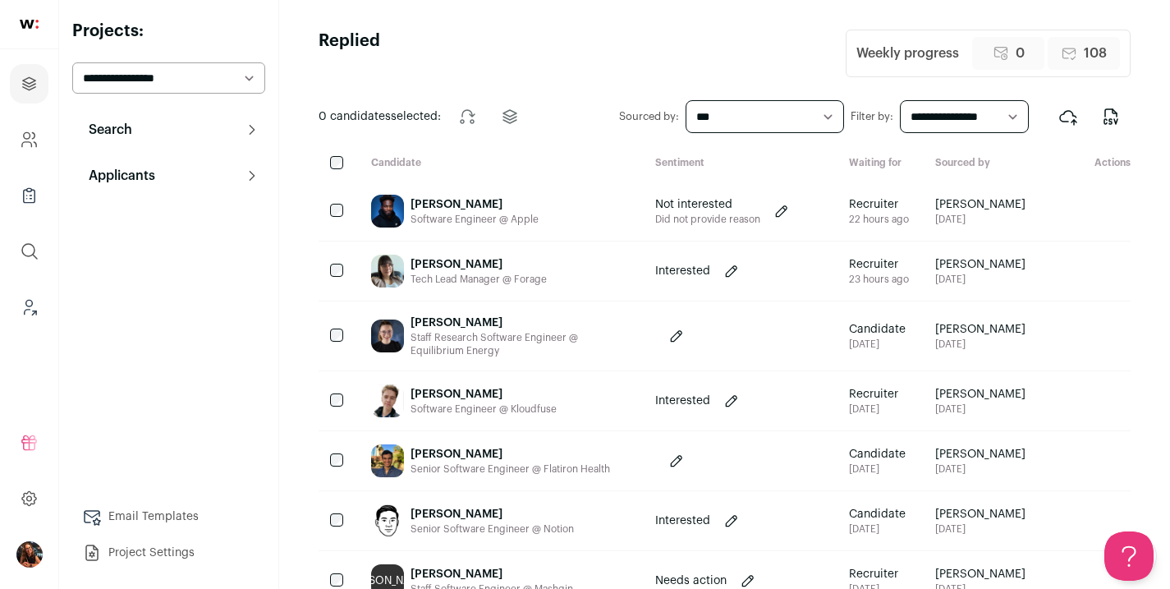
click at [195, 136] on button "Search" at bounding box center [168, 129] width 193 height 33
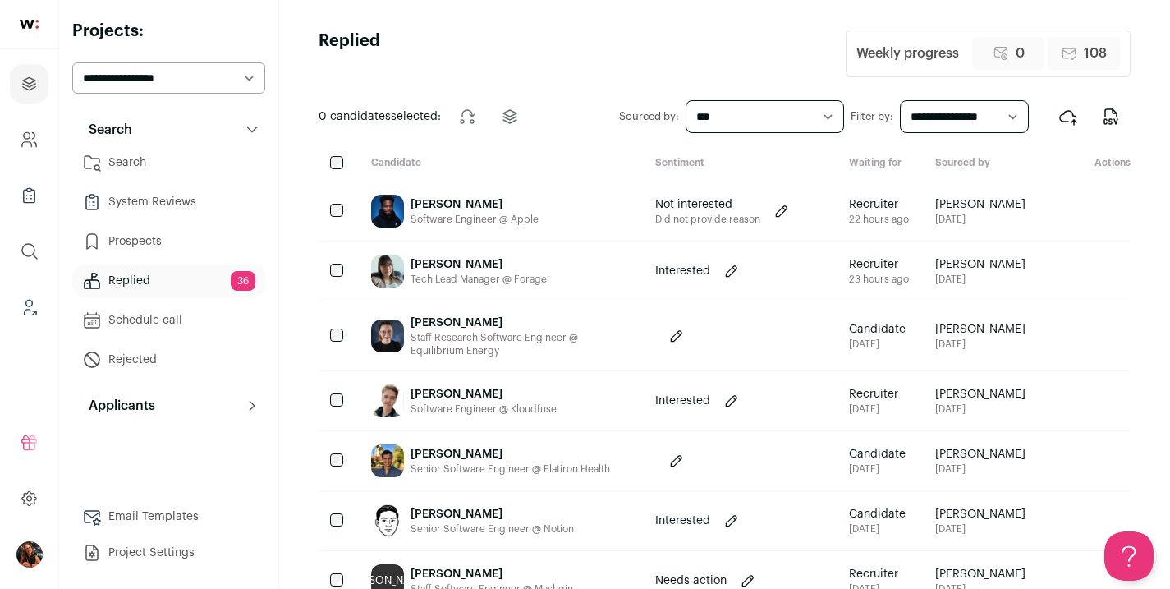
click at [163, 172] on link "Search" at bounding box center [168, 162] width 193 height 33
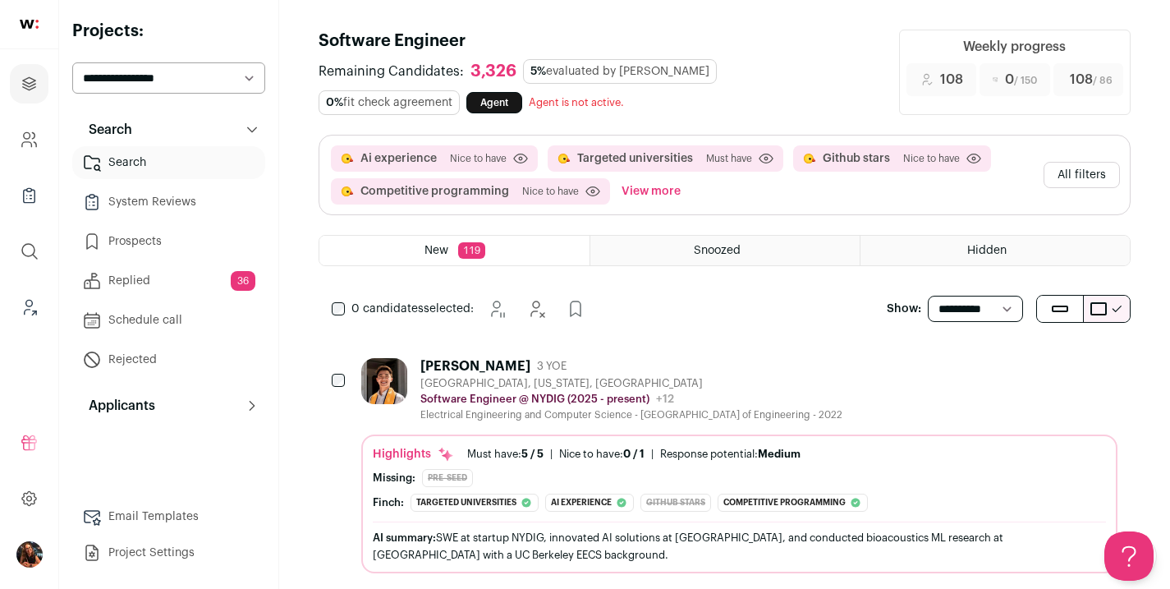
click at [1085, 177] on button "All filters" at bounding box center [1082, 175] width 76 height 26
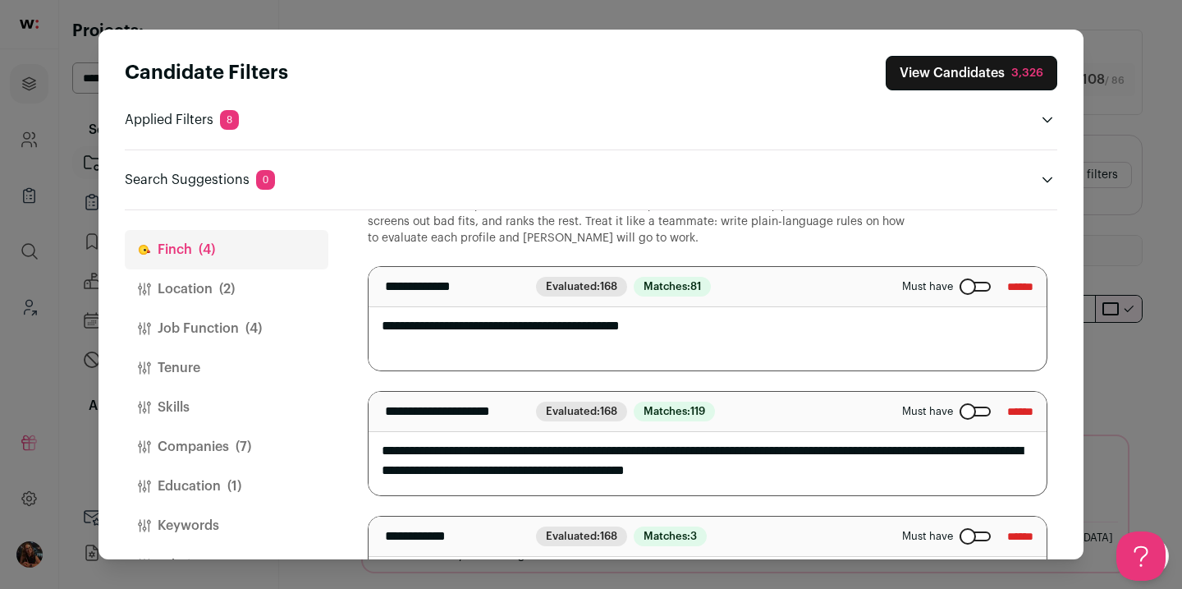
scroll to position [260, 0]
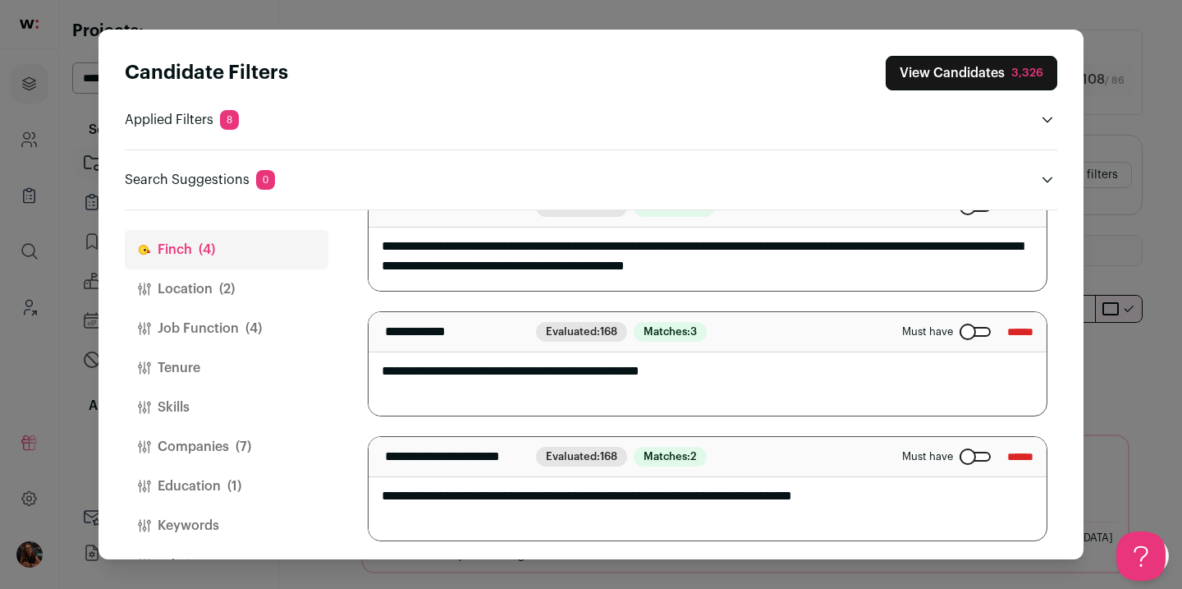
click at [179, 285] on button "Location (2)" at bounding box center [227, 288] width 204 height 39
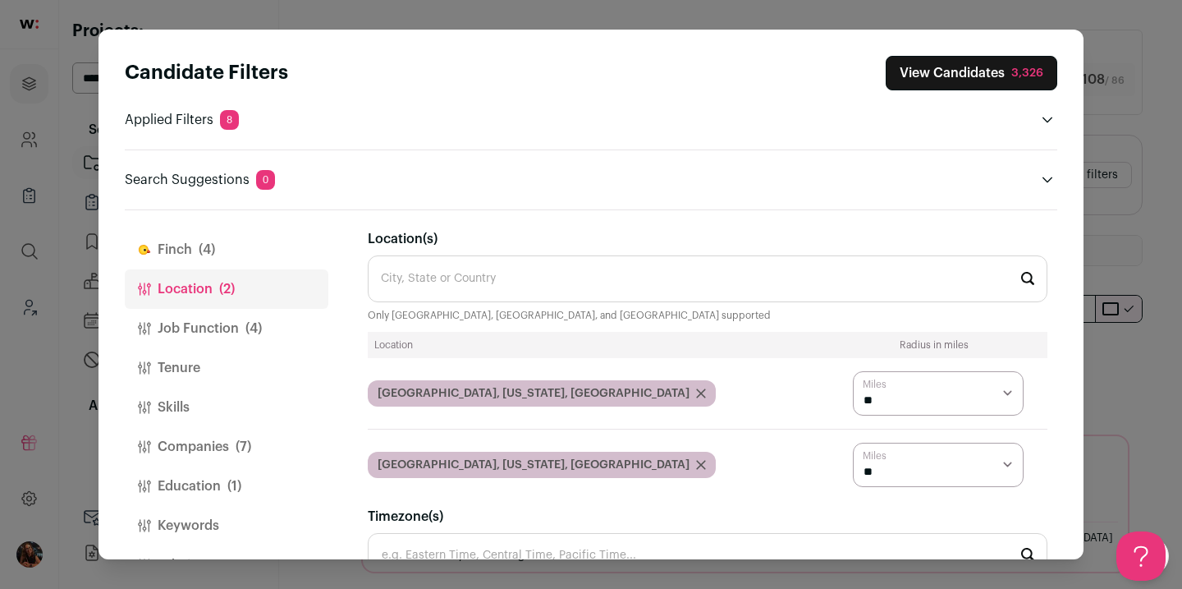
scroll to position [0, 0]
click at [185, 328] on button "Job Function (4)" at bounding box center [227, 328] width 204 height 39
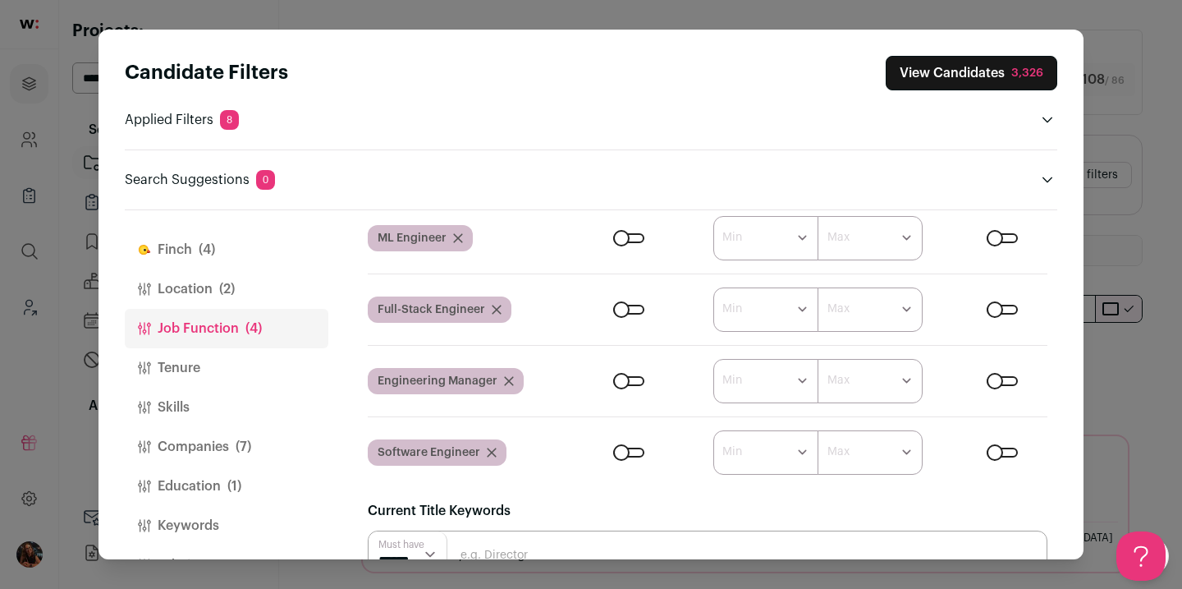
scroll to position [44, 0]
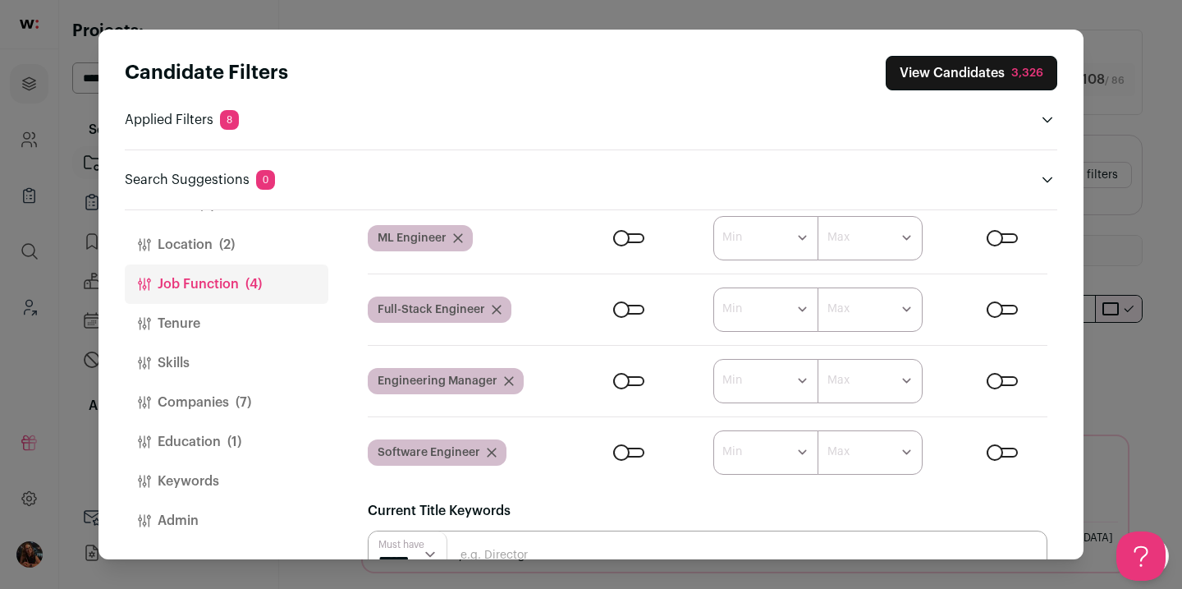
click at [211, 390] on button "Companies (7)" at bounding box center [227, 402] width 204 height 39
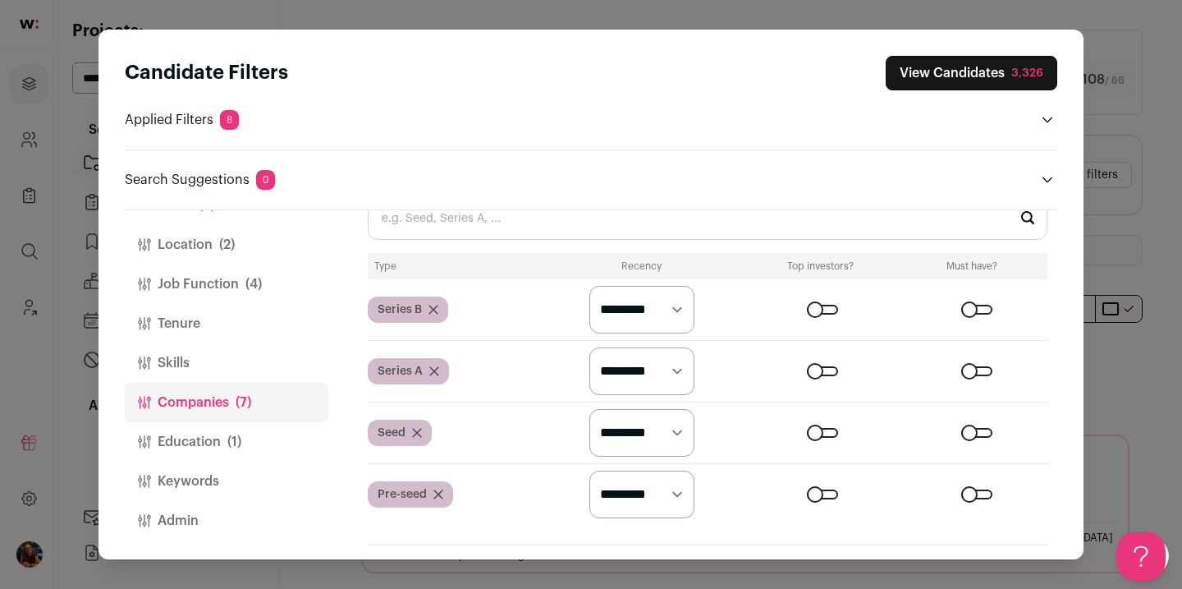
scroll to position [946, 0]
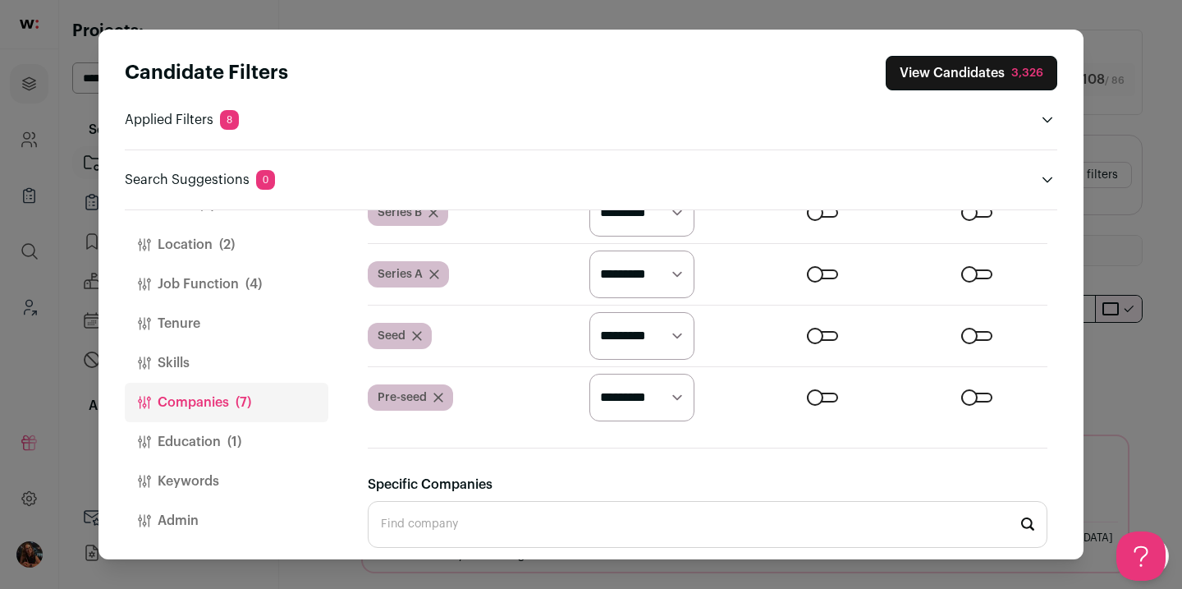
click at [182, 437] on button "Education (1)" at bounding box center [227, 441] width 204 height 39
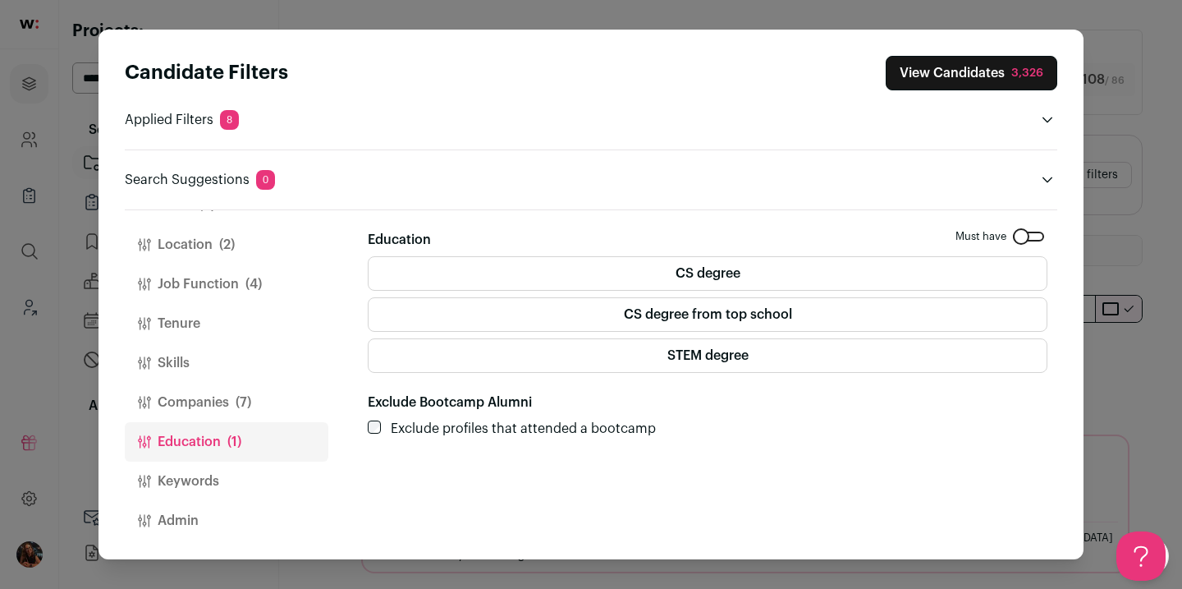
click at [193, 484] on button "Keywords" at bounding box center [227, 480] width 204 height 39
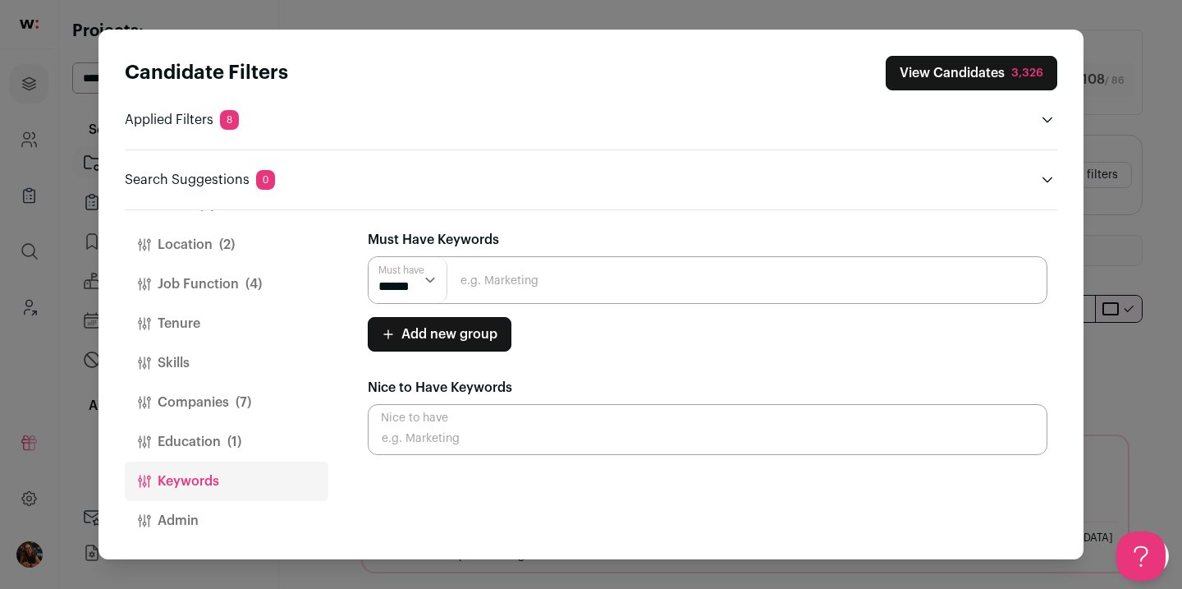
click at [1106, 259] on div "Candidate Filters View Candidates 3,326 Applied Filters 8 Ai experience, Target…" at bounding box center [591, 294] width 1182 height 589
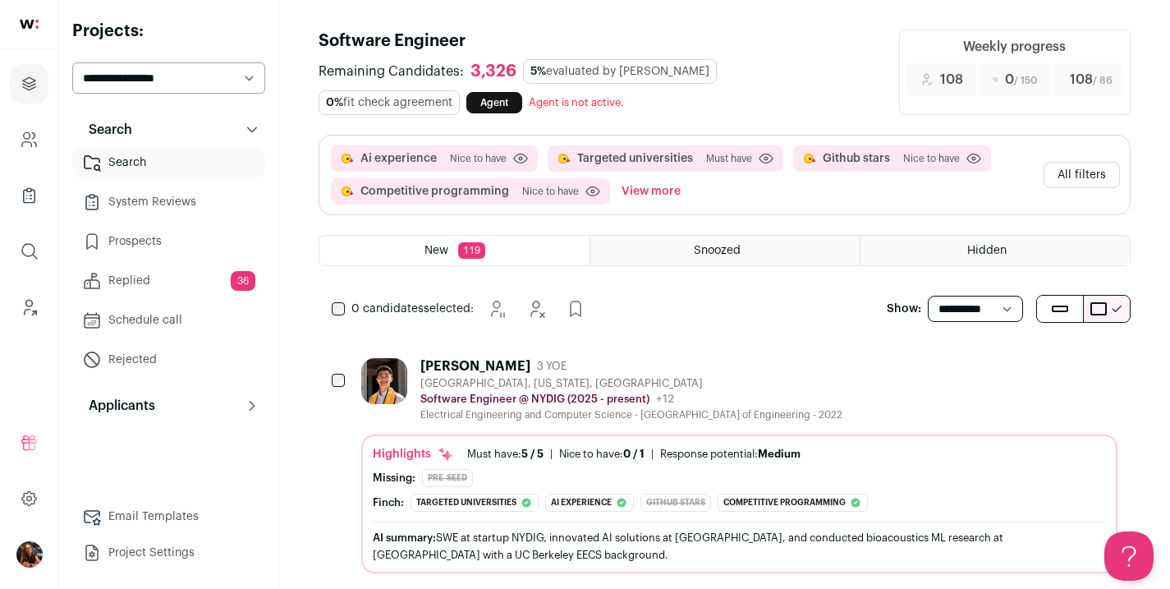
click at [127, 276] on link "Replied 36" at bounding box center [168, 280] width 193 height 33
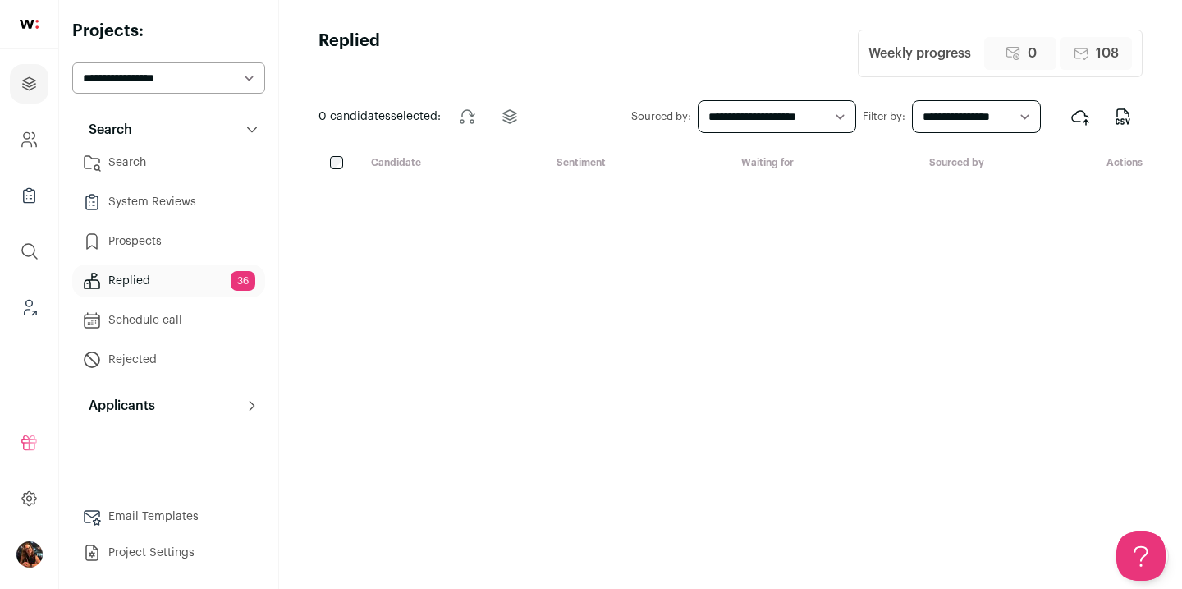
click at [715, 115] on select "**********" at bounding box center [777, 116] width 159 height 33
select select "***"
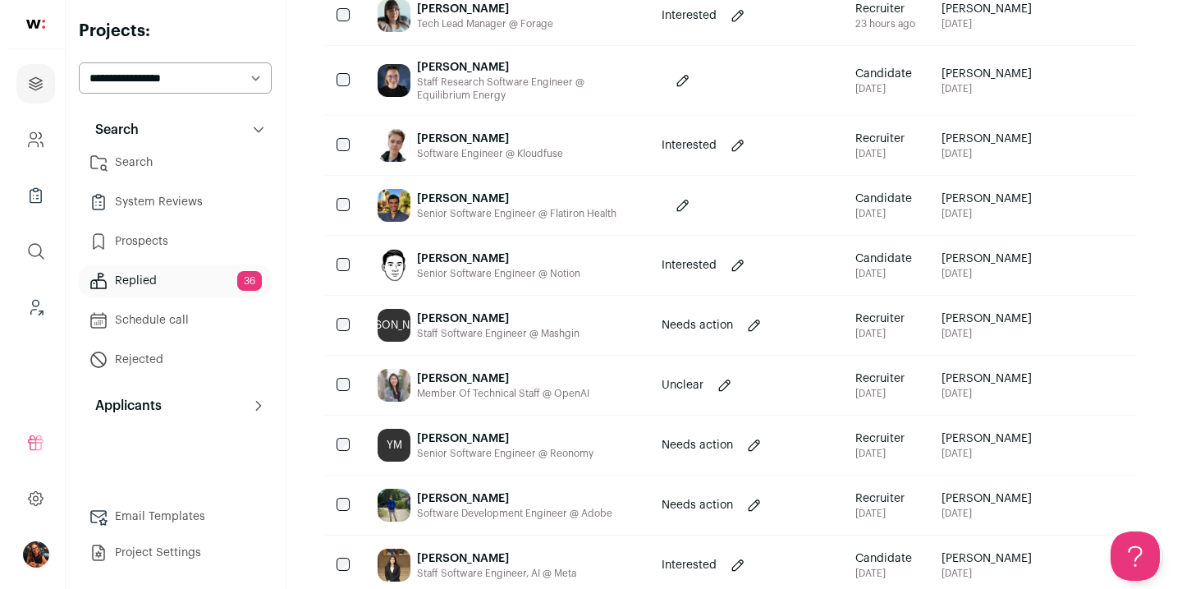
scroll to position [236, 0]
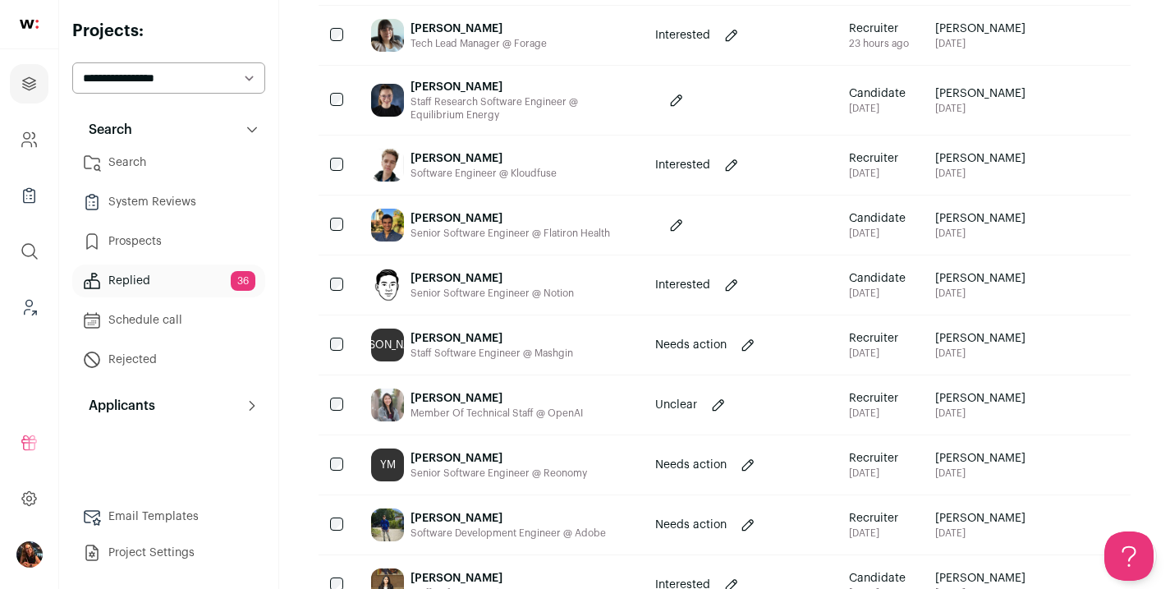
click at [453, 275] on div "[PERSON_NAME]" at bounding box center [492, 278] width 163 height 16
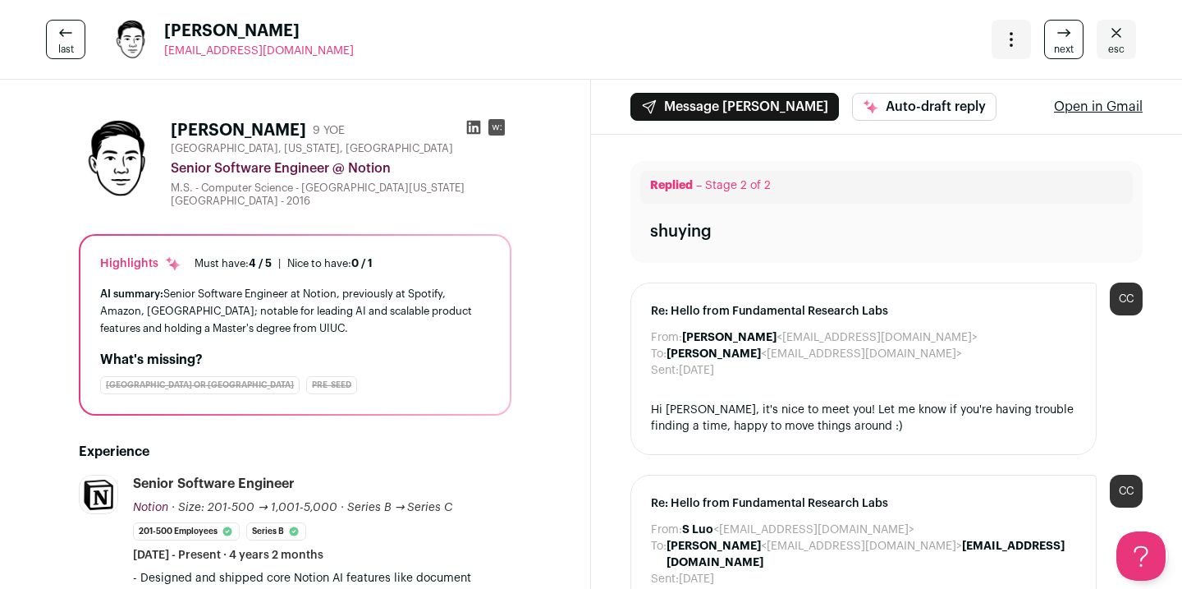
click at [467, 127] on icon at bounding box center [474, 128] width 14 height 14
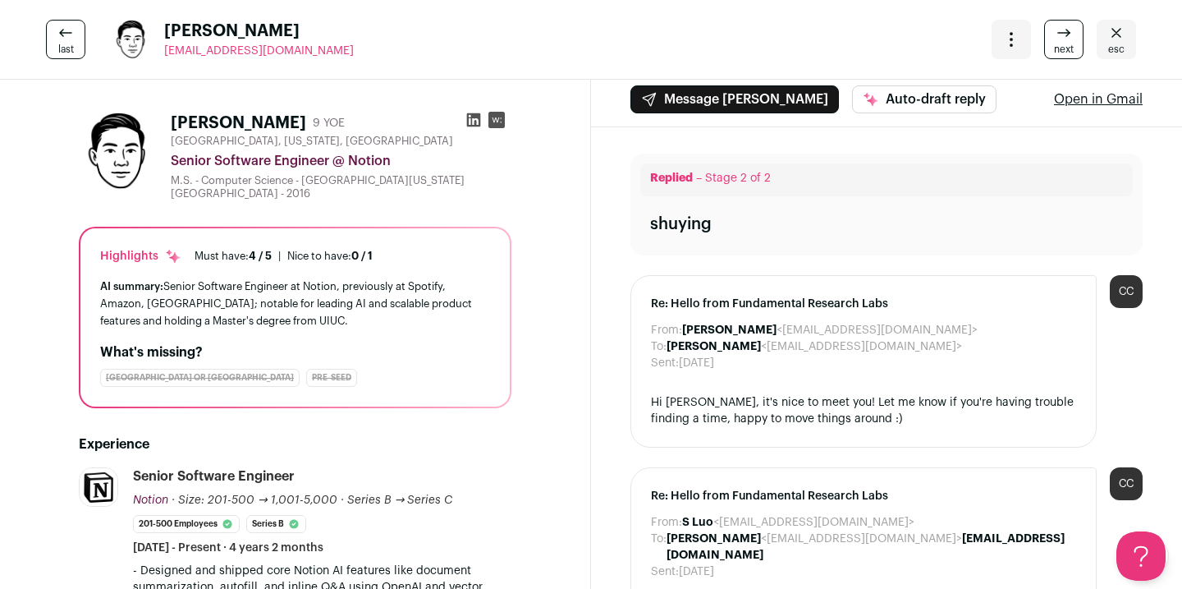
scroll to position [0, 0]
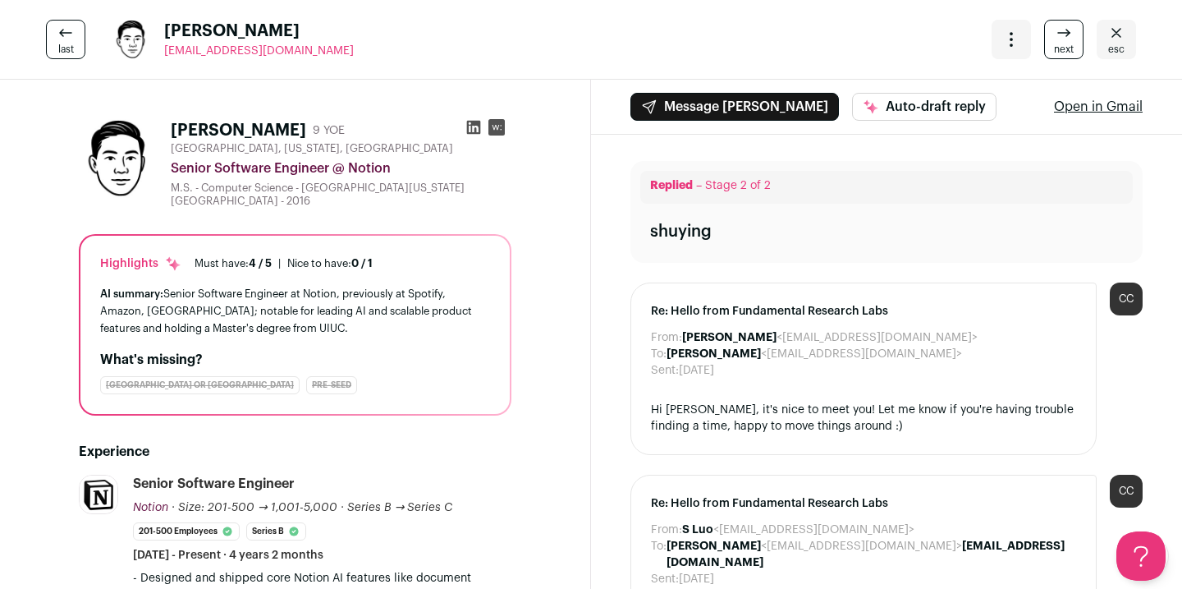
click at [467, 129] on icon at bounding box center [474, 128] width 14 height 14
click at [1107, 37] on icon "Close" at bounding box center [1117, 33] width 20 height 20
